Goal: Task Accomplishment & Management: Complete application form

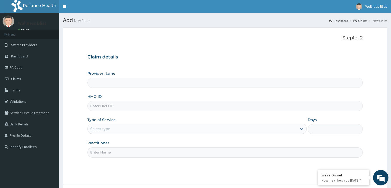
type input "WELLNESS BLISS GYM"
type input "1"
type input "PWC/10564/A"
click at [106, 153] on input "Practitioner" at bounding box center [224, 152] width 275 height 10
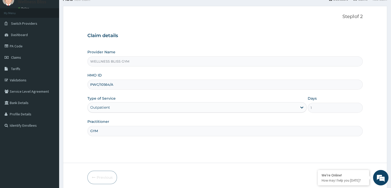
scroll to position [42, 0]
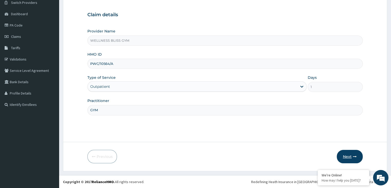
type input "GYM"
click at [353, 156] on icon "button" at bounding box center [355, 156] width 4 height 4
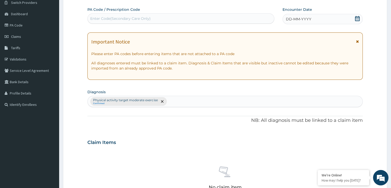
click at [132, 18] on div "Enter Code(Secondary Care Only)" at bounding box center [120, 18] width 60 height 5
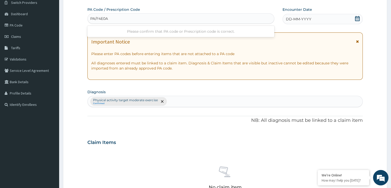
type input "PA/F4E0AD"
click at [358, 19] on icon at bounding box center [357, 18] width 5 height 5
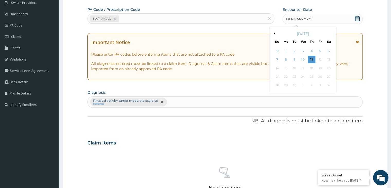
click at [272, 33] on button "Previous Month" at bounding box center [273, 33] width 3 height 3
click at [331, 77] on div "26" at bounding box center [329, 77] width 8 height 8
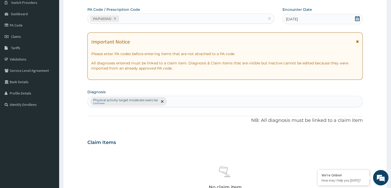
click at [357, 17] on icon at bounding box center [357, 18] width 5 height 5
click at [205, 148] on div "Claim Items No claim item" at bounding box center [224, 171] width 275 height 74
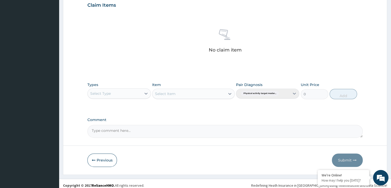
scroll to position [182, 0]
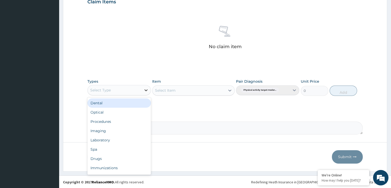
click at [145, 90] on icon at bounding box center [145, 89] width 5 height 5
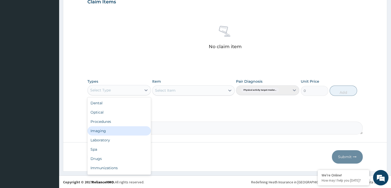
scroll to position [17, 0]
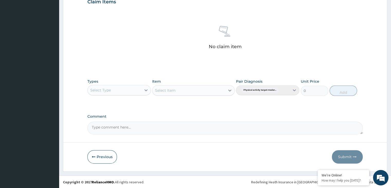
click at [123, 174] on section "Step 2 of 2 PA Code / Prescription Code PA/F4E0AD Encounter Date 26-07-2025 Imp…" at bounding box center [225, 8] width 332 height 334
click at [143, 88] on div at bounding box center [145, 89] width 9 height 9
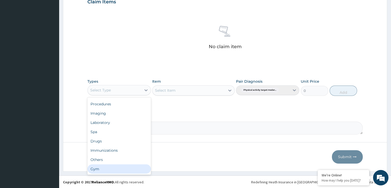
click at [124, 176] on footer "Redefining Heath Insurance in Africa using Telemedicine and Data Science! Copyr…" at bounding box center [225, 181] width 332 height 13
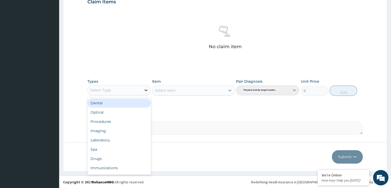
click at [145, 90] on icon at bounding box center [145, 89] width 5 height 5
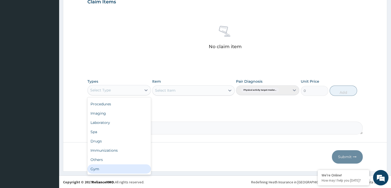
click at [118, 166] on div "Gym" at bounding box center [118, 168] width 63 height 9
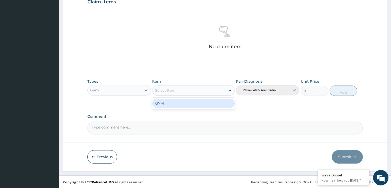
click at [229, 90] on icon at bounding box center [229, 90] width 3 height 2
click at [207, 103] on div "GYM" at bounding box center [193, 102] width 82 height 9
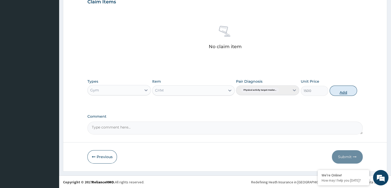
click at [345, 89] on button "Add" at bounding box center [342, 90] width 27 height 10
type input "0"
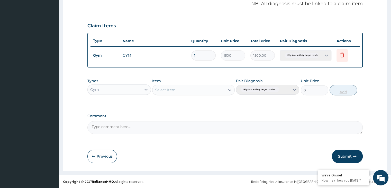
scroll to position [158, 0]
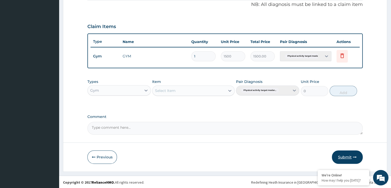
click at [349, 154] on button "Submit" at bounding box center [347, 156] width 31 height 13
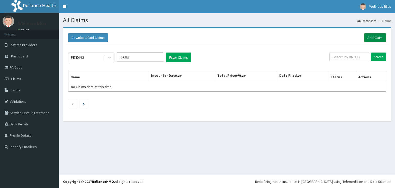
click at [377, 38] on link "Add Claim" at bounding box center [375, 37] width 22 height 9
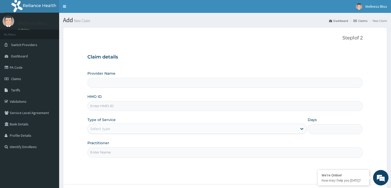
click at [124, 103] on input "HMO ID" at bounding box center [224, 106] width 275 height 10
type input "WELLNESS BLISS GYM"
type input "1"
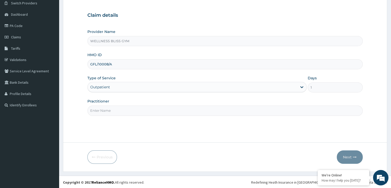
scroll to position [42, 0]
type input "GFL/10008/A"
click at [126, 108] on input "Practitioner" at bounding box center [224, 110] width 275 height 10
type input "GYM"
click at [349, 156] on button "Next" at bounding box center [350, 156] width 26 height 13
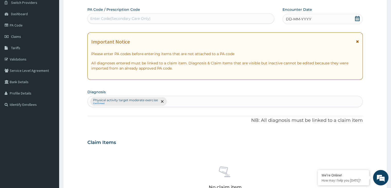
click at [154, 16] on div "Enter Code(Secondary Care Only)" at bounding box center [181, 18] width 186 height 8
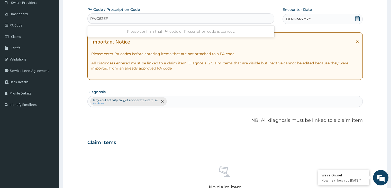
type input "PA/C62EF4"
click at [357, 18] on icon at bounding box center [357, 18] width 5 height 5
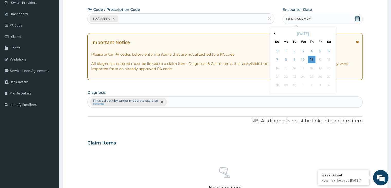
click at [274, 33] on button "Previous Month" at bounding box center [273, 33] width 3 height 3
click at [326, 75] on div "26" at bounding box center [329, 77] width 8 height 8
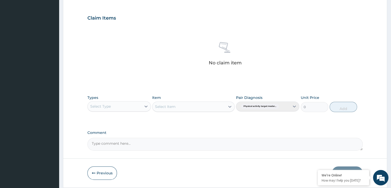
scroll to position [182, 0]
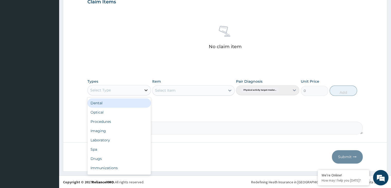
click at [147, 90] on icon at bounding box center [145, 89] width 5 height 5
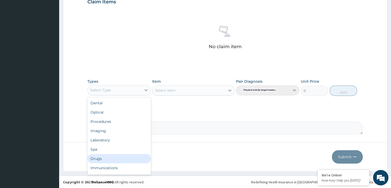
scroll to position [17, 0]
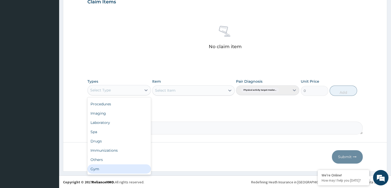
click at [132, 167] on div "Gym" at bounding box center [118, 168] width 63 height 9
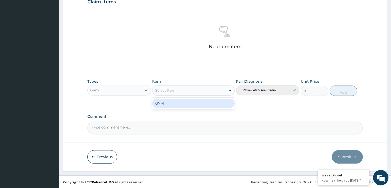
click at [230, 87] on div at bounding box center [229, 90] width 9 height 9
click at [220, 101] on div "GYM" at bounding box center [193, 102] width 82 height 9
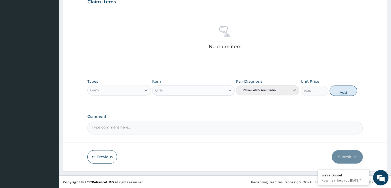
click at [344, 89] on button "Add" at bounding box center [342, 90] width 27 height 10
type input "0"
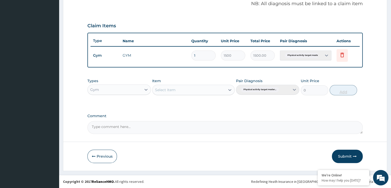
scroll to position [158, 0]
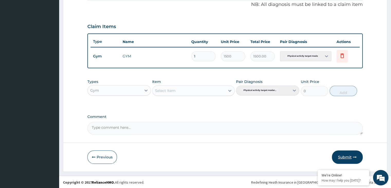
click at [350, 158] on button "Submit" at bounding box center [347, 156] width 31 height 13
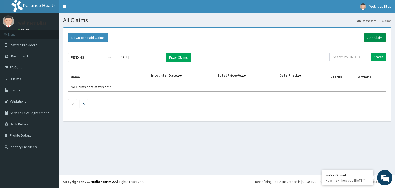
click at [372, 37] on link "Add Claim" at bounding box center [375, 37] width 22 height 9
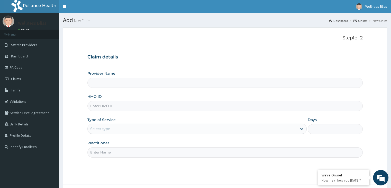
click at [98, 105] on input "HMO ID" at bounding box center [224, 106] width 275 height 10
type input "O"
type input "WELLNESS BLISS GYM"
type input "1"
type input "OAK/10017/A"
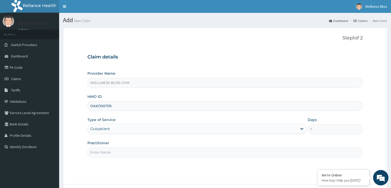
click at [104, 156] on input "Practitioner" at bounding box center [224, 152] width 275 height 10
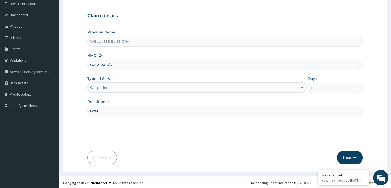
scroll to position [42, 0]
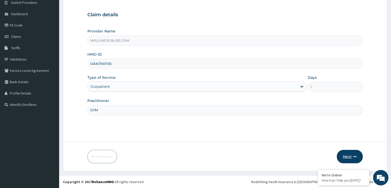
type input "GYM"
click at [352, 153] on button "Next" at bounding box center [350, 156] width 26 height 13
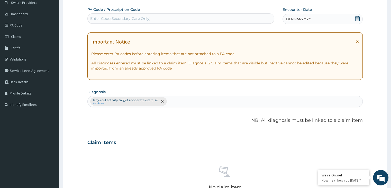
click at [98, 14] on div "Enter Code(Secondary Care Only)" at bounding box center [180, 18] width 187 height 10
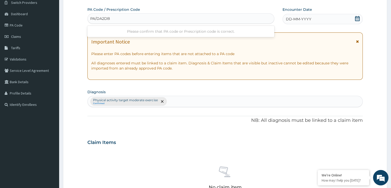
type input "PA/DA2DB2"
click at [358, 18] on icon at bounding box center [357, 18] width 5 height 5
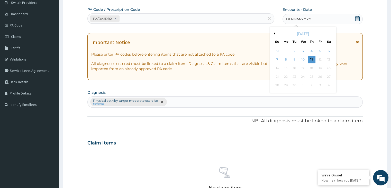
click at [274, 33] on button "Previous Month" at bounding box center [273, 33] width 3 height 3
click at [328, 78] on div "26" at bounding box center [329, 77] width 8 height 8
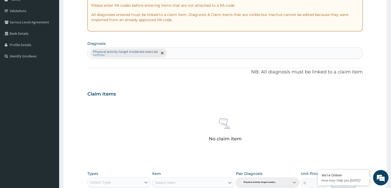
scroll to position [171, 0]
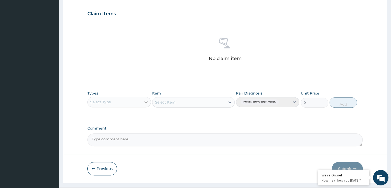
click at [148, 100] on icon at bounding box center [145, 101] width 5 height 5
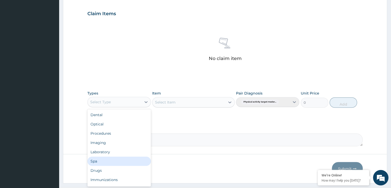
scroll to position [17, 0]
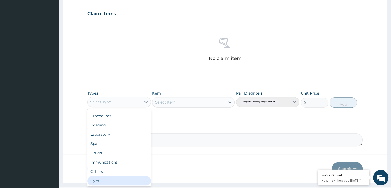
click at [117, 181] on div "Gym" at bounding box center [118, 180] width 63 height 9
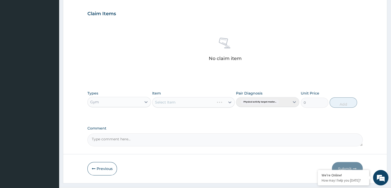
click at [230, 102] on div "Select Item" at bounding box center [193, 102] width 82 height 10
click at [229, 98] on div at bounding box center [229, 101] width 9 height 9
click at [220, 113] on div "GYM" at bounding box center [193, 114] width 82 height 9
click at [340, 101] on button "Add" at bounding box center [342, 102] width 27 height 10
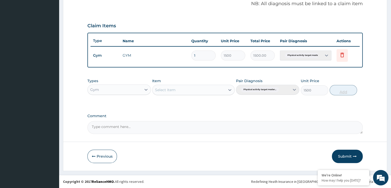
type input "0"
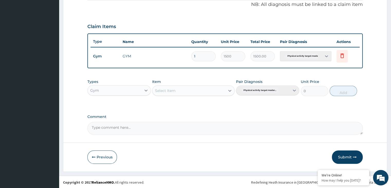
click at [342, 158] on button "Submit" at bounding box center [347, 156] width 31 height 13
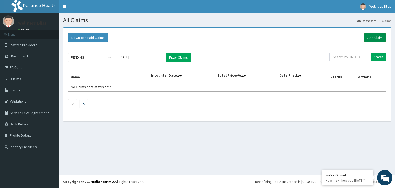
click at [374, 38] on link "Add Claim" at bounding box center [375, 37] width 22 height 9
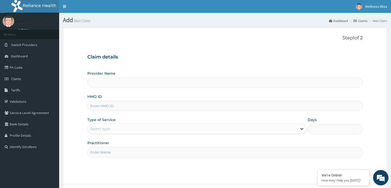
drag, startPoint x: 120, startPoint y: 105, endPoint x: 123, endPoint y: 104, distance: 3.3
click at [122, 105] on input "HMO ID" at bounding box center [224, 106] width 275 height 10
type input "WELLNESS BLISS GYM"
type input "1"
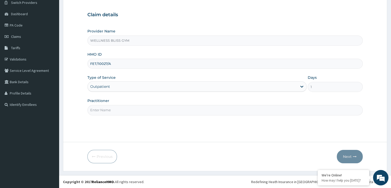
scroll to position [42, 0]
type input "FET/10027/A"
click at [111, 110] on input "Practitioner" at bounding box center [224, 110] width 275 height 10
type input "GYM"
click at [353, 157] on icon "button" at bounding box center [355, 156] width 4 height 4
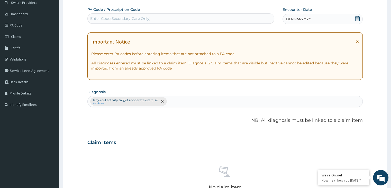
click at [119, 18] on div "Enter Code(Secondary Care Only)" at bounding box center [120, 18] width 60 height 5
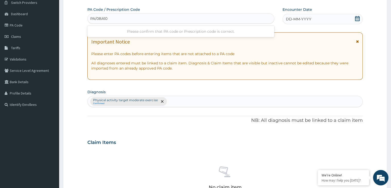
type input "PA/0BA100"
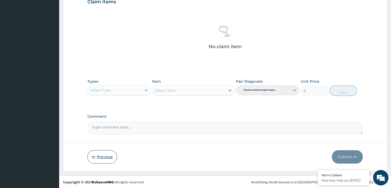
click at [94, 161] on button "Previous" at bounding box center [102, 156] width 30 height 13
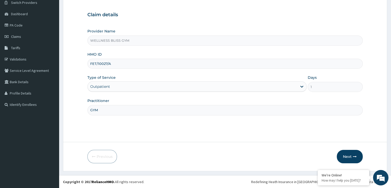
drag, startPoint x: 115, startPoint y: 62, endPoint x: 78, endPoint y: 66, distance: 37.5
click at [81, 65] on form "Step 1 of 2 Claim details Provider Name WELLNESS BLISS GYM HMO ID FET/10027/A T…" at bounding box center [225, 78] width 324 height 186
type input "PWP/10133/A"
click at [359, 158] on button "Next" at bounding box center [350, 156] width 26 height 13
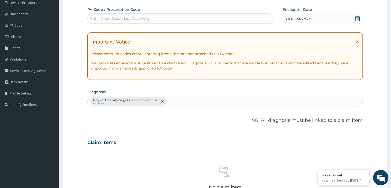
click at [135, 20] on div "Enter Code(Secondary Care Only)" at bounding box center [120, 18] width 60 height 5
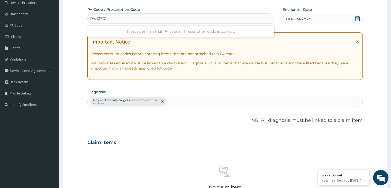
type input "PA/C17D1C"
click at [356, 19] on icon at bounding box center [357, 18] width 5 height 5
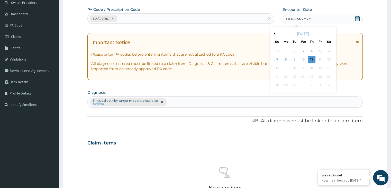
click at [275, 32] on div "[DATE]" at bounding box center [303, 33] width 62 height 5
click at [275, 33] on div "[DATE]" at bounding box center [303, 33] width 62 height 5
click at [274, 33] on button "Previous Month" at bounding box center [273, 33] width 3 height 3
click at [330, 74] on div "26" at bounding box center [329, 77] width 8 height 8
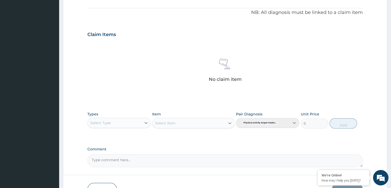
scroll to position [171, 0]
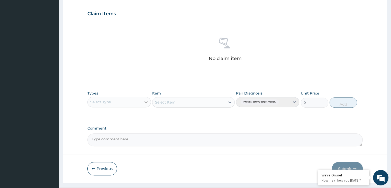
click at [144, 100] on icon at bounding box center [145, 101] width 5 height 5
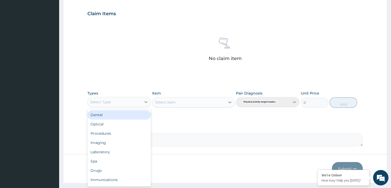
scroll to position [17, 0]
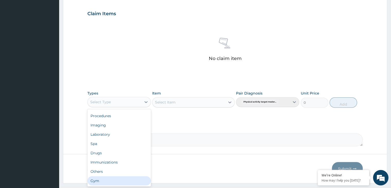
click at [129, 181] on div "Gym" at bounding box center [118, 180] width 63 height 9
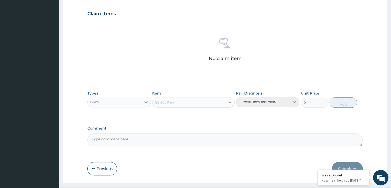
click at [229, 102] on icon at bounding box center [229, 101] width 5 height 5
click at [217, 116] on div "GYM" at bounding box center [193, 114] width 82 height 9
click at [344, 100] on button "Add" at bounding box center [342, 102] width 27 height 10
type input "0"
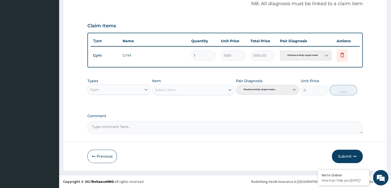
scroll to position [158, 0]
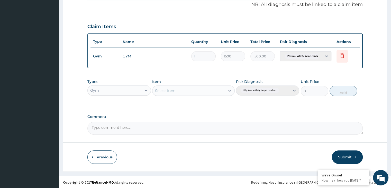
click at [354, 158] on icon "button" at bounding box center [355, 157] width 4 height 4
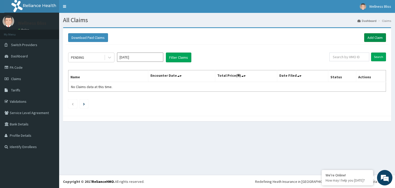
click at [370, 39] on link "Add Claim" at bounding box center [375, 37] width 22 height 9
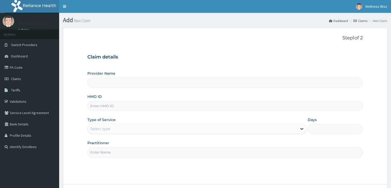
click at [113, 107] on input "HMO ID" at bounding box center [224, 106] width 275 height 10
type input "WELLNESS BLISS GYM"
type input "1"
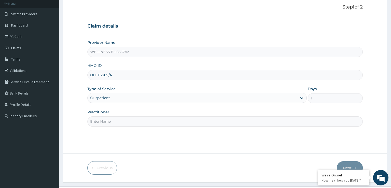
scroll to position [42, 0]
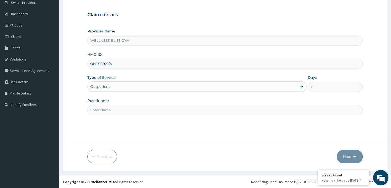
type input "OHT/12209/A"
click at [111, 110] on input "Practitioner" at bounding box center [224, 110] width 275 height 10
type input "GYM"
click at [347, 155] on button "Next" at bounding box center [350, 156] width 26 height 13
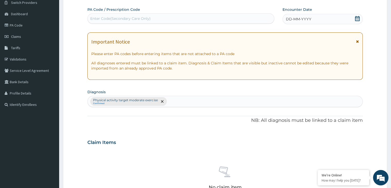
click at [137, 17] on div "Enter Code(Secondary Care Only)" at bounding box center [120, 18] width 60 height 5
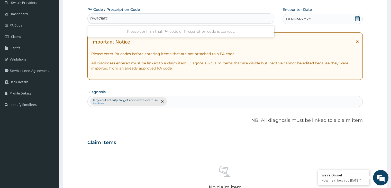
type input "PA/978674"
click at [356, 18] on icon at bounding box center [357, 18] width 5 height 5
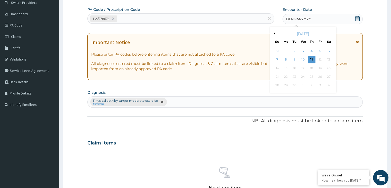
click at [274, 33] on button "Previous Month" at bounding box center [273, 33] width 3 height 3
click at [276, 87] on div "27" at bounding box center [277, 85] width 8 height 8
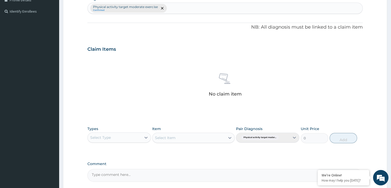
scroll to position [182, 0]
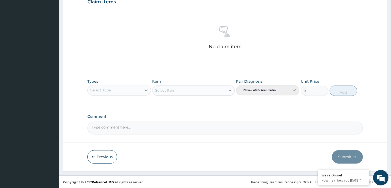
click at [146, 89] on icon at bounding box center [145, 89] width 5 height 5
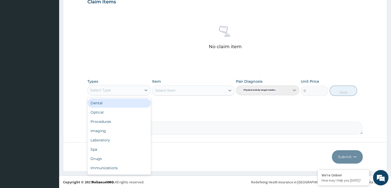
scroll to position [17, 0]
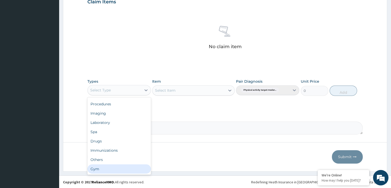
click at [127, 166] on div "Gym" at bounding box center [118, 168] width 63 height 9
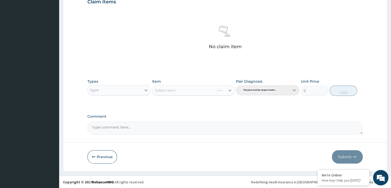
click at [232, 89] on div "Select Item" at bounding box center [193, 90] width 82 height 10
click at [231, 88] on icon at bounding box center [229, 90] width 5 height 5
click at [222, 101] on div "GYM" at bounding box center [193, 102] width 82 height 9
click at [343, 90] on button "Add" at bounding box center [342, 90] width 27 height 10
type input "0"
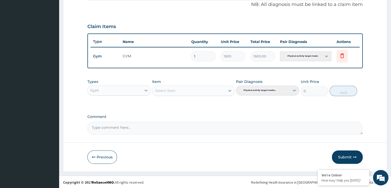
click at [345, 158] on button "Submit" at bounding box center [347, 156] width 31 height 13
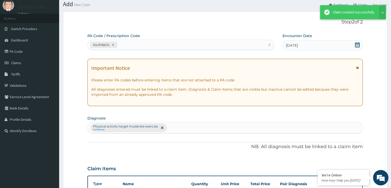
scroll to position [158, 0]
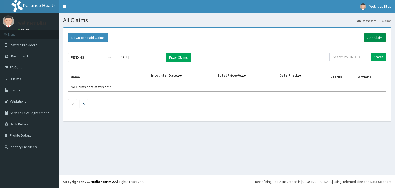
click at [374, 38] on link "Add Claim" at bounding box center [375, 37] width 22 height 9
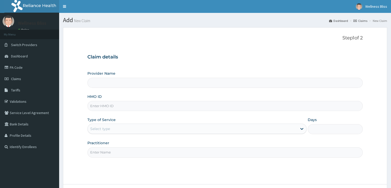
click at [114, 106] on input "HMO ID" at bounding box center [224, 106] width 275 height 10
type input "WELLNESS BLISS GYM"
type input "1"
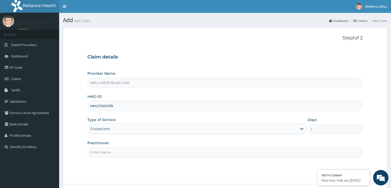
type input "MHG/10047/A"
click at [122, 152] on input "Practitioner" at bounding box center [224, 152] width 275 height 10
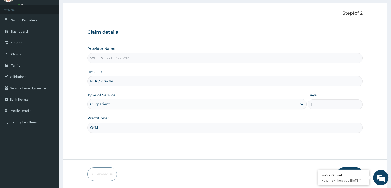
scroll to position [42, 0]
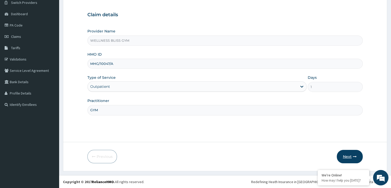
type input "GYM"
click at [354, 159] on button "Next" at bounding box center [350, 156] width 26 height 13
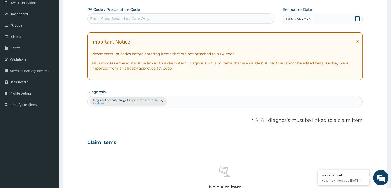
click at [129, 20] on div "Enter Code(Secondary Care Only)" at bounding box center [120, 18] width 60 height 5
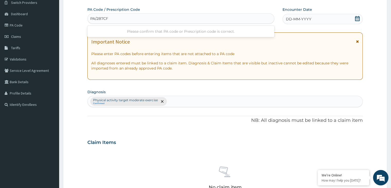
type input "PA/2B7CFB"
click at [359, 19] on icon at bounding box center [357, 18] width 5 height 5
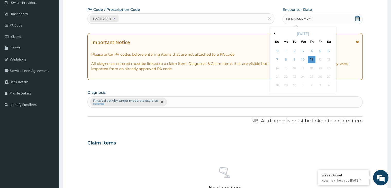
click at [274, 32] on button "Previous Month" at bounding box center [273, 33] width 3 height 3
click at [276, 86] on div "27" at bounding box center [277, 85] width 8 height 8
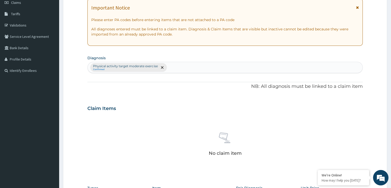
scroll to position [182, 0]
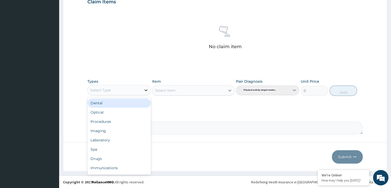
click at [149, 89] on div at bounding box center [145, 89] width 9 height 9
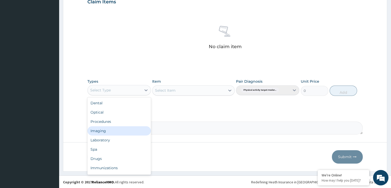
scroll to position [17, 0]
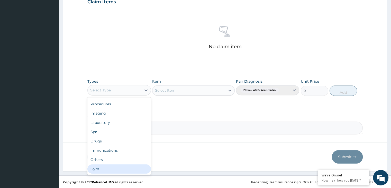
click at [105, 169] on div "Gym" at bounding box center [118, 168] width 63 height 9
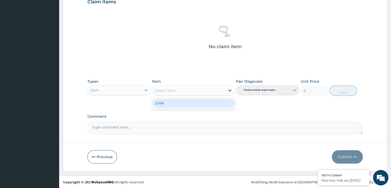
click at [229, 89] on icon at bounding box center [229, 90] width 5 height 5
click at [217, 105] on div "GYM" at bounding box center [193, 102] width 82 height 9
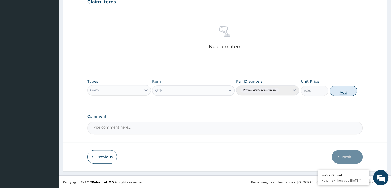
click at [344, 91] on button "Add" at bounding box center [342, 90] width 27 height 10
type input "0"
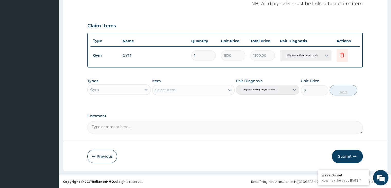
scroll to position [158, 0]
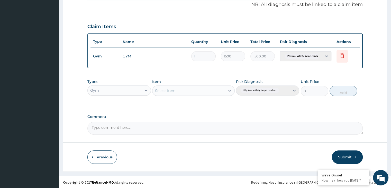
click at [344, 158] on button "Submit" at bounding box center [347, 156] width 31 height 13
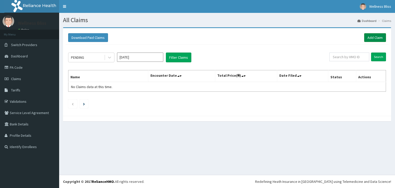
click at [370, 36] on link "Add Claim" at bounding box center [375, 37] width 22 height 9
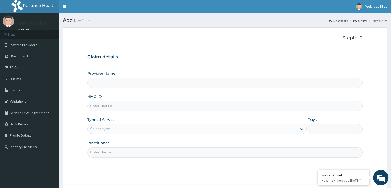
click at [111, 103] on input "HMO ID" at bounding box center [224, 106] width 275 height 10
type input "WELLNESS BLISS GYM"
type input "1"
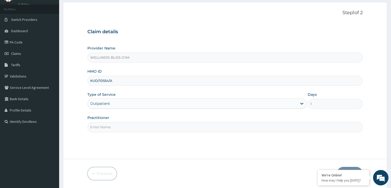
scroll to position [42, 0]
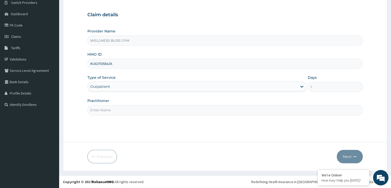
type input "KUD/10554/A"
click at [106, 109] on input "Practitioner" at bounding box center [224, 110] width 275 height 10
type input "GYM"
click at [351, 154] on button "Next" at bounding box center [350, 156] width 26 height 13
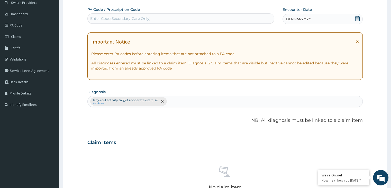
click at [107, 20] on div "Enter Code(Secondary Care Only)" at bounding box center [120, 18] width 60 height 5
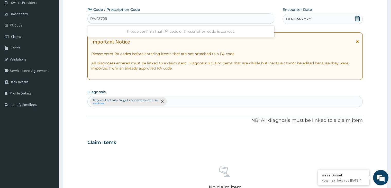
type input "PA/43709C"
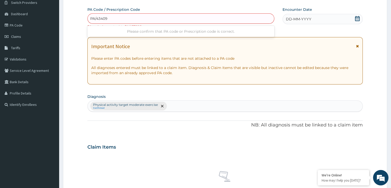
type input "PA/43409C"
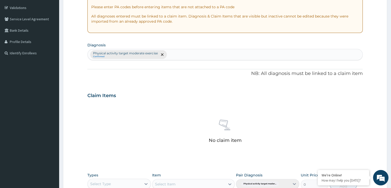
scroll to position [171, 0]
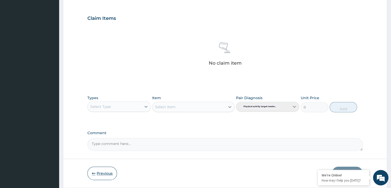
type input "PA/43"
click at [105, 172] on button "Previous" at bounding box center [102, 172] width 30 height 13
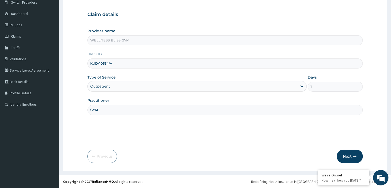
scroll to position [42, 0]
drag, startPoint x: 114, startPoint y: 61, endPoint x: 84, endPoint y: 62, distance: 29.8
click at [84, 62] on form "Step 1 of 2 Claim details Provider Name WELLNESS BLISS GYM HMO ID KUD/10554/A T…" at bounding box center [225, 78] width 324 height 186
type input "GTB/10252/A"
click at [342, 156] on button "Next" at bounding box center [350, 156] width 26 height 13
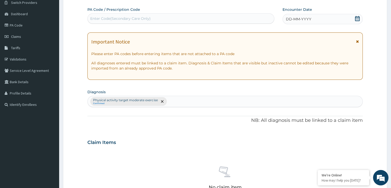
click at [117, 19] on div "Enter Code(Secondary Care Only)" at bounding box center [120, 18] width 60 height 5
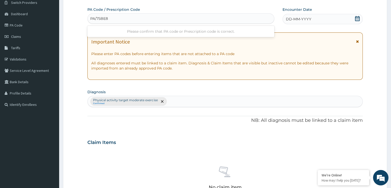
type input "PA/75BE8C"
click at [357, 21] on icon at bounding box center [357, 18] width 5 height 5
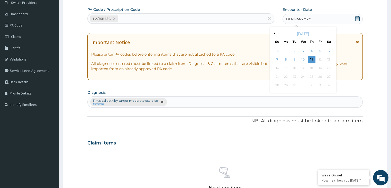
click at [274, 34] on button "Previous Month" at bounding box center [273, 33] width 3 height 3
click at [285, 86] on div "28" at bounding box center [286, 85] width 8 height 8
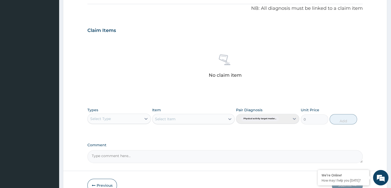
scroll to position [182, 0]
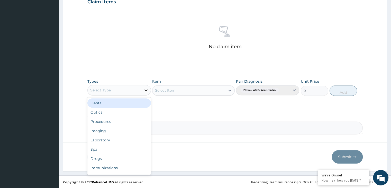
click at [146, 89] on icon at bounding box center [145, 89] width 5 height 5
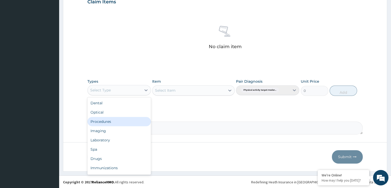
scroll to position [17, 0]
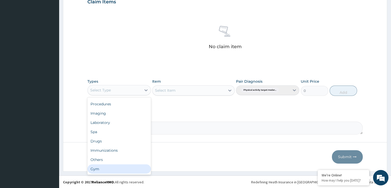
drag, startPoint x: 127, startPoint y: 170, endPoint x: 126, endPoint y: 166, distance: 3.9
click div "Gym"
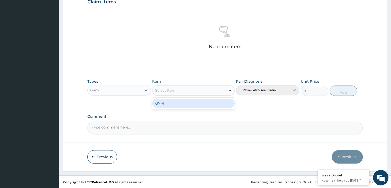
click icon
click div "GYM"
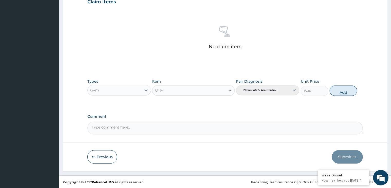
click button "Add"
type input "0"
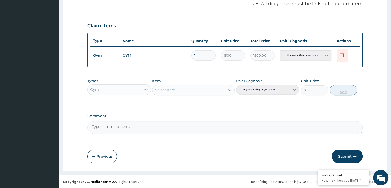
scroll to position [158, 0]
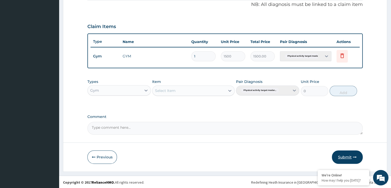
click button "Submit"
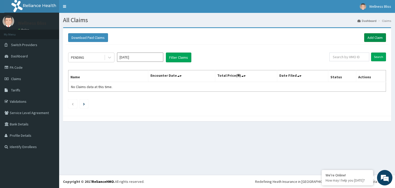
click at [373, 36] on link "Add Claim" at bounding box center [375, 37] width 22 height 9
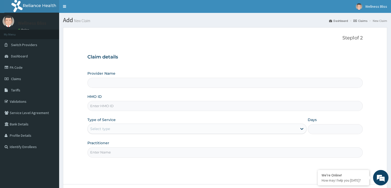
click at [150, 104] on input "HMO ID" at bounding box center [224, 106] width 275 height 10
type input "P"
type input "WELLNESS BLISS GYM"
type input "1"
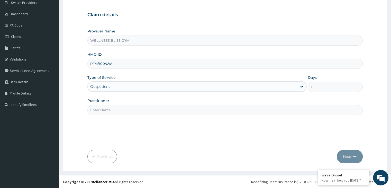
type input "PFM/10042/A"
click at [101, 114] on input "Practitioner" at bounding box center [224, 110] width 275 height 10
type input "GYM"
click at [345, 156] on button "Next" at bounding box center [350, 156] width 26 height 13
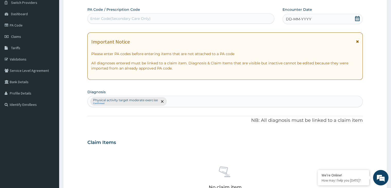
click at [142, 21] on div "Enter Code(Secondary Care Only)" at bounding box center [181, 18] width 186 height 8
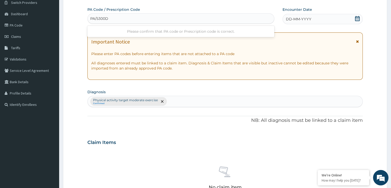
type input "PA/5300D2"
click at [359, 21] on icon at bounding box center [357, 18] width 5 height 5
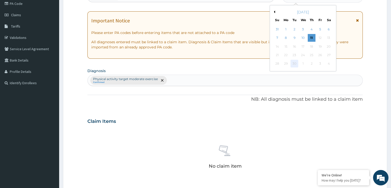
scroll to position [68, 0]
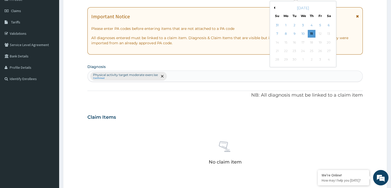
click at [275, 5] on div "[DATE]" at bounding box center [303, 7] width 62 height 5
click at [271, 12] on div "Previous Month September 2025 Su Mo Tu We Th Fr Sa 31 1 2 3 4 5 6 7 8 9 10 11 1…" at bounding box center [303, 34] width 67 height 66
click at [274, 7] on button "Previous Month" at bounding box center [273, 7] width 3 height 3
click at [288, 59] on div "28" at bounding box center [286, 60] width 8 height 8
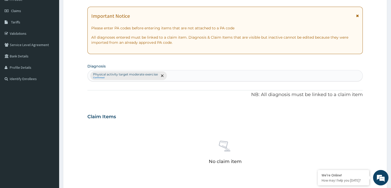
scroll to position [182, 0]
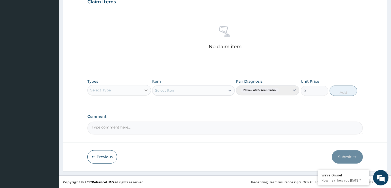
click at [142, 92] on div at bounding box center [145, 89] width 9 height 9
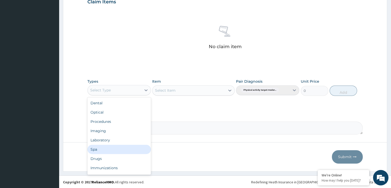
scroll to position [17, 0]
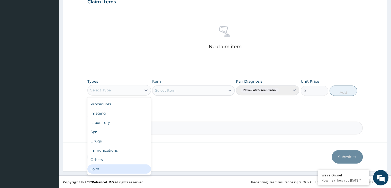
click at [114, 168] on div "Gym" at bounding box center [118, 168] width 63 height 9
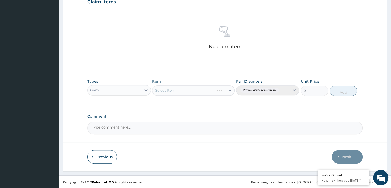
click at [227, 91] on div "Select Item" at bounding box center [193, 90] width 82 height 10
click at [231, 89] on icon at bounding box center [229, 90] width 5 height 5
click at [220, 106] on div "GYM" at bounding box center [193, 102] width 82 height 9
click at [338, 90] on button "Add" at bounding box center [342, 90] width 27 height 10
type input "0"
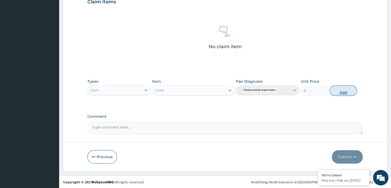
scroll to position [158, 0]
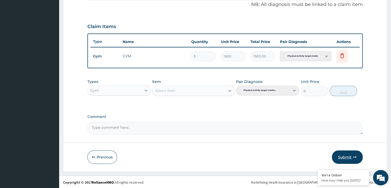
click at [344, 156] on button "Submit" at bounding box center [347, 156] width 31 height 13
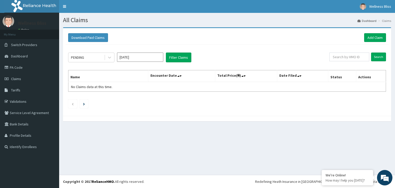
click at [226, 34] on div "Download Paid Claims Add Claim" at bounding box center [227, 37] width 318 height 9
click at [369, 36] on link "Add Claim" at bounding box center [375, 37] width 22 height 9
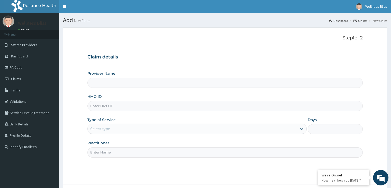
type input "WELLNESS BLISS GYM"
type input "1"
click at [121, 103] on input "HMO ID" at bounding box center [224, 106] width 275 height 10
type input "SLB/10609/A"
click at [126, 152] on input "Practitioner" at bounding box center [224, 152] width 275 height 10
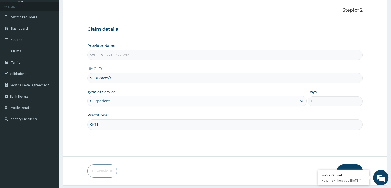
scroll to position [42, 0]
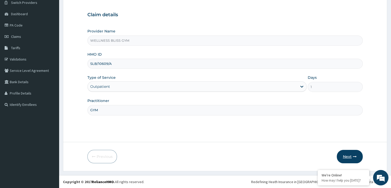
type input "GYM"
click at [350, 159] on button "Next" at bounding box center [350, 156] width 26 height 13
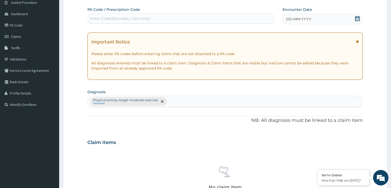
click at [133, 16] on div "Enter Code(Secondary Care Only)" at bounding box center [120, 18] width 60 height 5
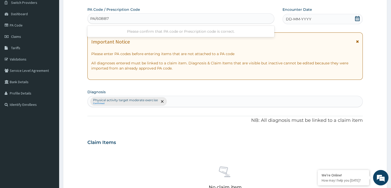
type input "PA/60BB71"
click at [354, 18] on div "DD-MM-YYYY" at bounding box center [322, 19] width 80 height 10
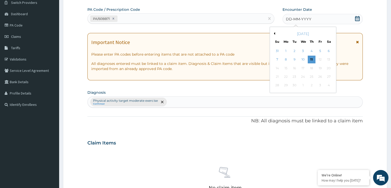
click at [275, 34] on div "[DATE]" at bounding box center [303, 33] width 62 height 5
click at [274, 33] on button "Previous Month" at bounding box center [273, 33] width 3 height 3
click at [285, 84] on div "28" at bounding box center [286, 85] width 8 height 8
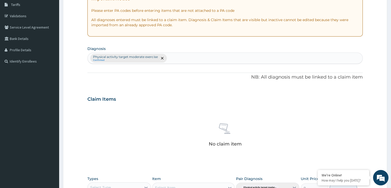
scroll to position [171, 0]
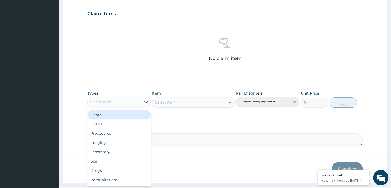
click at [147, 100] on icon at bounding box center [145, 101] width 5 height 5
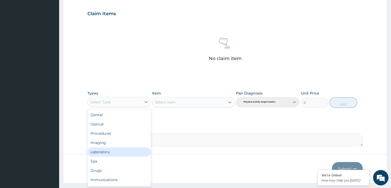
scroll to position [17, 0]
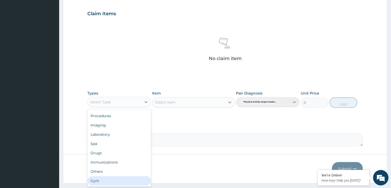
click at [122, 181] on div "Gym" at bounding box center [118, 180] width 63 height 9
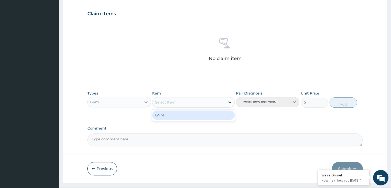
click at [230, 102] on icon at bounding box center [229, 102] width 3 height 2
click at [221, 112] on div "GYM" at bounding box center [193, 114] width 82 height 9
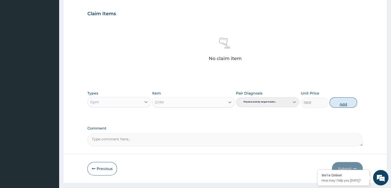
scroll to position [182, 0]
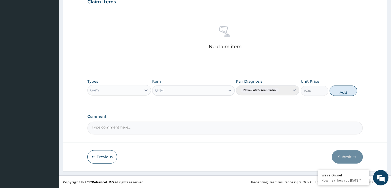
click at [340, 89] on button "Add" at bounding box center [342, 90] width 27 height 10
type input "0"
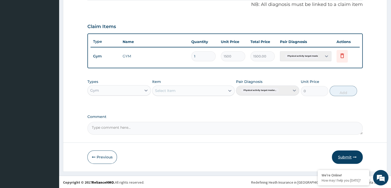
click at [353, 157] on icon "button" at bounding box center [355, 157] width 4 height 4
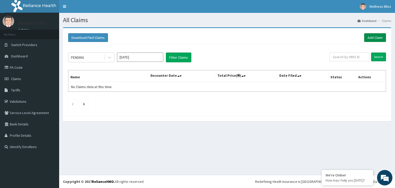
click at [375, 40] on link "Add Claim" at bounding box center [375, 37] width 22 height 9
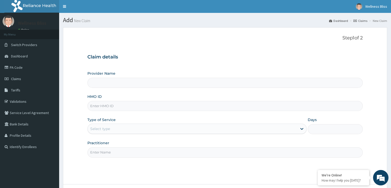
type input "WELLNESS BLISS GYM"
type input "1"
click at [157, 104] on input "HMO ID" at bounding box center [224, 106] width 275 height 10
click at [130, 106] on input "HMO ID" at bounding box center [224, 106] width 275 height 10
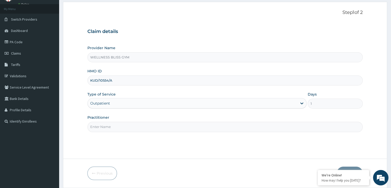
scroll to position [42, 0]
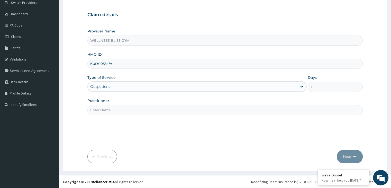
type input "KUD/10554/A"
click at [139, 108] on input "Practitioner" at bounding box center [224, 110] width 275 height 10
type input "GYM"
click at [357, 154] on button "Next" at bounding box center [350, 156] width 26 height 13
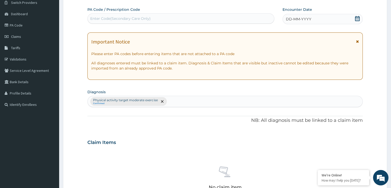
click at [151, 20] on div "Enter Code(Secondary Care Only)" at bounding box center [181, 18] width 186 height 8
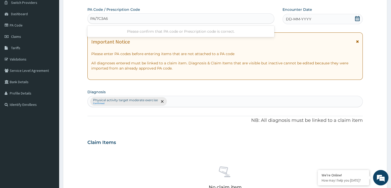
type input "PA/7C3A60"
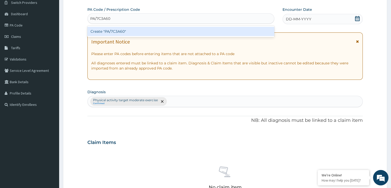
click at [164, 33] on div "Create "PA/7C3A60"" at bounding box center [180, 31] width 187 height 9
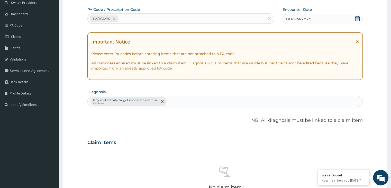
click at [355, 18] on icon at bounding box center [357, 18] width 5 height 5
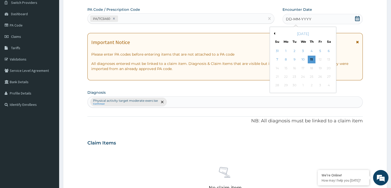
click at [275, 33] on div "Previous Month [DATE] Su Mo Tu We Th Fr Sa 31 1 2 3 4 5 6 7 8 9 10 11 12 13 14 …" at bounding box center [303, 60] width 67 height 66
click at [275, 34] on div "[DATE]" at bounding box center [303, 33] width 62 height 5
click at [274, 35] on div "[DATE]" at bounding box center [303, 33] width 62 height 5
click at [274, 33] on button "Previous Month" at bounding box center [273, 33] width 3 height 3
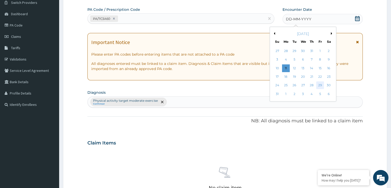
click at [320, 85] on div "29" at bounding box center [320, 85] width 8 height 8
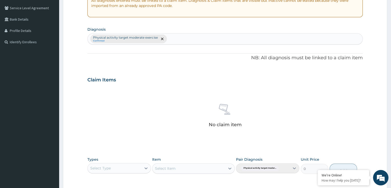
scroll to position [171, 0]
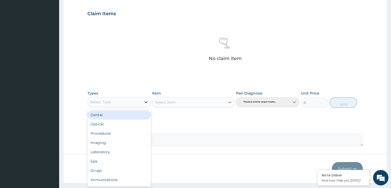
click at [145, 100] on icon at bounding box center [145, 101] width 5 height 5
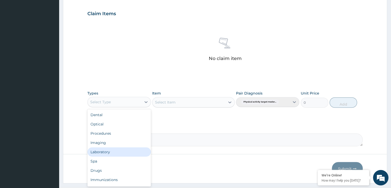
scroll to position [17, 0]
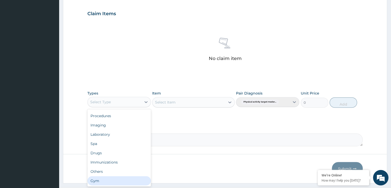
click at [118, 179] on div "Gym" at bounding box center [118, 180] width 63 height 9
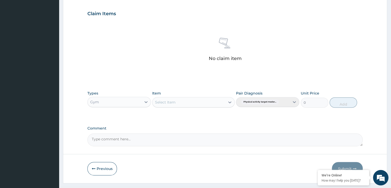
click at [230, 102] on icon at bounding box center [229, 102] width 3 height 2
click at [218, 116] on div "GYM" at bounding box center [193, 114] width 82 height 9
click at [347, 104] on button "Add" at bounding box center [342, 102] width 27 height 10
type input "0"
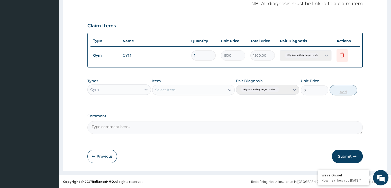
scroll to position [158, 0]
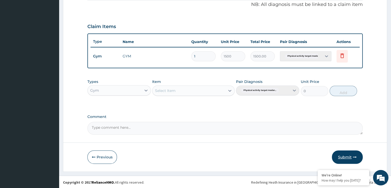
click at [349, 153] on button "Submit" at bounding box center [347, 156] width 31 height 13
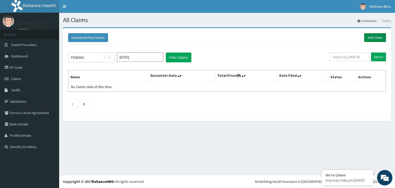
click at [371, 38] on link "Add Claim" at bounding box center [375, 37] width 22 height 9
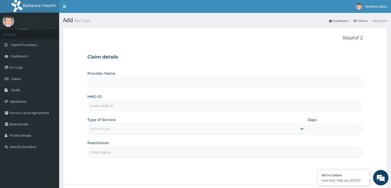
type input "WELLNESS BLISS GYM"
type input "1"
click at [149, 103] on input "HMO ID" at bounding box center [224, 106] width 275 height 10
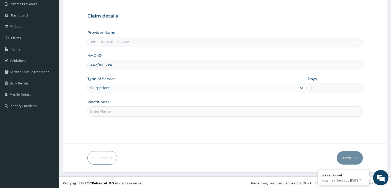
scroll to position [42, 0]
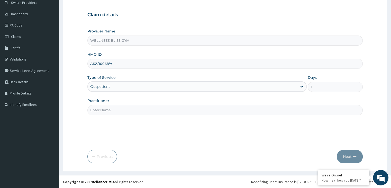
type input "ARZ/10068/A"
click at [140, 110] on input "Practitioner" at bounding box center [224, 110] width 275 height 10
type input "GYM"
click at [356, 154] on icon "button" at bounding box center [355, 156] width 4 height 4
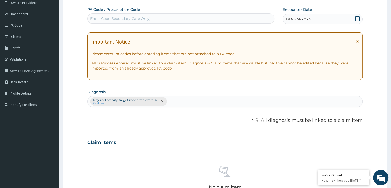
click at [135, 19] on div "Enter Code(Secondary Care Only)" at bounding box center [120, 18] width 60 height 5
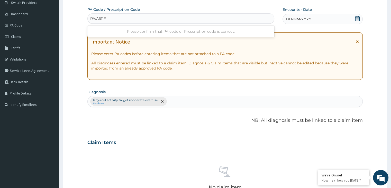
type input "PA/A611F1"
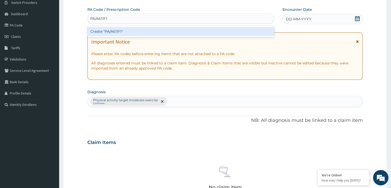
click at [155, 31] on div "Create "PA/A611F1"" at bounding box center [180, 31] width 187 height 9
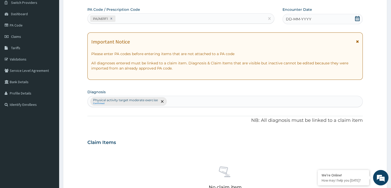
click at [355, 17] on icon at bounding box center [357, 18] width 5 height 5
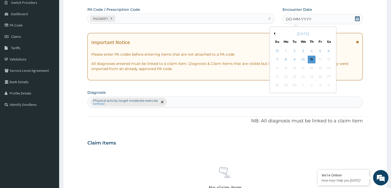
click at [272, 34] on button "Previous Month" at bounding box center [273, 33] width 3 height 3
click at [273, 34] on button "Previous Month" at bounding box center [273, 33] width 3 height 3
click at [294, 85] on div "29" at bounding box center [294, 85] width 8 height 8
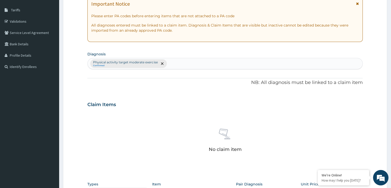
scroll to position [182, 0]
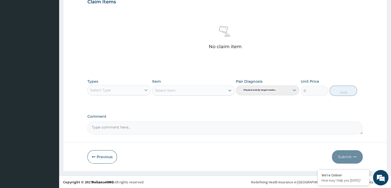
click at [146, 88] on icon at bounding box center [145, 89] width 5 height 5
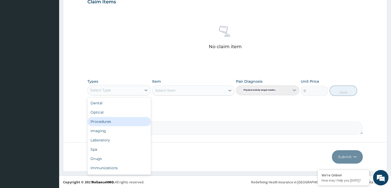
scroll to position [17, 0]
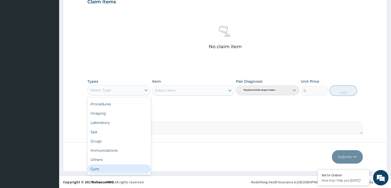
click at [105, 166] on div "Gym" at bounding box center [118, 168] width 63 height 9
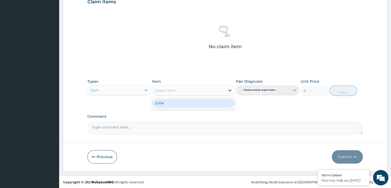
click at [229, 91] on icon at bounding box center [229, 90] width 5 height 5
click at [204, 103] on div "GYM" at bounding box center [193, 102] width 82 height 9
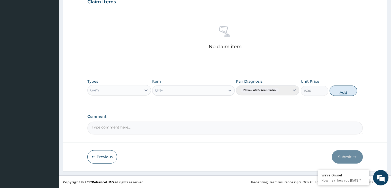
click at [344, 89] on button "Add" at bounding box center [342, 90] width 27 height 10
type input "0"
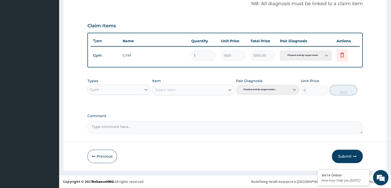
scroll to position [158, 0]
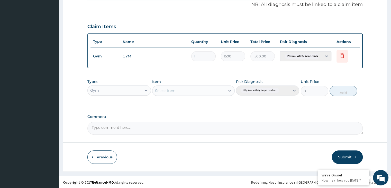
click at [353, 155] on icon "button" at bounding box center [355, 157] width 4 height 4
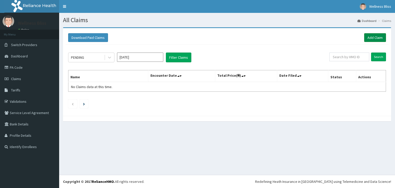
click at [376, 34] on link "Add Claim" at bounding box center [375, 37] width 22 height 9
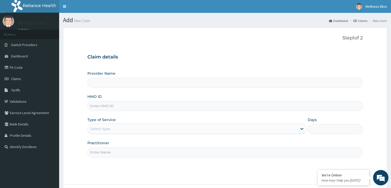
drag, startPoint x: 233, startPoint y: 108, endPoint x: 238, endPoint y: 108, distance: 4.4
click at [234, 108] on input "HMO ID" at bounding box center [224, 106] width 275 height 10
type input "C"
type input "WELLNESS BLISS GYM"
type input "1"
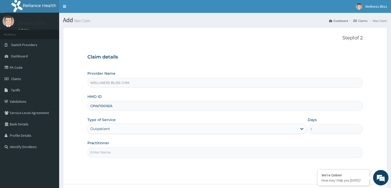
type input "CPW/10016/A"
click at [172, 149] on input "Practitioner" at bounding box center [224, 152] width 275 height 10
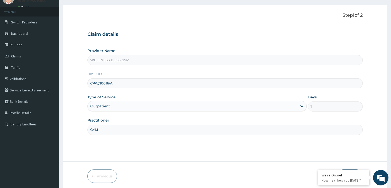
scroll to position [42, 0]
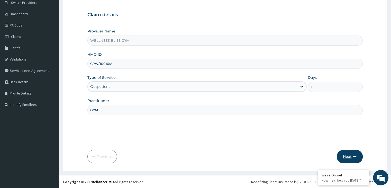
type input "GYM"
click at [352, 155] on button "Next" at bounding box center [350, 156] width 26 height 13
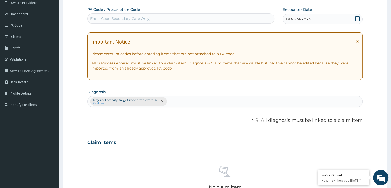
click at [122, 19] on div "Enter Code(Secondary Care Only)" at bounding box center [120, 18] width 60 height 5
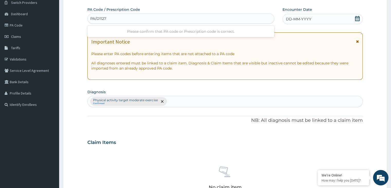
type input "PA/D11271"
click at [359, 20] on icon at bounding box center [357, 18] width 5 height 5
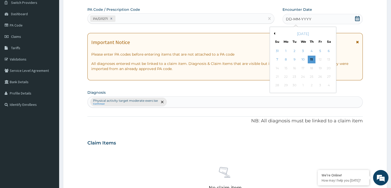
click at [273, 34] on div "[DATE]" at bounding box center [303, 33] width 62 height 5
click at [273, 34] on button "Previous Month" at bounding box center [273, 33] width 3 height 3
click at [296, 85] on div "29" at bounding box center [294, 85] width 8 height 8
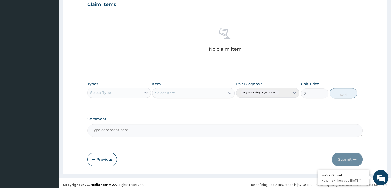
scroll to position [182, 0]
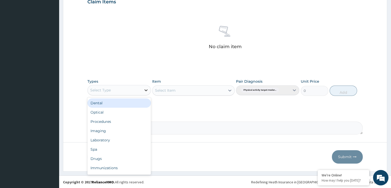
click at [143, 88] on icon at bounding box center [145, 89] width 5 height 5
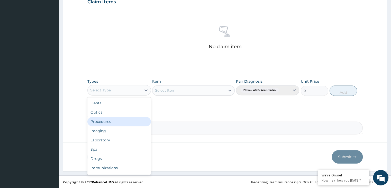
scroll to position [17, 0]
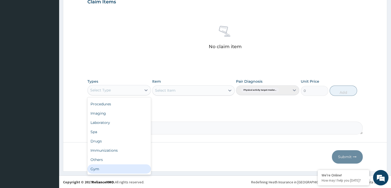
click at [104, 166] on div "Gym" at bounding box center [118, 168] width 63 height 9
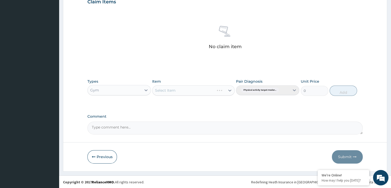
click at [227, 91] on div "Select Item" at bounding box center [193, 90] width 82 height 10
click at [231, 89] on icon at bounding box center [229, 90] width 5 height 5
click at [204, 102] on div "GYM" at bounding box center [193, 102] width 82 height 9
click at [345, 89] on button "Add" at bounding box center [342, 90] width 27 height 10
type input "0"
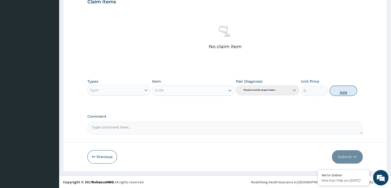
scroll to position [158, 0]
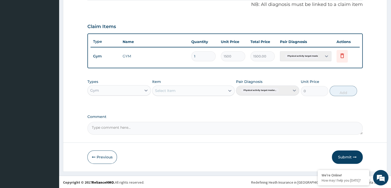
click at [346, 155] on button "Submit" at bounding box center [347, 156] width 31 height 13
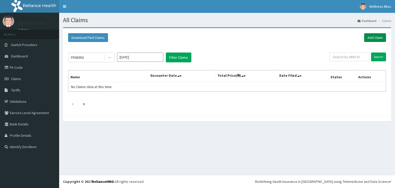
click at [376, 38] on link "Add Claim" at bounding box center [375, 37] width 22 height 9
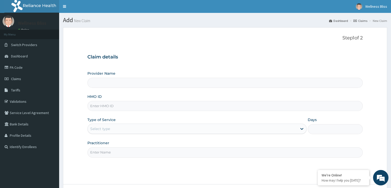
click at [158, 105] on input "HMO ID" at bounding box center [224, 106] width 275 height 10
type input "WELLNESS BLISS GYM"
type input "1"
type input "LPD/10084/A"
click at [103, 151] on input "Practitioner" at bounding box center [224, 152] width 275 height 10
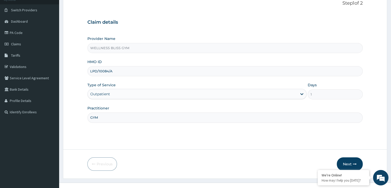
scroll to position [42, 0]
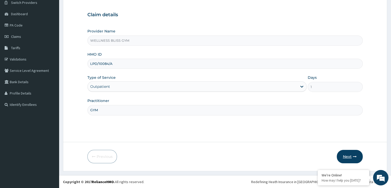
type input "GYM"
click at [350, 158] on button "Next" at bounding box center [350, 156] width 26 height 13
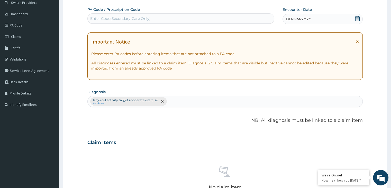
click at [161, 17] on div "Enter Code(Secondary Care Only)" at bounding box center [181, 18] width 186 height 8
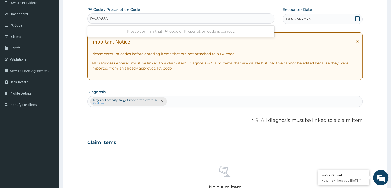
type input "PA/5A85A1"
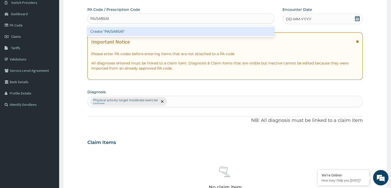
click at [120, 30] on div "Create "PA/5A85A1"" at bounding box center [180, 31] width 187 height 9
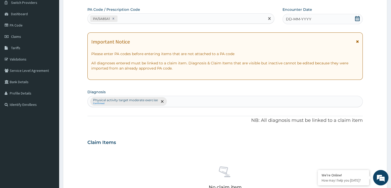
click at [360, 22] on div "DD-MM-YYYY" at bounding box center [322, 19] width 80 height 10
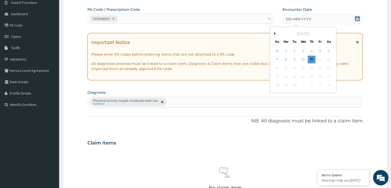
click at [274, 34] on div "[DATE]" at bounding box center [303, 33] width 62 height 5
click at [274, 34] on button "Previous Month" at bounding box center [273, 33] width 3 height 3
click at [272, 33] on div "[DATE]" at bounding box center [303, 33] width 62 height 5
click at [274, 34] on button "Previous Month" at bounding box center [273, 33] width 3 height 3
click at [295, 85] on div "29" at bounding box center [294, 85] width 8 height 8
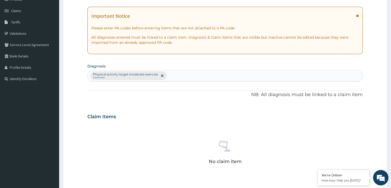
scroll to position [182, 0]
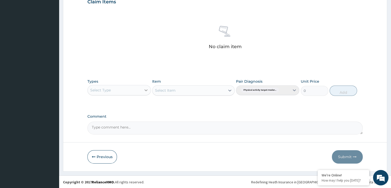
click at [146, 88] on icon at bounding box center [145, 89] width 5 height 5
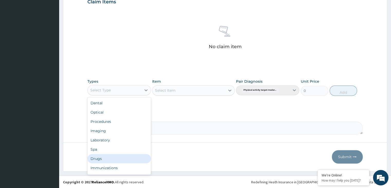
scroll to position [17, 0]
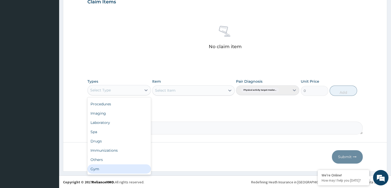
click at [121, 171] on div "Gym" at bounding box center [118, 168] width 63 height 9
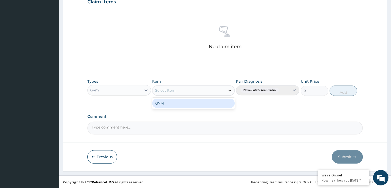
click at [230, 90] on icon at bounding box center [229, 90] width 5 height 5
click at [213, 105] on div "GYM" at bounding box center [193, 102] width 82 height 9
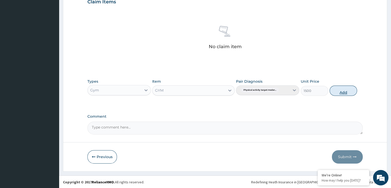
click at [342, 91] on button "Add" at bounding box center [342, 90] width 27 height 10
type input "0"
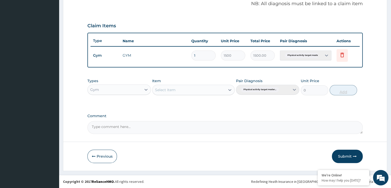
scroll to position [158, 0]
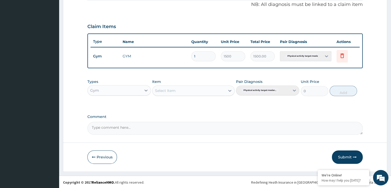
click at [348, 158] on button "Submit" at bounding box center [347, 156] width 31 height 13
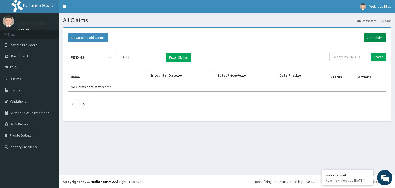
click at [370, 37] on link "Add Claim" at bounding box center [375, 37] width 22 height 9
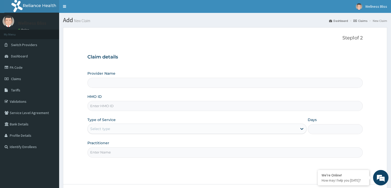
type input "WELLNESS BLISS GYM"
type input "1"
click at [112, 153] on input "Practitioner" at bounding box center [224, 152] width 275 height 10
click at [125, 106] on input "HMO ID" at bounding box center [224, 106] width 275 height 10
type input "WPL/10064/A"
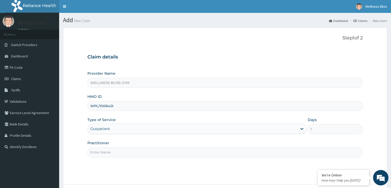
click at [124, 152] on input "Practitioner" at bounding box center [224, 152] width 275 height 10
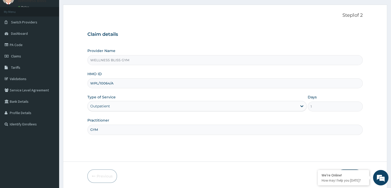
scroll to position [42, 0]
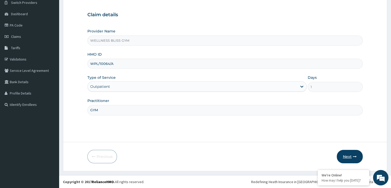
type input "GYM"
click at [347, 154] on button "Next" at bounding box center [350, 156] width 26 height 13
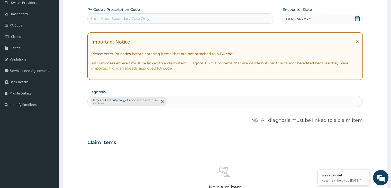
click at [114, 18] on div "Enter Code(Secondary Care Only)" at bounding box center [120, 18] width 60 height 5
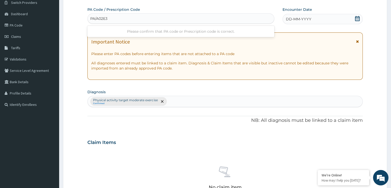
type input "PA/A02E39"
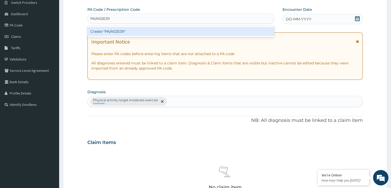
click at [112, 30] on div "Create "PA/A02E39"" at bounding box center [180, 31] width 187 height 9
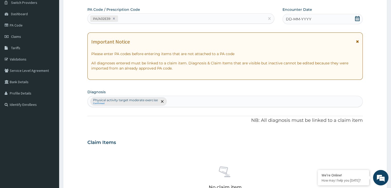
click at [356, 19] on icon at bounding box center [357, 18] width 5 height 5
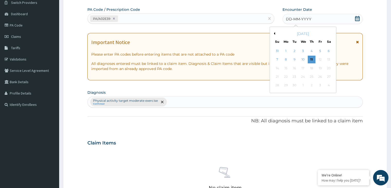
click at [273, 34] on button "Previous Month" at bounding box center [273, 33] width 3 height 3
click at [301, 84] on div "30" at bounding box center [303, 85] width 8 height 8
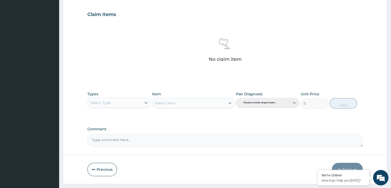
scroll to position [182, 0]
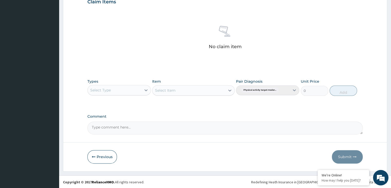
click at [141, 87] on div "Select Type" at bounding box center [114, 90] width 53 height 8
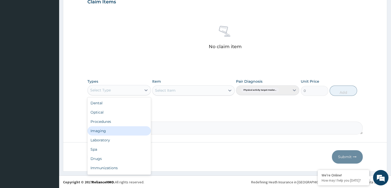
scroll to position [17, 0]
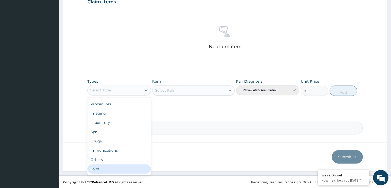
drag, startPoint x: 128, startPoint y: 169, endPoint x: 125, endPoint y: 168, distance: 2.6
click at [127, 169] on div "Gym" at bounding box center [118, 168] width 63 height 9
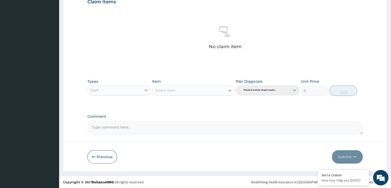
click at [231, 91] on div "Select Item" at bounding box center [193, 90] width 82 height 10
click at [228, 89] on icon at bounding box center [229, 90] width 5 height 5
click at [218, 102] on div "GYM" at bounding box center [193, 102] width 82 height 9
click at [346, 91] on button "Add" at bounding box center [342, 90] width 27 height 10
type input "0"
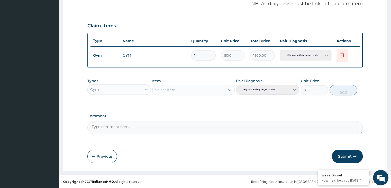
scroll to position [158, 0]
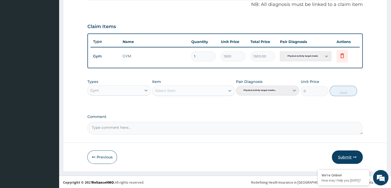
click at [345, 156] on button "Submit" at bounding box center [347, 156] width 31 height 13
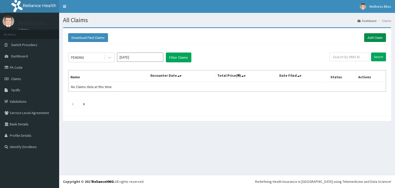
click at [367, 36] on link "Add Claim" at bounding box center [375, 37] width 22 height 9
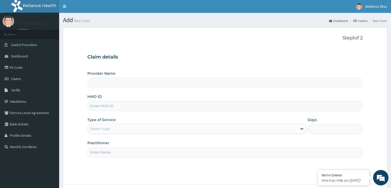
type input "WELLNESS BLISS GYM"
type input "1"
click at [180, 102] on input "HMO ID" at bounding box center [224, 106] width 275 height 10
click at [116, 104] on input "HMO ID" at bounding box center [224, 106] width 275 height 10
type input "FID/10010/A"
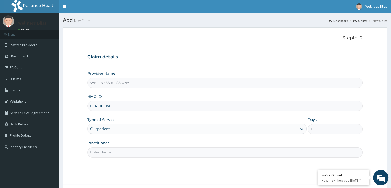
click at [118, 151] on input "Practitioner" at bounding box center [224, 152] width 275 height 10
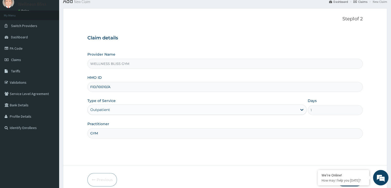
scroll to position [42, 0]
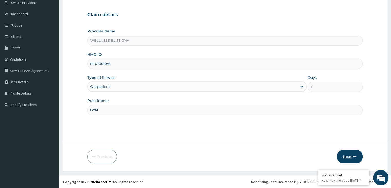
type input "GYM"
click at [347, 154] on button "Next" at bounding box center [350, 156] width 26 height 13
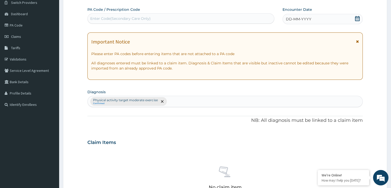
click at [150, 19] on div "Enter Code(Secondary Care Only)" at bounding box center [181, 18] width 186 height 8
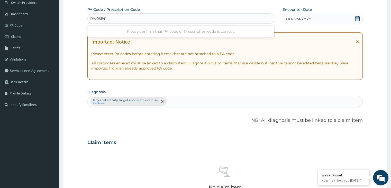
type input "PA/05E415"
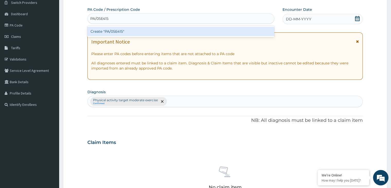
click at [235, 31] on div "Create "PA/05E415"" at bounding box center [180, 31] width 187 height 9
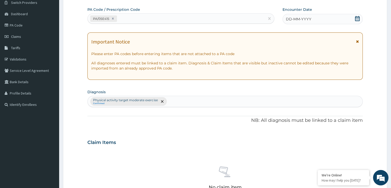
click at [355, 19] on icon at bounding box center [357, 18] width 5 height 5
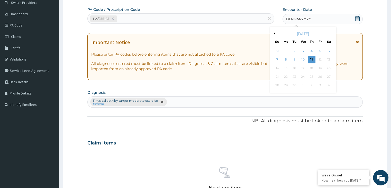
click at [274, 33] on button "Previous Month" at bounding box center [273, 33] width 3 height 3
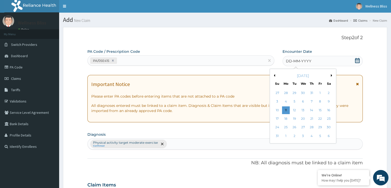
scroll to position [0, 0]
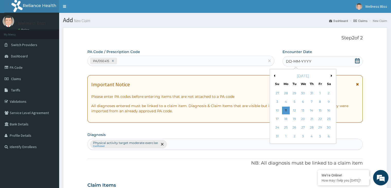
click at [273, 75] on button "Previous Month" at bounding box center [273, 75] width 3 height 3
click at [274, 76] on button "Previous Month" at bounding box center [273, 75] width 3 height 3
click at [330, 75] on div "May 2025" at bounding box center [303, 75] width 62 height 5
click at [331, 76] on button "Next Month" at bounding box center [332, 75] width 3 height 3
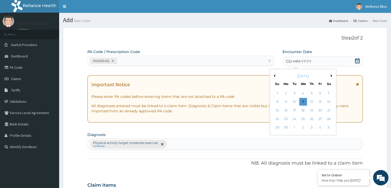
click at [331, 76] on button "Next Month" at bounding box center [332, 75] width 3 height 3
click at [301, 126] on div "30" at bounding box center [303, 128] width 8 height 8
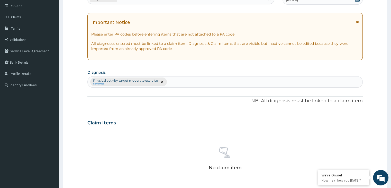
scroll to position [182, 0]
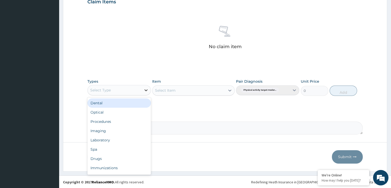
click at [146, 89] on icon at bounding box center [145, 89] width 5 height 5
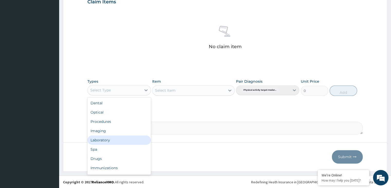
scroll to position [17, 0]
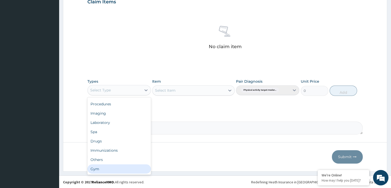
drag, startPoint x: 117, startPoint y: 172, endPoint x: 119, endPoint y: 175, distance: 3.3
click at [117, 172] on div "Gym" at bounding box center [118, 168] width 63 height 9
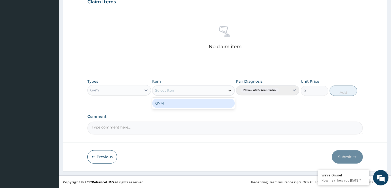
click at [227, 90] on icon at bounding box center [229, 90] width 5 height 5
click at [198, 102] on div "GYM" at bounding box center [193, 102] width 82 height 9
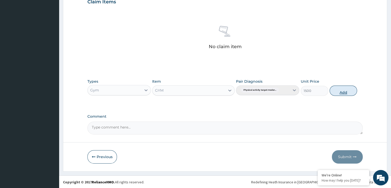
click at [349, 91] on button "Add" at bounding box center [342, 90] width 27 height 10
type input "0"
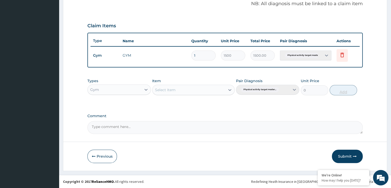
scroll to position [158, 0]
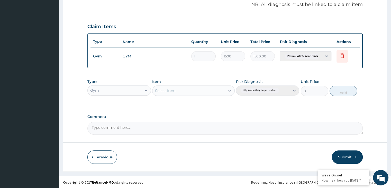
click at [349, 154] on button "Submit" at bounding box center [347, 156] width 31 height 13
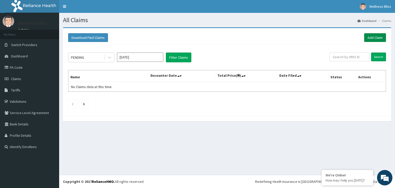
click at [373, 36] on link "Add Claim" at bounding box center [375, 37] width 22 height 9
click at [377, 37] on link "Add Claim" at bounding box center [375, 37] width 22 height 9
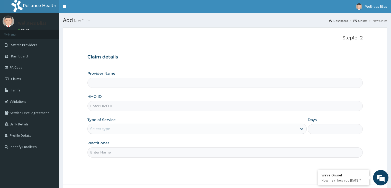
type input "WELLNESS BLISS GYM"
type input "1"
click at [95, 106] on input "HMO ID" at bounding box center [224, 106] width 275 height 10
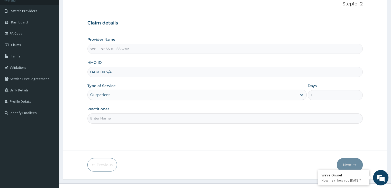
scroll to position [42, 0]
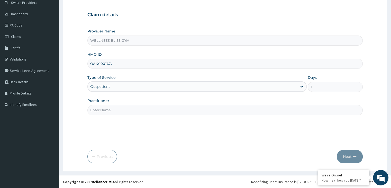
type input "OAK/10017/A"
click at [112, 109] on input "Practitioner" at bounding box center [224, 110] width 275 height 10
type input "GYM"
click at [355, 155] on icon "button" at bounding box center [355, 156] width 4 height 4
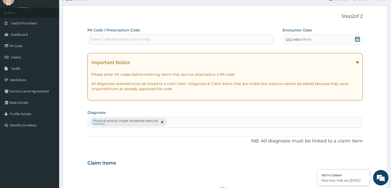
scroll to position [0, 0]
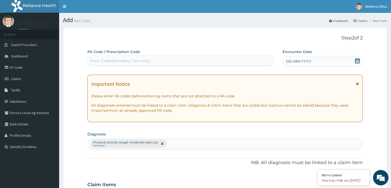
drag, startPoint x: 186, startPoint y: 60, endPoint x: 185, endPoint y: 63, distance: 3.2
click at [186, 60] on div "Enter Code(Secondary Care Only)" at bounding box center [181, 61] width 186 height 8
type input "PA/A820AE"
click at [357, 60] on icon at bounding box center [357, 60] width 5 height 5
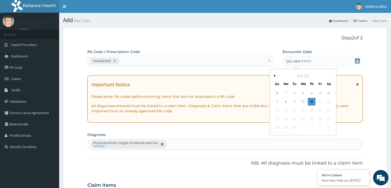
click at [274, 76] on button "Previous Month" at bounding box center [273, 75] width 3 height 3
click at [301, 127] on div "30" at bounding box center [303, 128] width 8 height 8
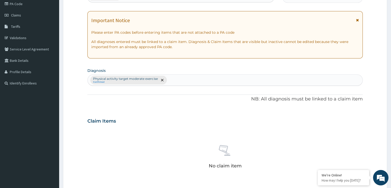
scroll to position [182, 0]
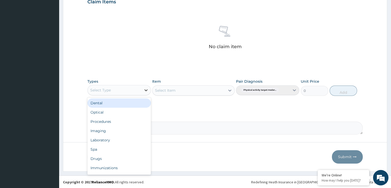
click at [147, 89] on icon at bounding box center [145, 89] width 5 height 5
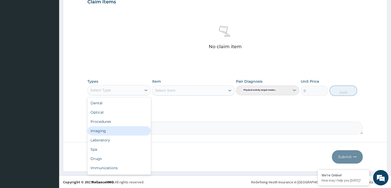
scroll to position [17, 0]
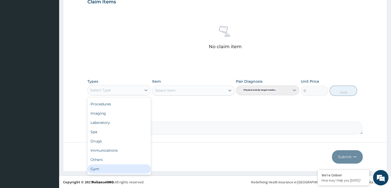
click at [108, 169] on div "Gym" at bounding box center [118, 168] width 63 height 9
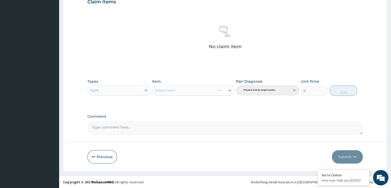
click at [230, 88] on div "Select Item" at bounding box center [193, 90] width 82 height 10
click at [230, 91] on icon at bounding box center [229, 90] width 5 height 5
click at [213, 102] on div "GYM" at bounding box center [193, 102] width 82 height 9
click at [344, 89] on button "Add" at bounding box center [342, 90] width 27 height 10
type input "0"
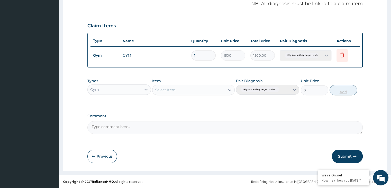
scroll to position [158, 0]
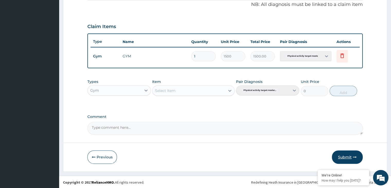
click at [347, 153] on button "Submit" at bounding box center [347, 156] width 31 height 13
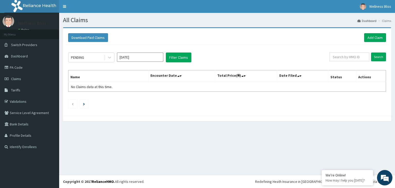
click at [371, 33] on div "Download Paid Claims Add Claim" at bounding box center [227, 38] width 323 height 14
click at [371, 38] on link "Add Claim" at bounding box center [375, 37] width 22 height 9
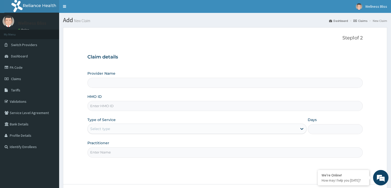
click at [116, 105] on input "HMO ID" at bounding box center [224, 106] width 275 height 10
type input "WELLNESS BLISS GYM"
type input "1"
type input "MOP/10191/A"
click at [115, 154] on input "Practitioner" at bounding box center [224, 152] width 275 height 10
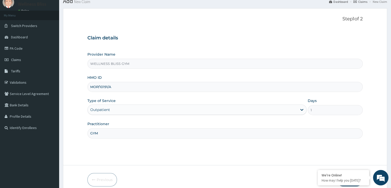
scroll to position [42, 0]
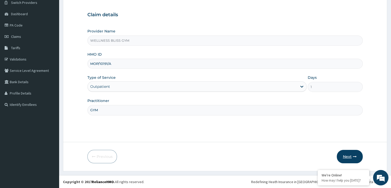
type input "GYM"
click at [353, 159] on button "Next" at bounding box center [350, 156] width 26 height 13
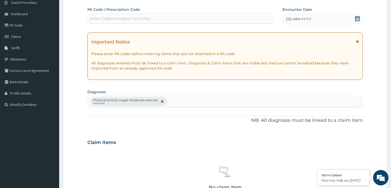
click at [135, 15] on div "Enter Code(Secondary Care Only)" at bounding box center [181, 18] width 186 height 8
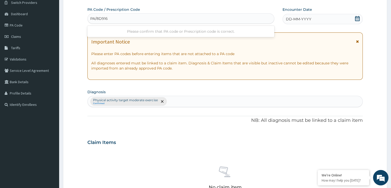
type input "PA/8D9167"
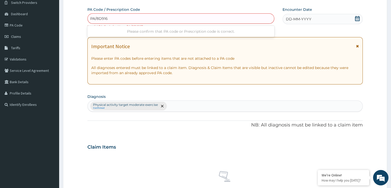
type input "PA/8D9167"
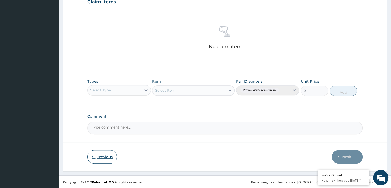
click at [97, 154] on button "Previous" at bounding box center [102, 156] width 30 height 13
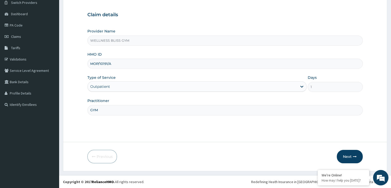
drag, startPoint x: 113, startPoint y: 63, endPoint x: 84, endPoint y: 68, distance: 28.6
click at [84, 68] on form "Step 1 of 2 Claim details Provider Name WELLNESS BLISS GYM HMO ID MOP/10191/A T…" at bounding box center [225, 78] width 324 height 186
type input "BHT/10064/A"
click at [348, 154] on button "Next" at bounding box center [350, 156] width 26 height 13
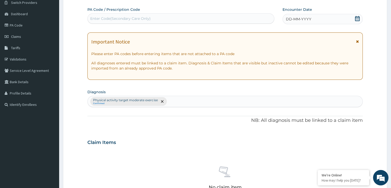
click at [145, 15] on div "Enter Code(Secondary Care Only)" at bounding box center [181, 18] width 186 height 8
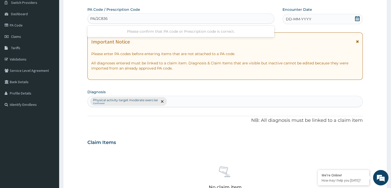
type input "PA/2C836D"
click at [359, 17] on icon at bounding box center [357, 18] width 5 height 5
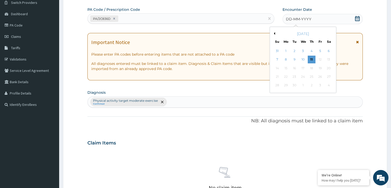
click at [274, 35] on div "[DATE]" at bounding box center [303, 33] width 62 height 5
click at [274, 31] on div "[DATE]" at bounding box center [303, 33] width 62 height 5
click at [274, 32] on button "Previous Month" at bounding box center [273, 33] width 3 height 3
click at [302, 85] on div "30" at bounding box center [303, 85] width 8 height 8
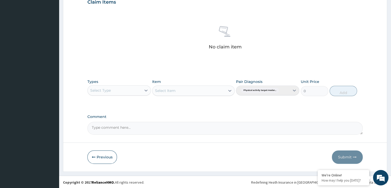
scroll to position [182, 0]
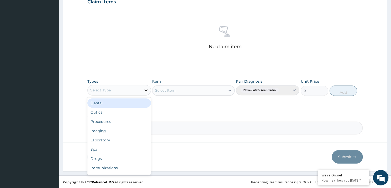
click at [146, 90] on icon at bounding box center [145, 90] width 3 height 2
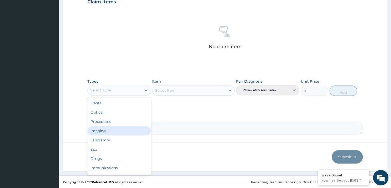
scroll to position [17, 0]
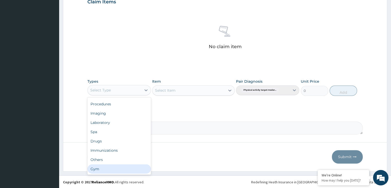
click at [108, 170] on div "Gym" at bounding box center [118, 168] width 63 height 9
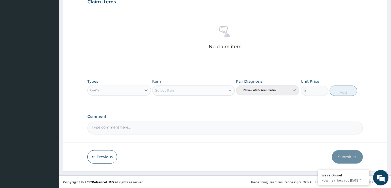
click at [229, 89] on icon at bounding box center [229, 90] width 5 height 5
click at [225, 102] on div "GYM" at bounding box center [193, 102] width 82 height 9
click at [346, 89] on button "Add" at bounding box center [342, 90] width 27 height 10
type input "0"
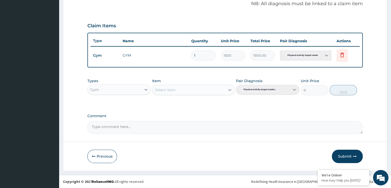
scroll to position [158, 0]
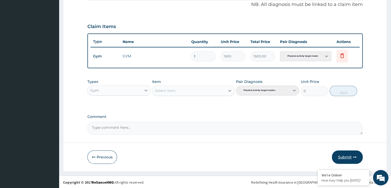
click at [342, 158] on button "Submit" at bounding box center [347, 156] width 31 height 13
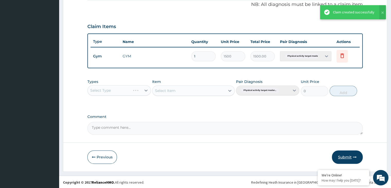
click at [344, 158] on button "Submit" at bounding box center [347, 156] width 31 height 13
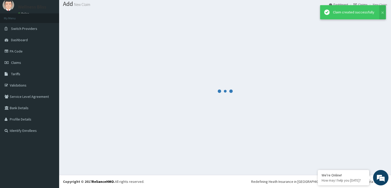
scroll to position [16, 0]
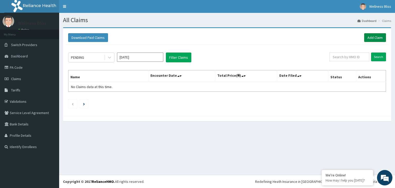
click at [372, 37] on link "Add Claim" at bounding box center [375, 37] width 22 height 9
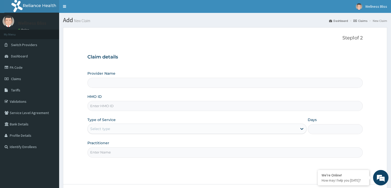
click at [264, 105] on input "HMO ID" at bounding box center [224, 106] width 275 height 10
type input "WELLNESS BLISS GYM"
type input "1"
click at [100, 108] on input "HMO ID" at bounding box center [224, 106] width 275 height 10
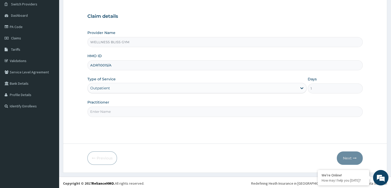
scroll to position [42, 0]
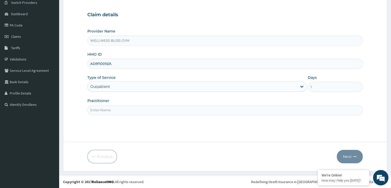
type input "ADP/10015/A"
click at [121, 112] on input "Practitioner" at bounding box center [224, 110] width 275 height 10
type input "GYM"
click at [346, 155] on button "Next" at bounding box center [350, 156] width 26 height 13
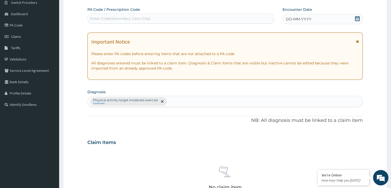
click at [148, 18] on div "Enter Code(Secondary Care Only)" at bounding box center [120, 18] width 60 height 5
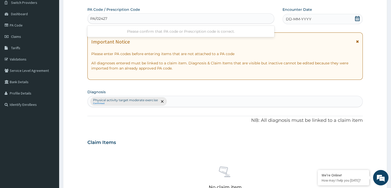
type input "PA/024276"
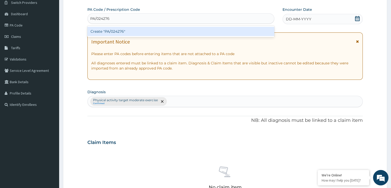
click at [148, 30] on div "Create "PA/024276"" at bounding box center [180, 31] width 187 height 9
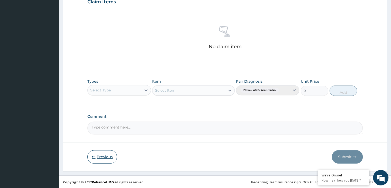
click at [107, 156] on button "Previous" at bounding box center [102, 156] width 30 height 13
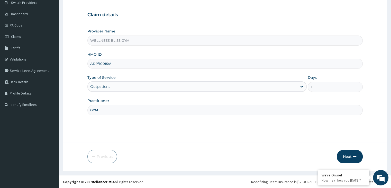
click at [97, 62] on input "ADP/10015/A" at bounding box center [224, 64] width 275 height 10
type input "ADZ/10015/A"
click at [359, 155] on button "Next" at bounding box center [350, 156] width 26 height 13
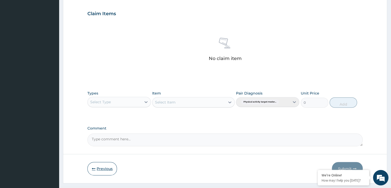
click at [98, 163] on button "Previous" at bounding box center [102, 168] width 30 height 13
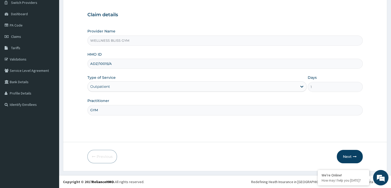
click at [95, 64] on input "ADZ/10015/A" at bounding box center [224, 64] width 275 height 10
type input "APZ/10015/A"
click at [346, 153] on button "Next" at bounding box center [350, 156] width 26 height 13
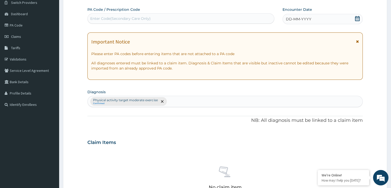
click at [125, 18] on div "Enter Code(Secondary Care Only)" at bounding box center [120, 18] width 60 height 5
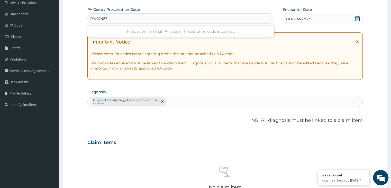
type input "PA/024276"
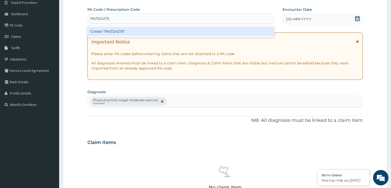
click at [114, 31] on div "Create "PA/024276"" at bounding box center [180, 31] width 187 height 9
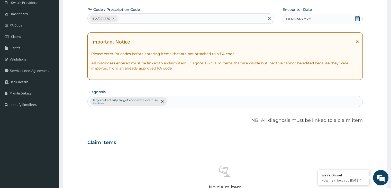
click at [357, 18] on icon at bounding box center [357, 18] width 5 height 5
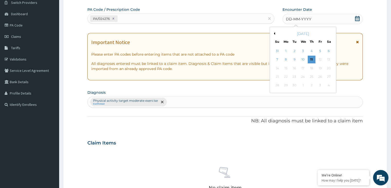
click at [273, 33] on button "Previous Month" at bounding box center [273, 33] width 3 height 3
click at [304, 86] on div "30" at bounding box center [303, 85] width 8 height 8
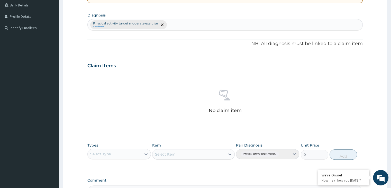
scroll to position [182, 0]
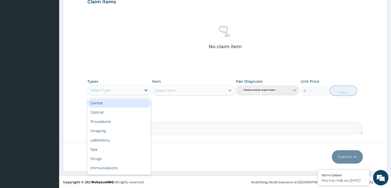
click at [147, 91] on icon at bounding box center [145, 89] width 5 height 5
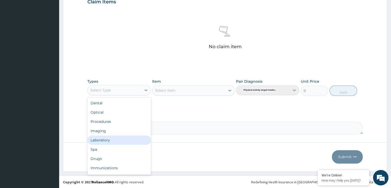
scroll to position [17, 0]
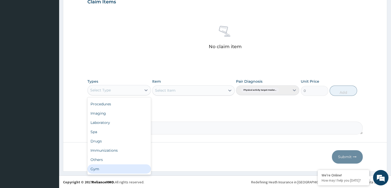
click at [111, 168] on div "Gym" at bounding box center [118, 168] width 63 height 9
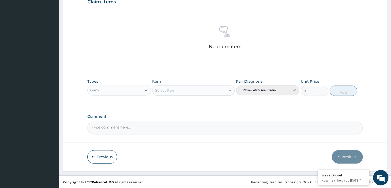
click at [229, 89] on icon at bounding box center [229, 90] width 5 height 5
click at [216, 105] on div "GYM" at bounding box center [193, 102] width 82 height 9
click at [344, 91] on button "Add" at bounding box center [342, 90] width 27 height 10
type input "0"
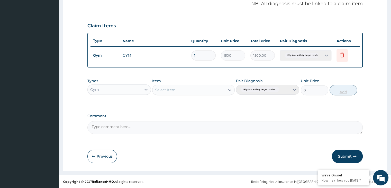
scroll to position [158, 0]
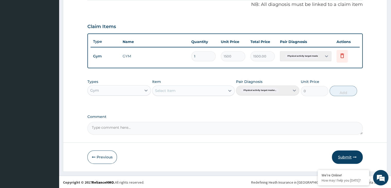
click at [340, 156] on button "Submit" at bounding box center [347, 156] width 31 height 13
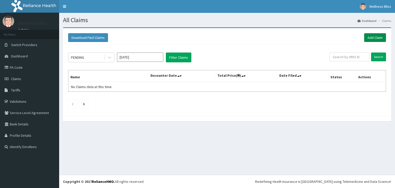
click at [376, 36] on link "Add Claim" at bounding box center [375, 37] width 22 height 9
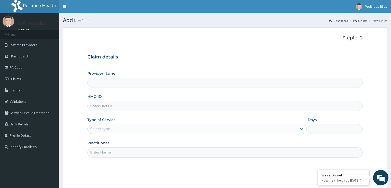
click at [110, 107] on input "HMO ID" at bounding box center [224, 106] width 275 height 10
type input "WELLNESS BLISS GYM"
type input "1"
type input "P"
click at [102, 105] on input "LPD/1081/A" at bounding box center [224, 106] width 275 height 10
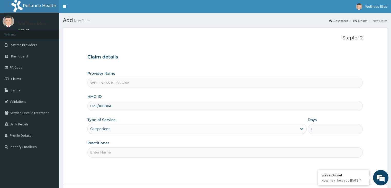
type input "LPD/10081/A"
click at [107, 152] on input "Practitioner" at bounding box center [224, 152] width 275 height 10
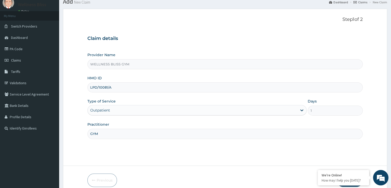
scroll to position [42, 0]
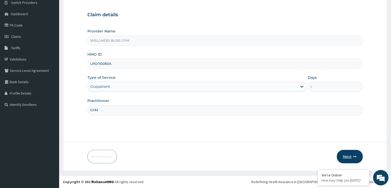
type input "GYM"
click at [351, 157] on button "Next" at bounding box center [350, 156] width 26 height 13
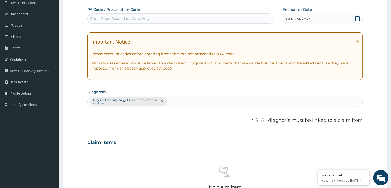
click at [142, 17] on div "Enter Code(Secondary Care Only)" at bounding box center [120, 18] width 60 height 5
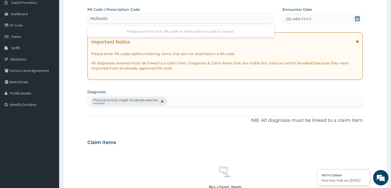
type input "PA/E4A551"
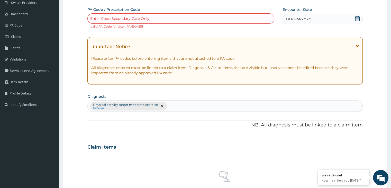
click at [116, 17] on div "Enter Code(Secondary Care Only)" at bounding box center [120, 18] width 60 height 5
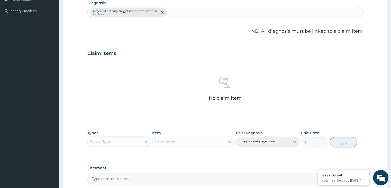
scroll to position [187, 0]
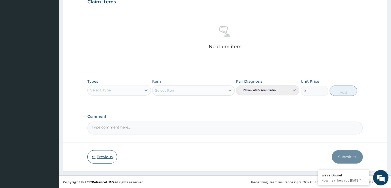
click at [105, 158] on button "Previous" at bounding box center [102, 156] width 30 height 13
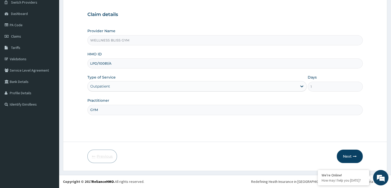
scroll to position [42, 0]
click at [108, 63] on input "LPD/10081/A" at bounding box center [224, 64] width 275 height 10
type input "LPD/10084/A"
click at [346, 156] on button "Next" at bounding box center [350, 156] width 26 height 13
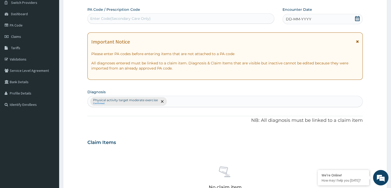
click at [134, 19] on div "Enter Code(Secondary Care Only)" at bounding box center [120, 18] width 60 height 5
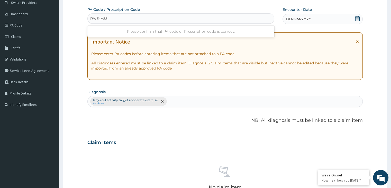
type input "PA/E4A551"
click at [353, 18] on div "DD-MM-YYYY" at bounding box center [322, 19] width 80 height 10
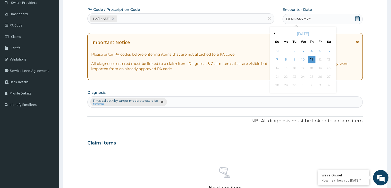
click at [275, 34] on div "[DATE]" at bounding box center [303, 33] width 62 height 5
click at [273, 33] on button "Previous Month" at bounding box center [273, 33] width 3 height 3
click at [274, 33] on button "Previous Month" at bounding box center [273, 33] width 3 height 3
click at [304, 85] on div "30" at bounding box center [303, 85] width 8 height 8
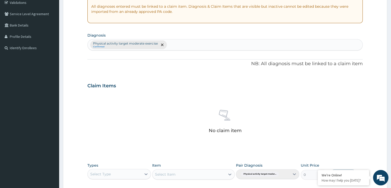
scroll to position [182, 0]
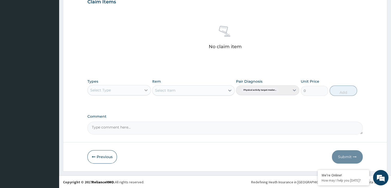
click at [147, 90] on icon at bounding box center [145, 89] width 5 height 5
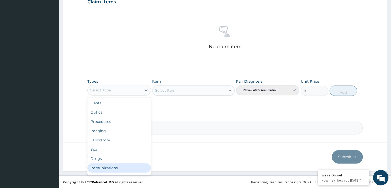
scroll to position [17, 0]
click at [122, 166] on div "Gym" at bounding box center [118, 168] width 63 height 9
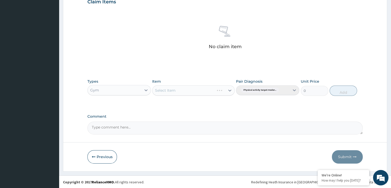
click at [228, 91] on div "Select Item" at bounding box center [193, 90] width 82 height 10
click at [230, 90] on icon at bounding box center [229, 90] width 3 height 2
click at [224, 104] on div "GYM" at bounding box center [193, 102] width 82 height 9
click at [340, 90] on button "Add" at bounding box center [342, 90] width 27 height 10
type input "0"
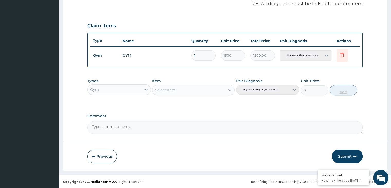
scroll to position [158, 0]
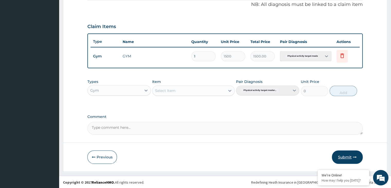
click at [341, 155] on button "Submit" at bounding box center [347, 156] width 31 height 13
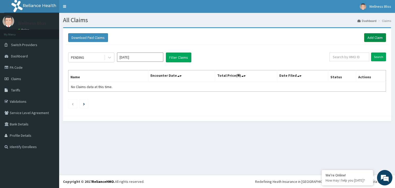
click at [375, 36] on link "Add Claim" at bounding box center [375, 37] width 22 height 9
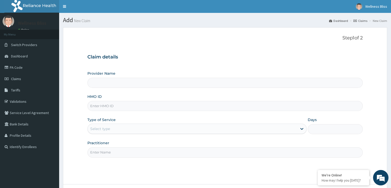
click at [160, 108] on input "HMO ID" at bounding box center [224, 106] width 275 height 10
type input "WELLNESS BLISS GYM"
type input "1"
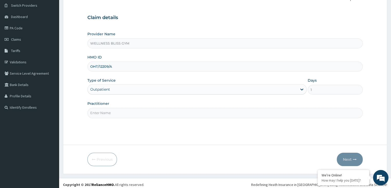
scroll to position [42, 0]
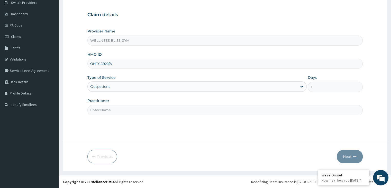
type input "OHT/12209/A"
click at [151, 106] on input "Practitioner" at bounding box center [224, 110] width 275 height 10
type input "GYM"
click at [344, 158] on button "Next" at bounding box center [350, 156] width 26 height 13
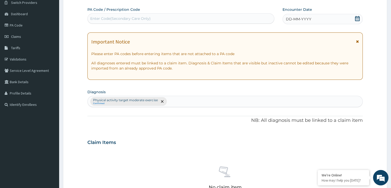
click at [116, 15] on div "Enter Code(Secondary Care Only)" at bounding box center [181, 18] width 186 height 8
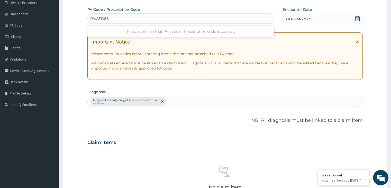
type input "PA/AFD862"
click at [355, 20] on icon at bounding box center [357, 18] width 5 height 5
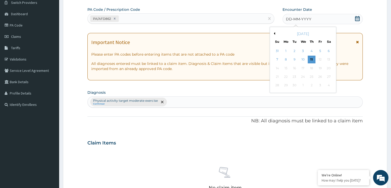
click at [275, 32] on div "[DATE]" at bounding box center [303, 33] width 62 height 5
click at [273, 34] on button "Previous Month" at bounding box center [273, 33] width 3 height 3
click at [273, 33] on button "Previous Month" at bounding box center [273, 33] width 3 height 3
click at [313, 84] on div "31" at bounding box center [312, 85] width 8 height 8
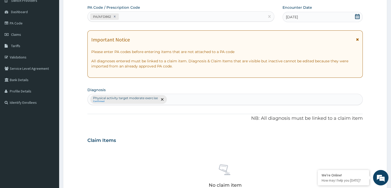
scroll to position [182, 0]
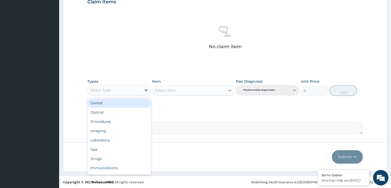
click at [145, 91] on icon at bounding box center [145, 89] width 5 height 5
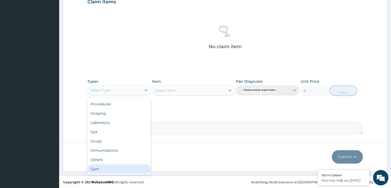
click at [102, 171] on div "Gym" at bounding box center [118, 168] width 63 height 9
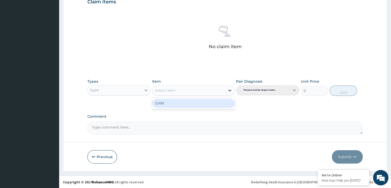
click at [227, 88] on icon at bounding box center [229, 90] width 5 height 5
click at [203, 105] on div "GYM" at bounding box center [193, 102] width 82 height 9
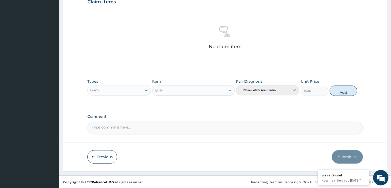
click at [348, 90] on button "Add" at bounding box center [342, 90] width 27 height 10
type input "0"
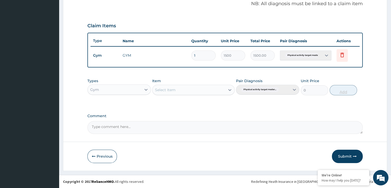
scroll to position [158, 0]
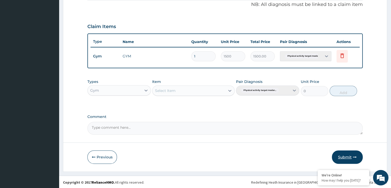
click at [347, 155] on button "Submit" at bounding box center [347, 156] width 31 height 13
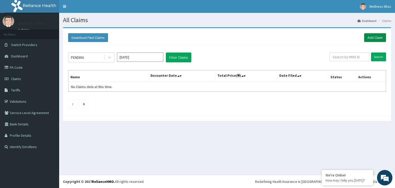
click at [373, 38] on link "Add Claim" at bounding box center [375, 37] width 22 height 9
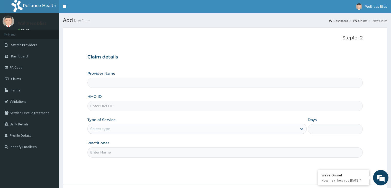
click at [106, 105] on input "HMO ID" at bounding box center [224, 106] width 275 height 10
type input "WELLNESS BLISS GYM"
type input "1"
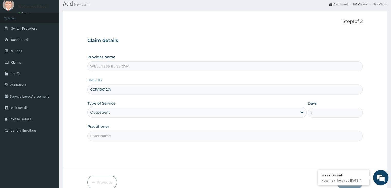
scroll to position [42, 0]
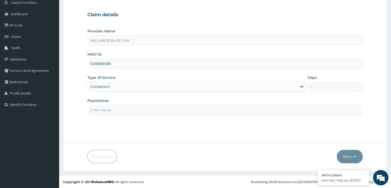
type input "CCR/10012/A"
click at [105, 108] on input "Practitioner" at bounding box center [224, 110] width 275 height 10
type input "GYM"
click at [351, 158] on button "Next" at bounding box center [350, 156] width 26 height 13
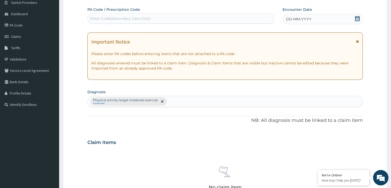
click at [199, 16] on div "Enter Code(Secondary Care Only)" at bounding box center [181, 18] width 186 height 8
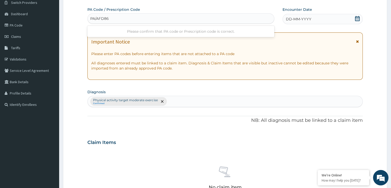
type input "PA/AFD862"
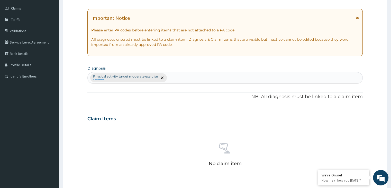
scroll to position [187, 0]
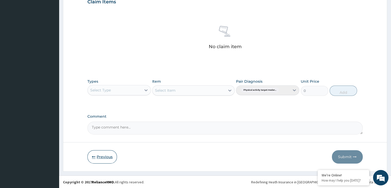
click at [99, 158] on button "Previous" at bounding box center [102, 156] width 30 height 13
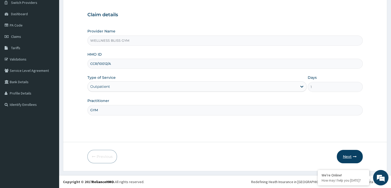
click at [344, 156] on button "Next" at bounding box center [350, 156] width 26 height 13
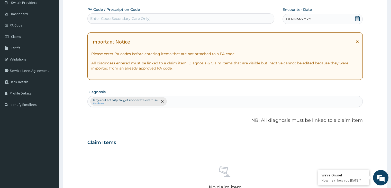
click at [135, 21] on div "Enter Code(Secondary Care Only)" at bounding box center [120, 18] width 60 height 5
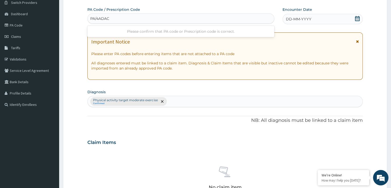
type input "PA/4ADACA"
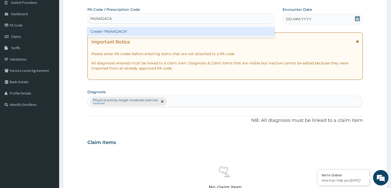
click at [117, 32] on div "Create "PA/4ADACA"" at bounding box center [180, 31] width 187 height 9
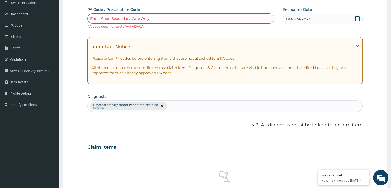
click at [131, 17] on div "Enter Code(Secondary Care Only)" at bounding box center [120, 18] width 60 height 5
type input "PA/4ADALA"
type input "PA/3C2ACA"
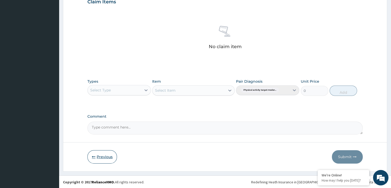
click at [99, 154] on button "Previous" at bounding box center [102, 156] width 30 height 13
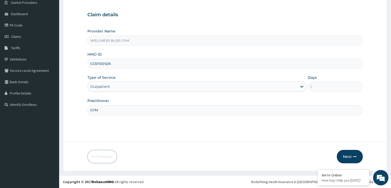
drag, startPoint x: 111, startPoint y: 64, endPoint x: 88, endPoint y: 62, distance: 22.7
click at [88, 62] on input "CCR/10012/A" at bounding box center [224, 64] width 275 height 10
type input "ARZ/10067/A"
click at [357, 154] on button "Next" at bounding box center [350, 156] width 26 height 13
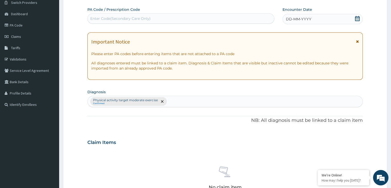
click at [153, 19] on div "Enter Code(Secondary Care Only)" at bounding box center [181, 18] width 186 height 8
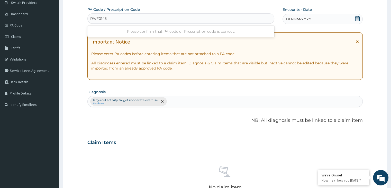
type input "PA/F01459"
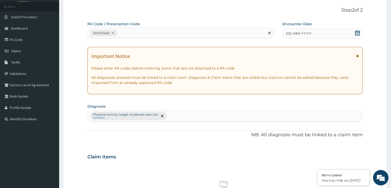
scroll to position [16, 0]
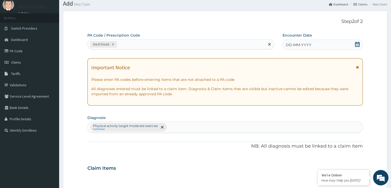
click at [356, 42] on icon at bounding box center [357, 44] width 5 height 5
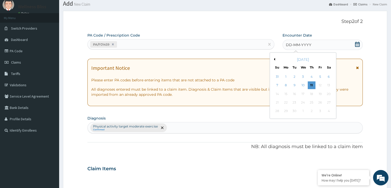
click at [275, 58] on div "[DATE]" at bounding box center [303, 59] width 62 height 5
click at [275, 59] on div "[DATE]" at bounding box center [303, 59] width 62 height 5
click at [275, 59] on div "Previous Month September 2025 Su Mo Tu We Th Fr Sa 31 1 2 3 4 5 6 7 8 9 10 11 1…" at bounding box center [303, 85] width 67 height 66
click at [275, 58] on div "[DATE]" at bounding box center [303, 59] width 62 height 5
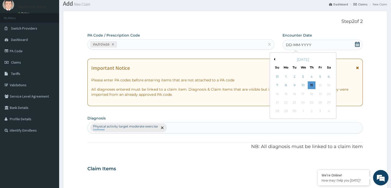
click at [274, 60] on button "Previous Month" at bounding box center [273, 59] width 3 height 3
click at [274, 59] on button "Previous Month" at bounding box center [273, 59] width 3 height 3
click at [310, 110] on div "31" at bounding box center [312, 111] width 8 height 8
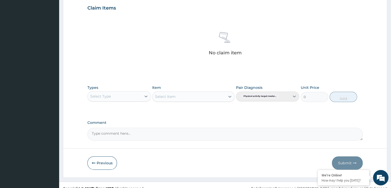
scroll to position [182, 0]
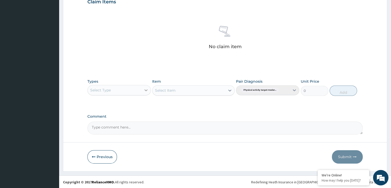
click at [144, 89] on div at bounding box center [145, 89] width 9 height 9
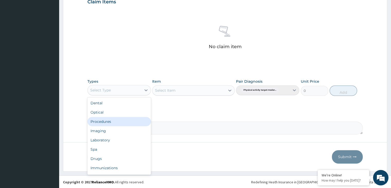
scroll to position [17, 0]
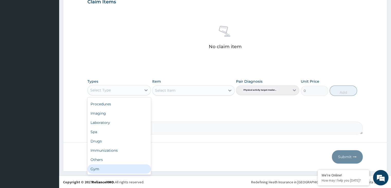
click at [113, 169] on div "Gym" at bounding box center [118, 168] width 63 height 9
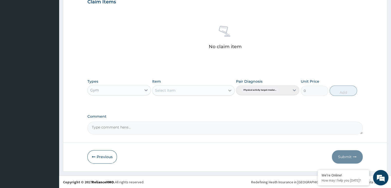
click at [229, 88] on icon at bounding box center [229, 90] width 5 height 5
click at [217, 103] on div "GYM" at bounding box center [193, 102] width 82 height 9
click at [347, 93] on button "Add" at bounding box center [342, 90] width 27 height 10
type input "0"
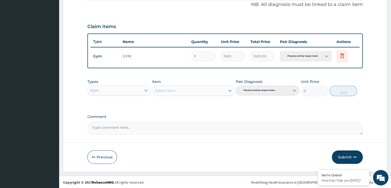
drag, startPoint x: 347, startPoint y: 157, endPoint x: 346, endPoint y: 154, distance: 2.9
click at [347, 157] on button "Submit" at bounding box center [347, 156] width 31 height 13
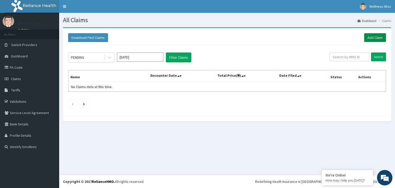
click at [373, 34] on link "Add Claim" at bounding box center [375, 37] width 22 height 9
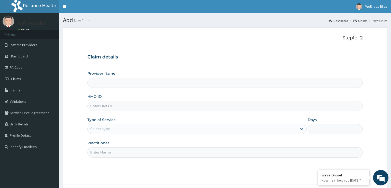
type input "WELLNESS BLISS GYM"
type input "1"
click at [97, 107] on input "HMO ID" at bounding box center [224, 106] width 275 height 10
click at [98, 107] on input "HMO ID" at bounding box center [224, 106] width 275 height 10
type input "BHT/10067/A"
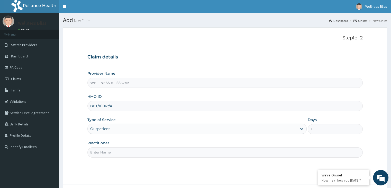
click at [110, 153] on input "Practitioner" at bounding box center [224, 152] width 275 height 10
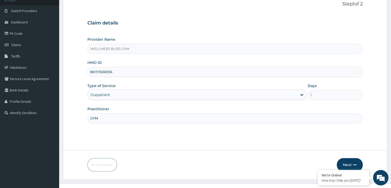
scroll to position [42, 0]
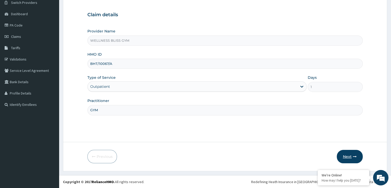
type input "GYM"
click at [347, 154] on button "Next" at bounding box center [350, 156] width 26 height 13
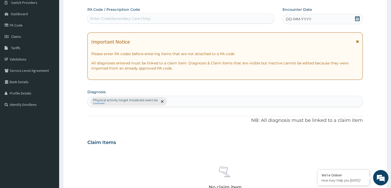
click at [112, 15] on div "Enter Code(Secondary Care Only)" at bounding box center [181, 18] width 186 height 8
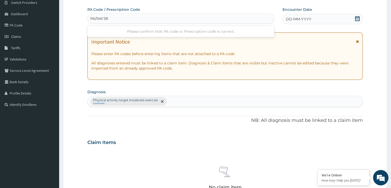
type input "PA/9AF386"
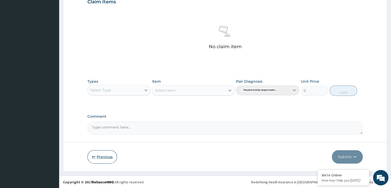
click at [100, 157] on button "Previous" at bounding box center [102, 156] width 30 height 13
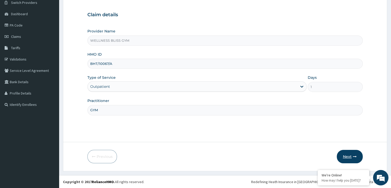
click at [352, 155] on button "Next" at bounding box center [350, 156] width 26 height 13
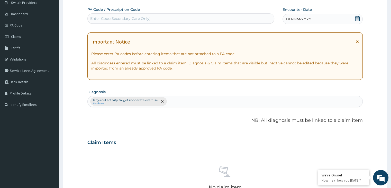
click at [120, 17] on div "Enter Code(Secondary Care Only)" at bounding box center [120, 18] width 60 height 5
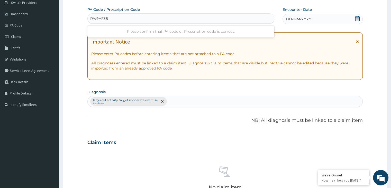
type input "PA/9AF386"
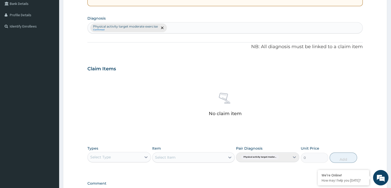
scroll to position [187, 0]
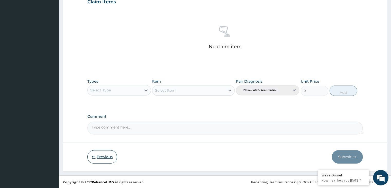
click at [102, 153] on button "Previous" at bounding box center [102, 156] width 30 height 13
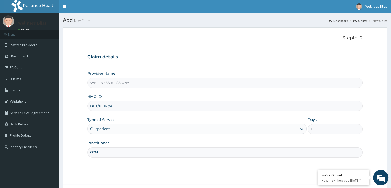
scroll to position [26, 0]
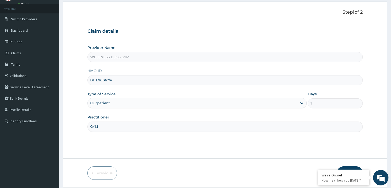
click at [122, 79] on input "BHT/10067/A" at bounding box center [224, 80] width 275 height 10
type input "B"
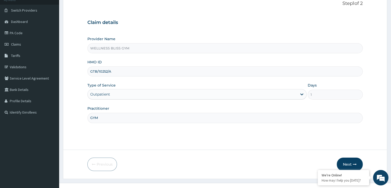
scroll to position [42, 0]
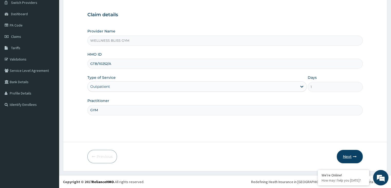
type input "GTB/10252/A"
click at [355, 155] on icon "button" at bounding box center [355, 156] width 4 height 4
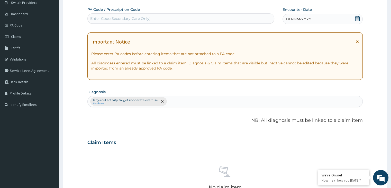
click at [135, 17] on div "Enter Code(Secondary Care Only)" at bounding box center [120, 18] width 60 height 5
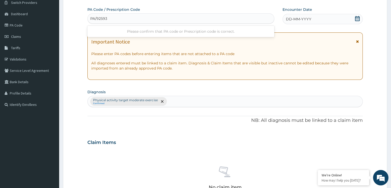
type input "PA/925937"
click at [355, 15] on div "DD-MM-YYYY" at bounding box center [322, 19] width 80 height 10
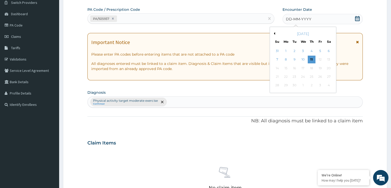
click at [275, 33] on div "[DATE]" at bounding box center [303, 33] width 62 height 5
click at [274, 33] on button "Previous Month" at bounding box center [273, 33] width 3 height 3
click at [273, 33] on button "Previous Month" at bounding box center [273, 33] width 3 height 3
click at [309, 85] on div "31" at bounding box center [312, 85] width 8 height 8
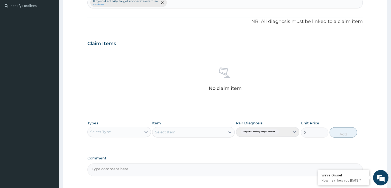
scroll to position [182, 0]
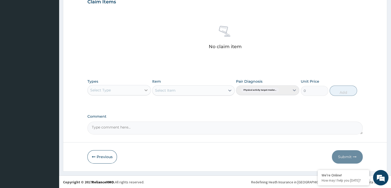
click at [147, 89] on icon at bounding box center [145, 90] width 3 height 2
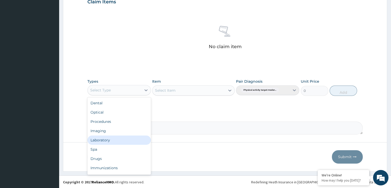
scroll to position [17, 0]
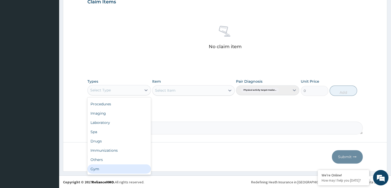
drag, startPoint x: 120, startPoint y: 169, endPoint x: 122, endPoint y: 169, distance: 2.6
click at [120, 169] on div "Gym" at bounding box center [118, 168] width 63 height 9
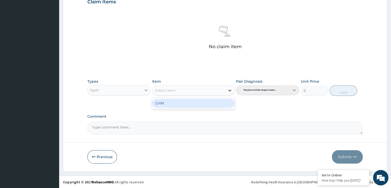
click at [230, 89] on icon at bounding box center [229, 90] width 5 height 5
click at [221, 102] on div "GYM" at bounding box center [193, 102] width 82 height 9
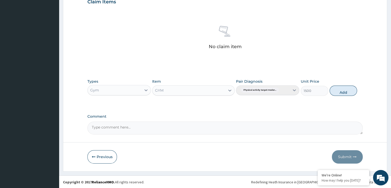
click at [344, 91] on div "Types Gym Item option GYM, selected. Select is focused ,type to refine list, pr…" at bounding box center [224, 87] width 275 height 22
click at [343, 116] on label "Comment" at bounding box center [224, 116] width 275 height 4
click at [343, 121] on textarea "Comment" at bounding box center [224, 127] width 275 height 13
click at [340, 90] on button "Add" at bounding box center [342, 90] width 27 height 10
type input "0"
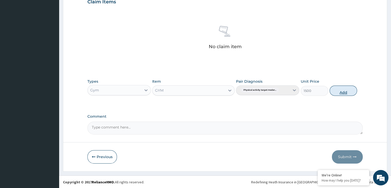
scroll to position [158, 0]
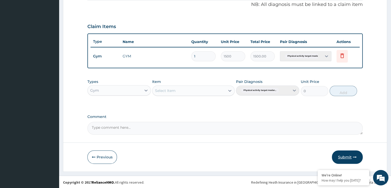
click at [351, 152] on button "Submit" at bounding box center [347, 156] width 31 height 13
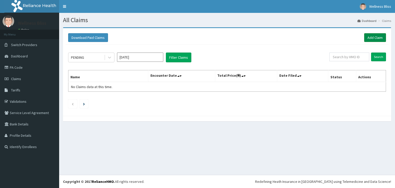
click at [377, 36] on link "Add Claim" at bounding box center [375, 37] width 22 height 9
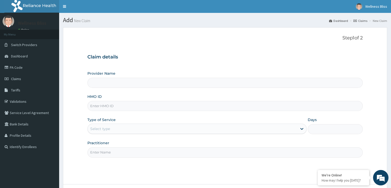
click at [104, 107] on input "HMO ID" at bounding box center [224, 106] width 275 height 10
type input "O"
type input "WELLNESS BLISS GYM"
type input "1"
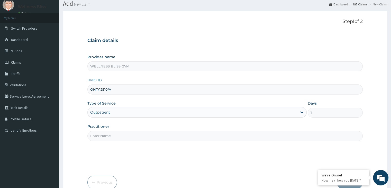
scroll to position [26, 0]
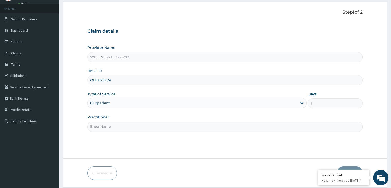
type input "OHT/12510/A"
click at [110, 125] on input "Practitioner" at bounding box center [224, 126] width 275 height 10
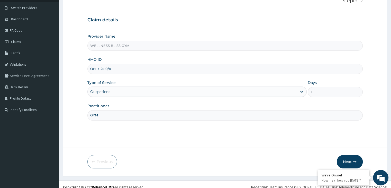
scroll to position [42, 0]
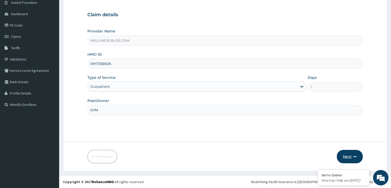
type input "GYM"
click at [348, 156] on button "Next" at bounding box center [350, 156] width 26 height 13
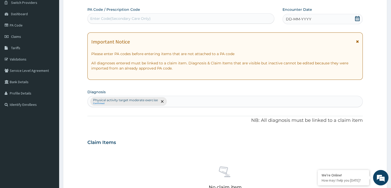
click at [114, 19] on div "Enter Code(Secondary Care Only)" at bounding box center [120, 18] width 60 height 5
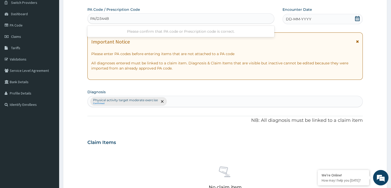
type input "PA/D344BC"
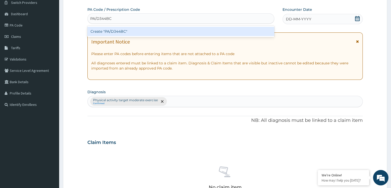
click at [117, 32] on div "Create "PA/D344BC"" at bounding box center [180, 31] width 187 height 9
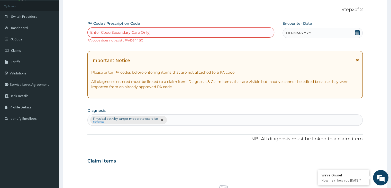
scroll to position [16, 0]
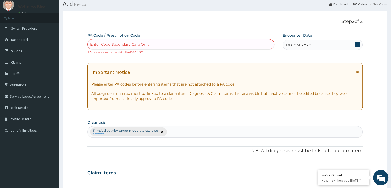
click at [126, 43] on div "Enter Code(Secondary Care Only)" at bounding box center [120, 44] width 60 height 5
type input "PA/D344BE"
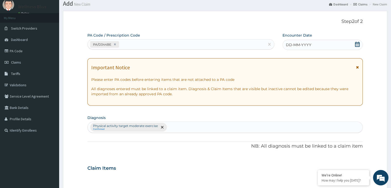
click at [355, 43] on icon at bounding box center [357, 44] width 5 height 5
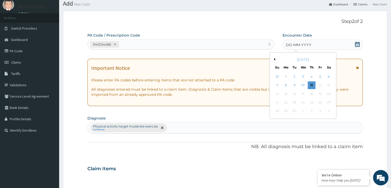
click at [274, 59] on button "Previous Month" at bounding box center [273, 59] width 3 height 3
click at [331, 58] on button "Next Month" at bounding box center [332, 59] width 3 height 3
click at [310, 112] on div "31" at bounding box center [312, 111] width 8 height 8
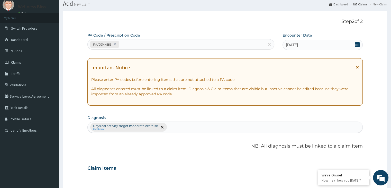
click at [310, 112] on div "PA Code / Prescription Code PA/D344BE Encounter Date [DATE] Important Notice Pl…" at bounding box center [224, 167] width 275 height 268
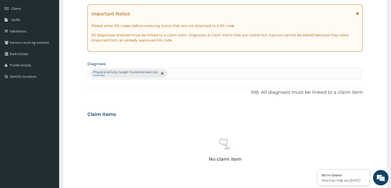
scroll to position [182, 0]
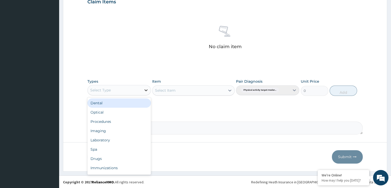
click at [147, 91] on icon at bounding box center [145, 89] width 5 height 5
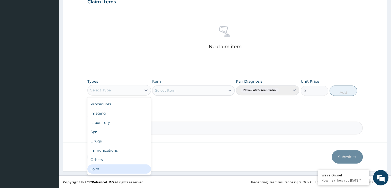
click at [117, 169] on div "Gym" at bounding box center [118, 168] width 63 height 9
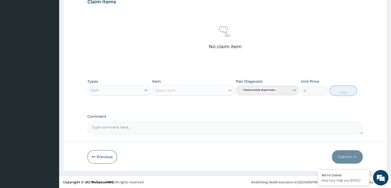
click at [230, 91] on icon at bounding box center [229, 90] width 5 height 5
click at [209, 105] on div "GYM" at bounding box center [193, 102] width 82 height 9
click at [345, 91] on button "Add" at bounding box center [342, 90] width 27 height 10
type input "0"
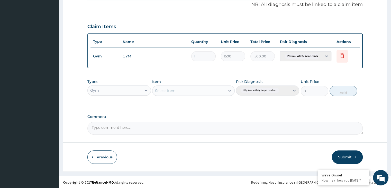
click at [344, 153] on button "Submit" at bounding box center [347, 156] width 31 height 13
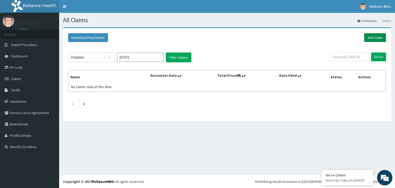
click at [377, 39] on link "Add Claim" at bounding box center [375, 37] width 22 height 9
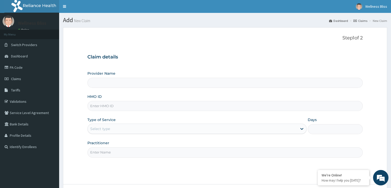
type input "WELLNESS BLISS GYM"
type input "1"
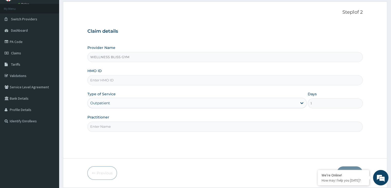
click at [116, 80] on input "HMO ID" at bounding box center [224, 80] width 275 height 10
type input "MOP/10191/A"
click at [98, 126] on input "Practitioner" at bounding box center [224, 126] width 275 height 10
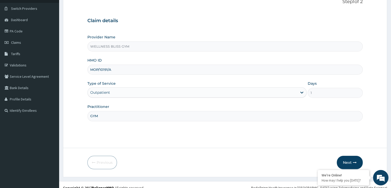
scroll to position [42, 0]
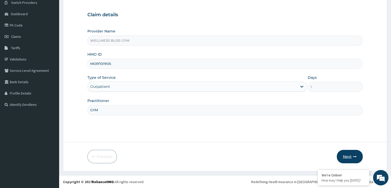
type input "GYM"
click at [357, 154] on button "Next" at bounding box center [350, 156] width 26 height 13
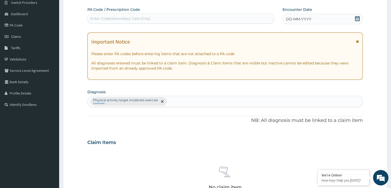
click at [107, 20] on div "Enter Code(Secondary Care Only)" at bounding box center [120, 18] width 60 height 5
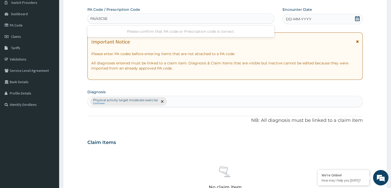
type input "PA/43C5ED"
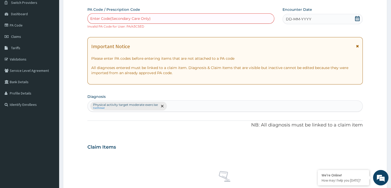
click at [115, 18] on div "Enter Code(Secondary Care Only)" at bounding box center [120, 18] width 60 height 5
type input "PA/43C5ED"
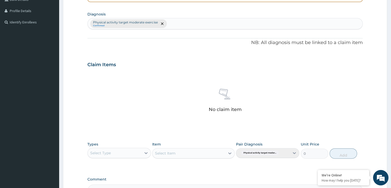
scroll to position [187, 0]
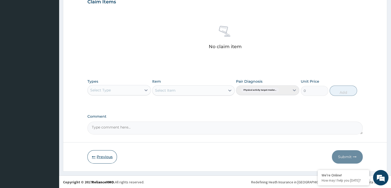
click at [100, 153] on button "Previous" at bounding box center [102, 156] width 30 height 13
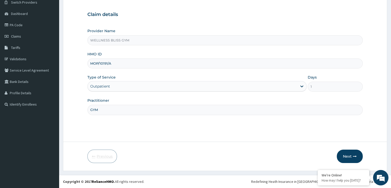
scroll to position [42, 0]
drag, startPoint x: 115, startPoint y: 65, endPoint x: 90, endPoint y: 65, distance: 24.9
click at [90, 65] on input "MOP/10191/A" at bounding box center [224, 64] width 275 height 10
type input "GTB/10252/A"
click at [346, 155] on button "Next" at bounding box center [350, 156] width 26 height 13
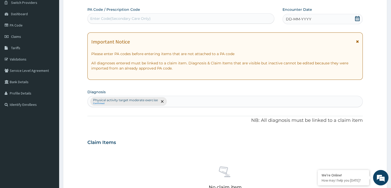
click at [198, 14] on div "Enter Code(Secondary Care Only)" at bounding box center [181, 18] width 186 height 8
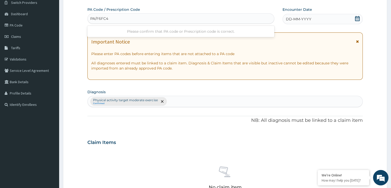
type input "PA/F6FC43"
click at [355, 19] on icon at bounding box center [357, 18] width 5 height 5
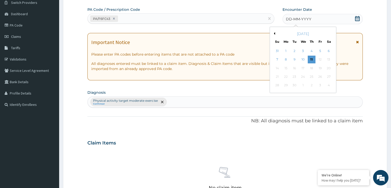
click at [274, 33] on button "Previous Month" at bounding box center [273, 33] width 3 height 3
click at [329, 33] on div "July 2025" at bounding box center [303, 33] width 62 height 5
click at [330, 33] on div "July 2025" at bounding box center [303, 33] width 62 height 5
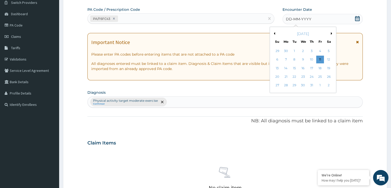
click at [330, 33] on div "July 2025" at bounding box center [303, 33] width 62 height 5
click at [331, 33] on div "Previous Month Next Month July 2025 Su Mo Tu We Th Fr Sa 29 30 1 2 3 4 5 6 7 8 …" at bounding box center [303, 60] width 67 height 66
click at [331, 33] on button "Next Month" at bounding box center [332, 33] width 3 height 3
click at [333, 36] on div "[DATE]" at bounding box center [303, 33] width 62 height 5
click at [319, 50] on div "1" at bounding box center [320, 51] width 8 height 8
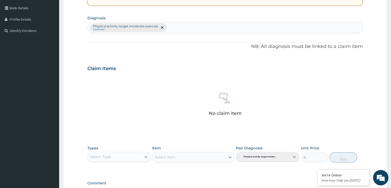
scroll to position [182, 0]
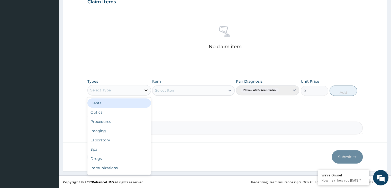
click at [144, 90] on icon at bounding box center [145, 89] width 5 height 5
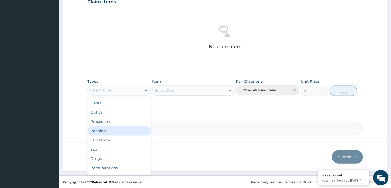
scroll to position [17, 0]
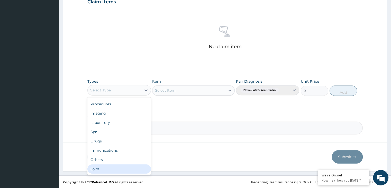
click at [128, 169] on div "Gym" at bounding box center [118, 168] width 63 height 9
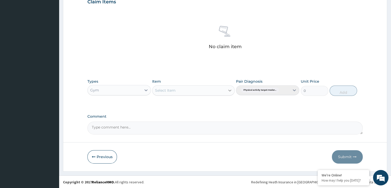
click at [229, 89] on icon at bounding box center [229, 90] width 3 height 2
click at [214, 100] on div "GYM" at bounding box center [193, 102] width 82 height 9
click at [355, 89] on button "Add" at bounding box center [342, 90] width 27 height 10
type input "0"
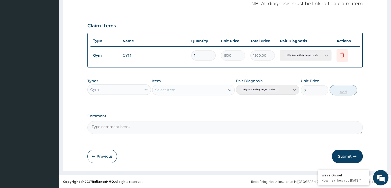
scroll to position [158, 0]
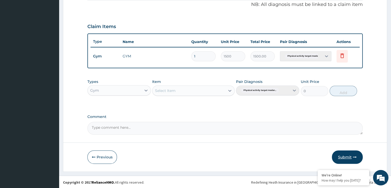
click at [348, 156] on button "Submit" at bounding box center [347, 156] width 31 height 13
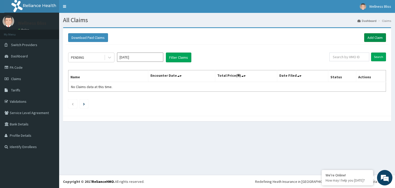
click at [373, 35] on link "Add Claim" at bounding box center [375, 37] width 22 height 9
click at [382, 36] on link "Add Claim" at bounding box center [375, 37] width 22 height 9
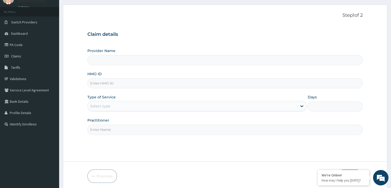
scroll to position [26, 0]
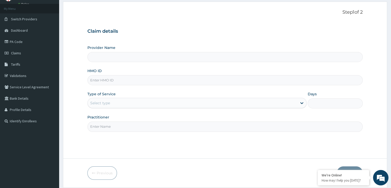
click at [115, 78] on input "HMO ID" at bounding box center [224, 80] width 275 height 10
type input "WELLNESS BLISS GYM"
type input "1"
type input "OHT/12442/A"
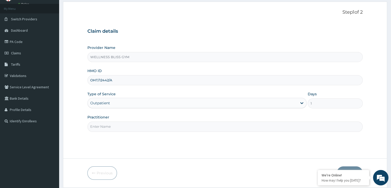
click at [99, 126] on input "Practitioner" at bounding box center [224, 126] width 275 height 10
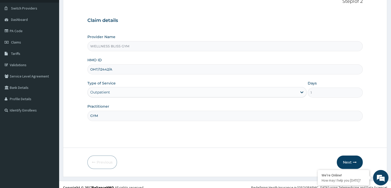
scroll to position [42, 0]
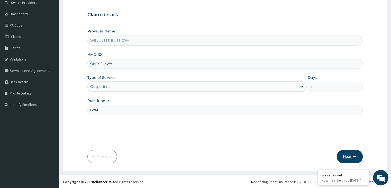
type input "GYM"
click at [344, 159] on button "Next" at bounding box center [350, 156] width 26 height 13
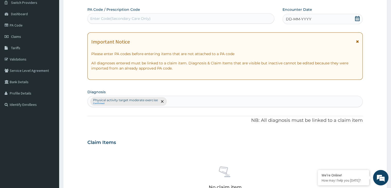
click at [139, 22] on div "Enter Code(Secondary Care Only)" at bounding box center [181, 18] width 186 height 8
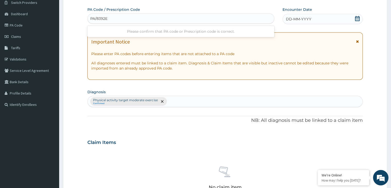
type input "PA/8392EE"
click at [358, 18] on icon at bounding box center [357, 18] width 5 height 5
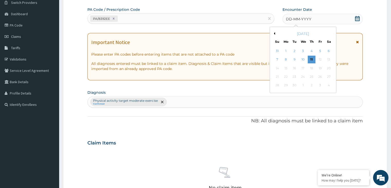
click at [274, 32] on button "Previous Month" at bounding box center [273, 33] width 3 height 3
click at [319, 51] on div "1" at bounding box center [320, 51] width 8 height 8
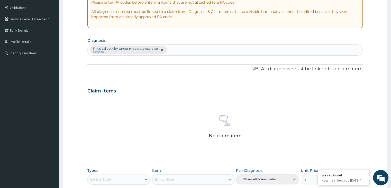
scroll to position [182, 0]
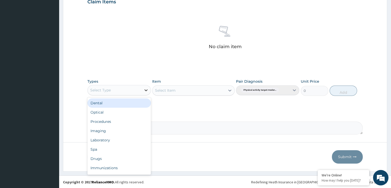
click at [144, 89] on icon at bounding box center [145, 89] width 5 height 5
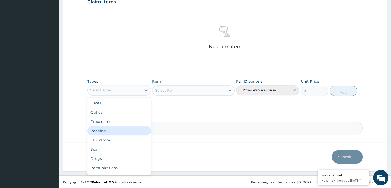
scroll to position [17, 0]
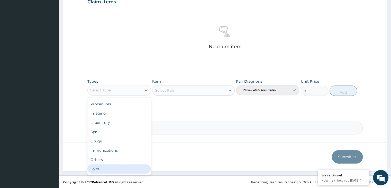
drag, startPoint x: 122, startPoint y: 171, endPoint x: 123, endPoint y: 169, distance: 2.9
click at [122, 171] on div "Gym" at bounding box center [118, 168] width 63 height 9
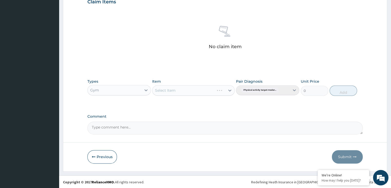
click at [228, 88] on icon at bounding box center [229, 90] width 5 height 5
click at [218, 103] on div "GYM" at bounding box center [193, 102] width 82 height 9
click at [352, 90] on button "Add" at bounding box center [342, 90] width 27 height 10
type input "0"
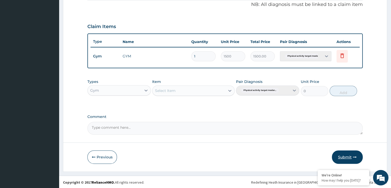
click at [343, 154] on button "Submit" at bounding box center [347, 156] width 31 height 13
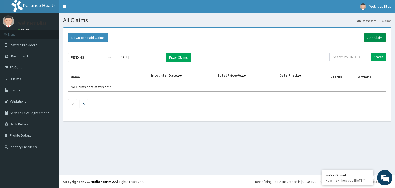
click at [372, 40] on link "Add Claim" at bounding box center [375, 37] width 22 height 9
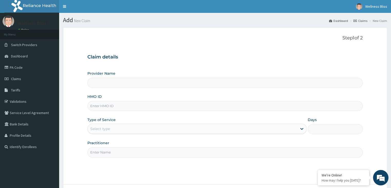
type input "WELLNESS BLISS GYM"
type input "1"
click at [89, 104] on input "HMO ID" at bounding box center [224, 106] width 275 height 10
click at [101, 105] on input "HMO ID" at bounding box center [224, 106] width 275 height 10
drag, startPoint x: 97, startPoint y: 105, endPoint x: 95, endPoint y: 108, distance: 3.7
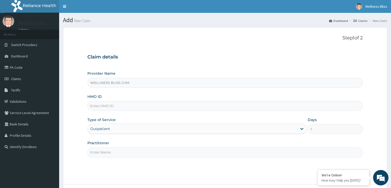
click at [97, 107] on input "HMO ID" at bounding box center [224, 106] width 275 height 10
type input "CCR/10012/A"
click at [116, 155] on input "G" at bounding box center [224, 152] width 275 height 10
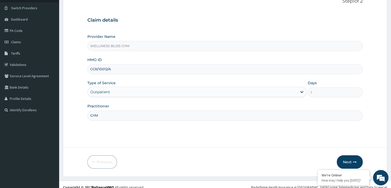
scroll to position [42, 0]
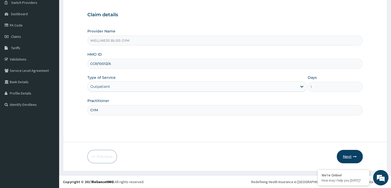
type input "GYM"
click at [348, 160] on button "Next" at bounding box center [350, 156] width 26 height 13
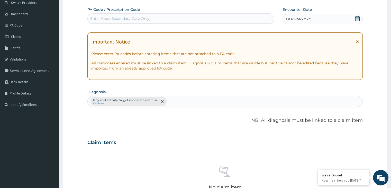
click at [109, 17] on div "Enter Code(Secondary Care Only)" at bounding box center [120, 18] width 60 height 5
type input "P"
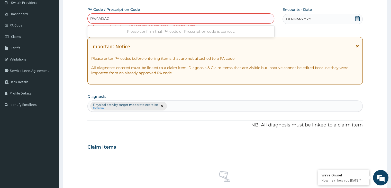
type input "PA/4ADAC4"
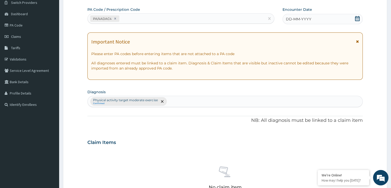
click at [357, 17] on icon at bounding box center [357, 18] width 5 height 5
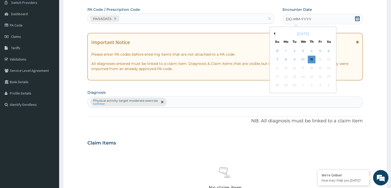
click at [275, 34] on div "[DATE]" at bounding box center [303, 33] width 62 height 5
click at [274, 31] on div "[DATE]" at bounding box center [303, 33] width 62 height 5
click at [274, 34] on button "Previous Month" at bounding box center [273, 33] width 3 height 3
click at [303, 51] on div "30" at bounding box center [303, 51] width 8 height 8
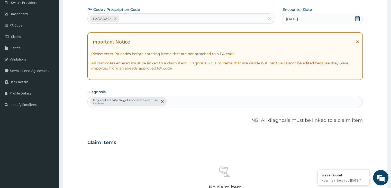
click at [356, 18] on icon at bounding box center [357, 18] width 5 height 5
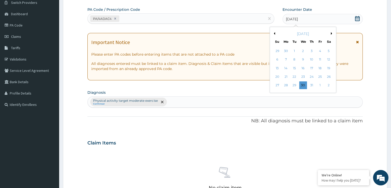
click at [313, 82] on div "31" at bounding box center [312, 85] width 8 height 8
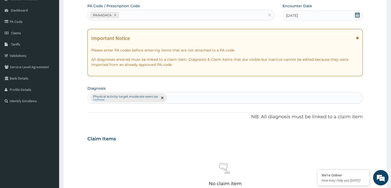
scroll to position [171, 0]
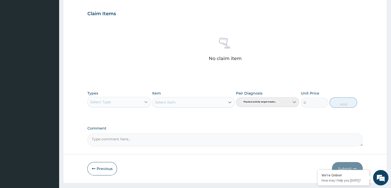
click at [147, 101] on icon at bounding box center [145, 102] width 3 height 2
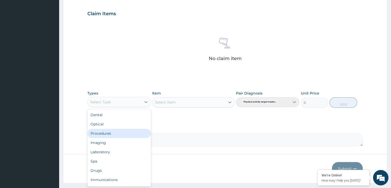
scroll to position [17, 0]
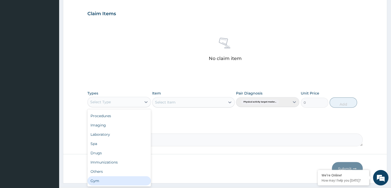
click at [125, 180] on div "Gym" at bounding box center [118, 180] width 63 height 9
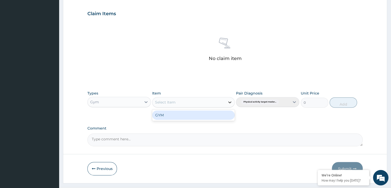
click at [229, 100] on icon at bounding box center [229, 101] width 5 height 5
click at [221, 115] on div "GYM" at bounding box center [193, 114] width 82 height 9
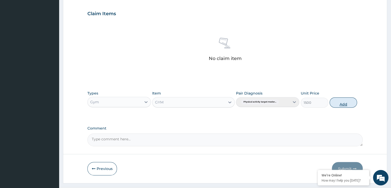
click at [342, 103] on button "Add" at bounding box center [342, 102] width 27 height 10
type input "0"
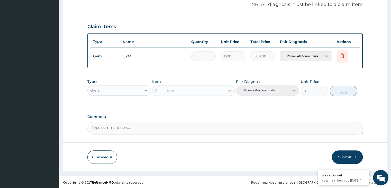
click at [346, 156] on button "Submit" at bounding box center [347, 156] width 31 height 13
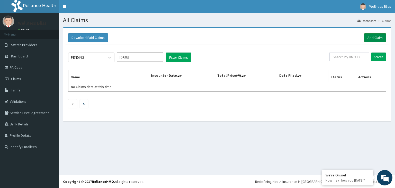
click at [375, 37] on link "Add Claim" at bounding box center [375, 37] width 22 height 9
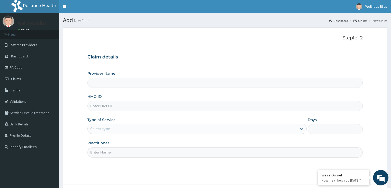
type input "WELLNESS BLISS GYM"
type input "1"
click at [166, 108] on input "HMO ID" at bounding box center [224, 106] width 275 height 10
click at [97, 106] on input "HMO ID" at bounding box center [224, 106] width 275 height 10
type input "BHT/10070/A"
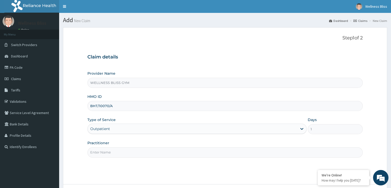
click at [103, 152] on input "Practitioner" at bounding box center [224, 152] width 275 height 10
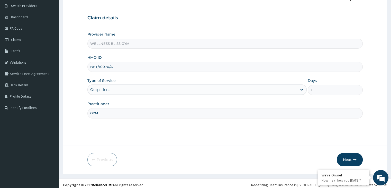
scroll to position [42, 0]
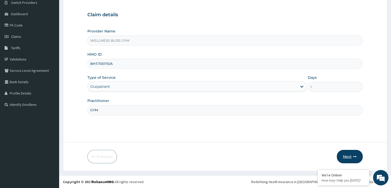
type input "GYM"
click at [351, 157] on button "Next" at bounding box center [350, 156] width 26 height 13
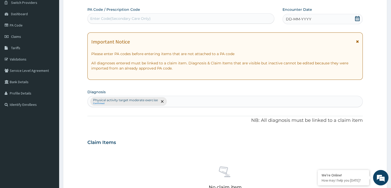
click at [165, 21] on div "Enter Code(Secondary Care Only)" at bounding box center [181, 18] width 186 height 8
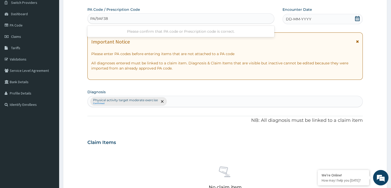
type input "PA/9AF386"
click at [358, 18] on icon at bounding box center [357, 18] width 5 height 5
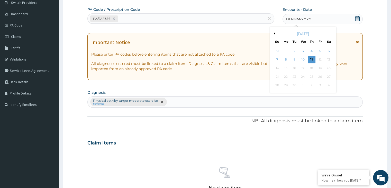
click at [273, 32] on button "Previous Month" at bounding box center [273, 33] width 3 height 3
click at [310, 50] on div "31" at bounding box center [312, 51] width 8 height 8
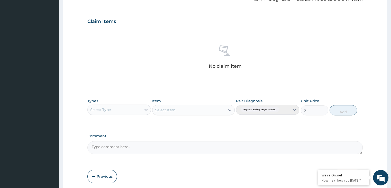
scroll to position [182, 0]
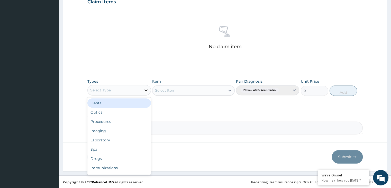
click at [147, 90] on icon at bounding box center [145, 89] width 5 height 5
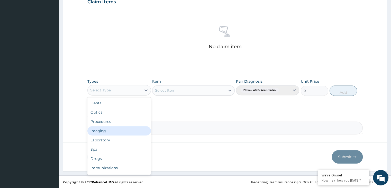
scroll to position [17, 0]
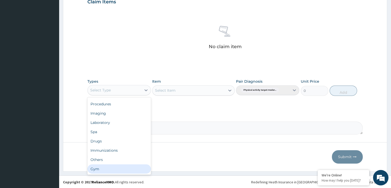
click at [109, 169] on div "Gym" at bounding box center [118, 168] width 63 height 9
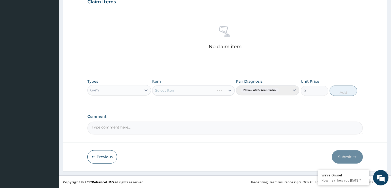
click at [229, 91] on div "Select Item" at bounding box center [193, 90] width 82 height 10
click at [229, 88] on icon at bounding box center [229, 90] width 5 height 5
click at [214, 105] on div "GYM" at bounding box center [193, 102] width 82 height 9
click at [346, 92] on button "Add" at bounding box center [342, 90] width 27 height 10
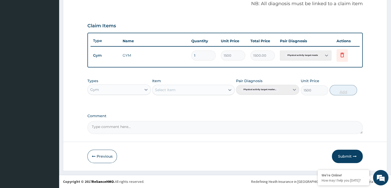
type input "0"
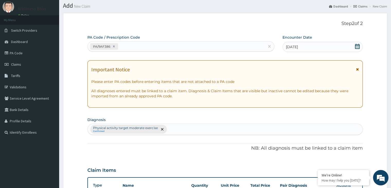
scroll to position [0, 0]
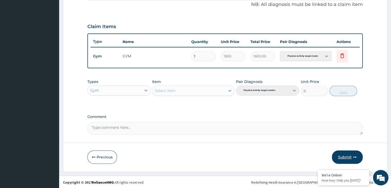
click at [348, 157] on button "Submit" at bounding box center [347, 156] width 31 height 13
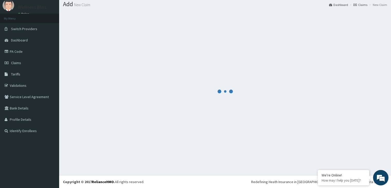
scroll to position [158, 0]
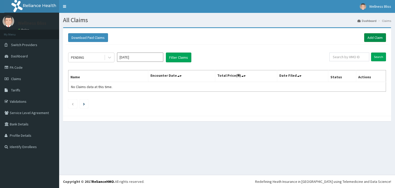
click at [377, 38] on link "Add Claim" at bounding box center [375, 37] width 22 height 9
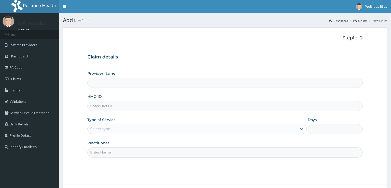
click at [111, 106] on input "HMO ID" at bounding box center [224, 106] width 275 height 10
type input "WELLNESS BLISS GYM"
type input "1"
click at [100, 107] on input "HMO ID" at bounding box center [224, 106] width 275 height 10
click at [106, 107] on input "HMO ID" at bounding box center [224, 106] width 275 height 10
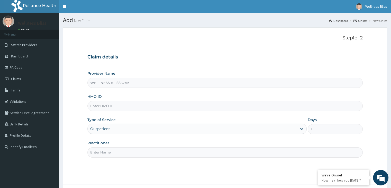
click at [116, 105] on input "HMO ID" at bounding box center [224, 106] width 275 height 10
type input "SEH/10049/A"
click at [121, 151] on input "Practitioner" at bounding box center [224, 152] width 275 height 10
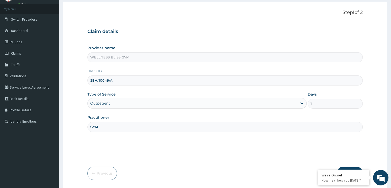
scroll to position [42, 0]
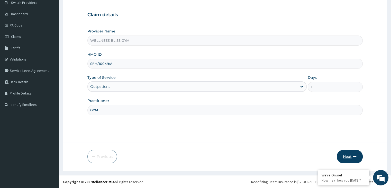
type input "GYM"
click at [349, 156] on button "Next" at bounding box center [350, 156] width 26 height 13
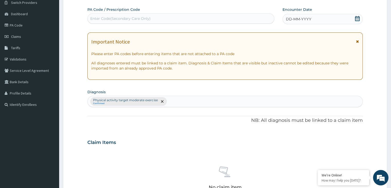
click at [149, 17] on div "Enter Code(Secondary Care Only)" at bounding box center [120, 18] width 60 height 5
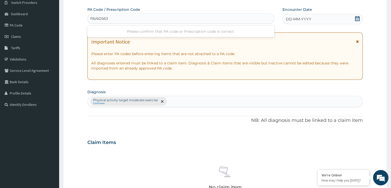
type input "PA/4D5635"
click at [358, 19] on icon at bounding box center [357, 18] width 5 height 5
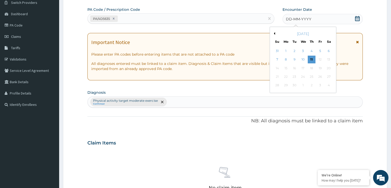
click at [274, 33] on button "Previous Month" at bounding box center [273, 33] width 3 height 3
click at [331, 32] on button "Next Month" at bounding box center [332, 33] width 3 height 3
click at [322, 49] on div "1" at bounding box center [320, 51] width 8 height 8
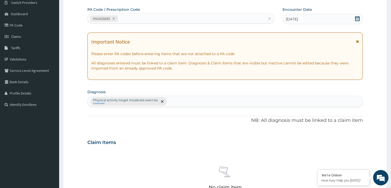
click at [357, 18] on icon at bounding box center [357, 18] width 5 height 5
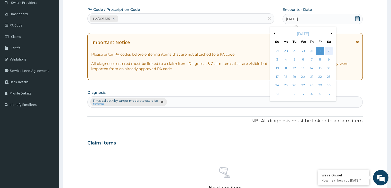
click at [326, 51] on div "2" at bounding box center [329, 51] width 8 height 8
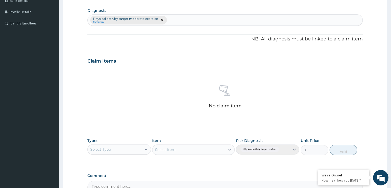
scroll to position [171, 0]
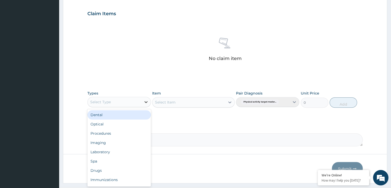
click at [147, 103] on icon at bounding box center [145, 101] width 5 height 5
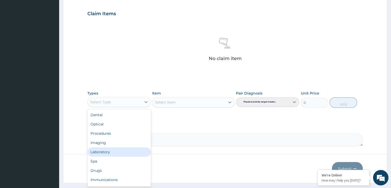
scroll to position [17, 0]
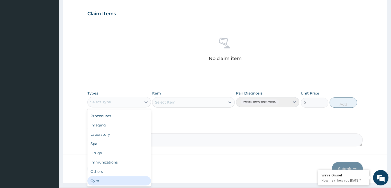
click at [120, 179] on div "Gym" at bounding box center [118, 180] width 63 height 9
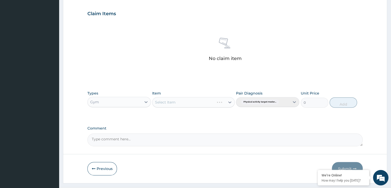
click at [229, 103] on div "Select Item" at bounding box center [193, 102] width 82 height 10
click at [229, 102] on icon at bounding box center [229, 102] width 3 height 2
click at [226, 110] on div "GYM" at bounding box center [193, 114] width 82 height 9
click at [345, 102] on button "Add" at bounding box center [342, 102] width 27 height 10
type input "0"
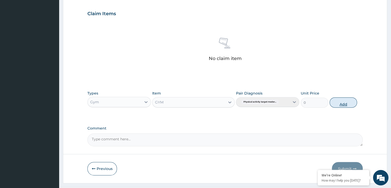
scroll to position [158, 0]
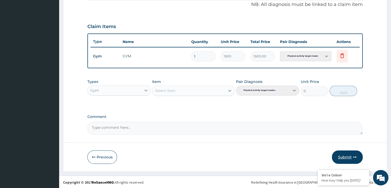
click at [338, 157] on button "Submit" at bounding box center [347, 156] width 31 height 13
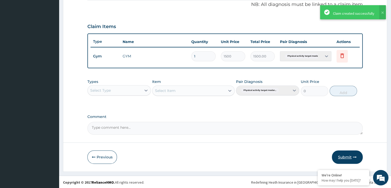
click at [355, 153] on button "Submit" at bounding box center [347, 156] width 31 height 13
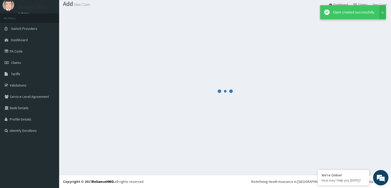
scroll to position [16, 0]
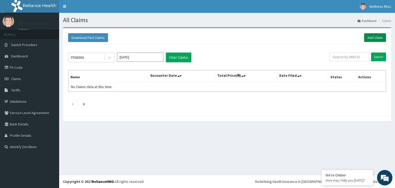
click at [373, 37] on link "Add Claim" at bounding box center [375, 37] width 22 height 9
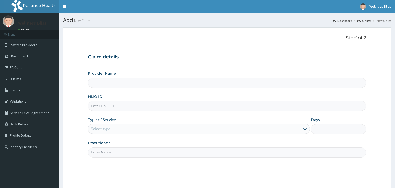
click at [114, 104] on input "HMO ID" at bounding box center [227, 106] width 278 height 10
type input "WELLNESS BLISS GYM"
type input "1"
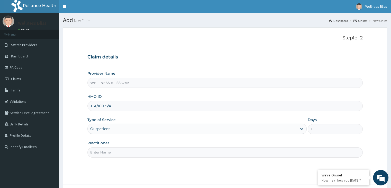
type input "JTA/10073/A"
click at [114, 152] on input "Practitioner" at bounding box center [224, 152] width 275 height 10
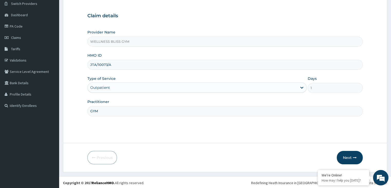
scroll to position [42, 0]
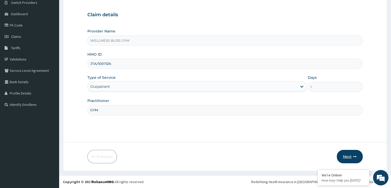
type input "GYM"
click at [351, 154] on button "Next" at bounding box center [350, 156] width 26 height 13
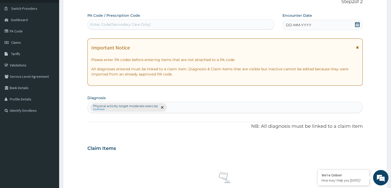
scroll to position [0, 0]
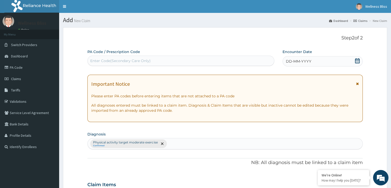
click at [146, 65] on div "Enter Code(Secondary Care Only)" at bounding box center [180, 61] width 187 height 10
type input "PA/E32504"
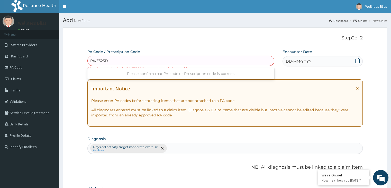
type input "PA/E325D4"
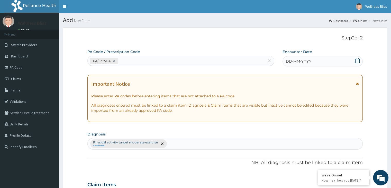
click at [358, 59] on icon at bounding box center [357, 60] width 5 height 5
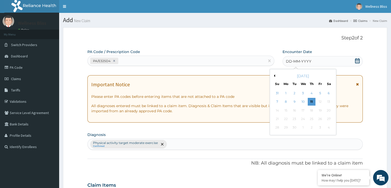
click at [274, 75] on button "Previous Month" at bounding box center [273, 75] width 3 height 3
click at [329, 93] on div "2" at bounding box center [329, 93] width 8 height 8
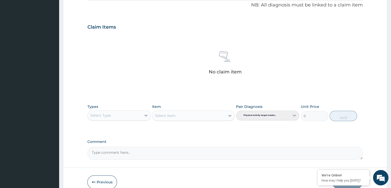
scroll to position [157, 0]
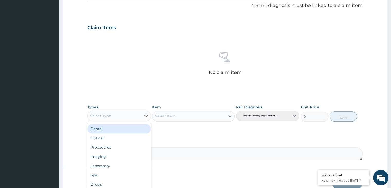
click at [145, 116] on icon at bounding box center [145, 115] width 5 height 5
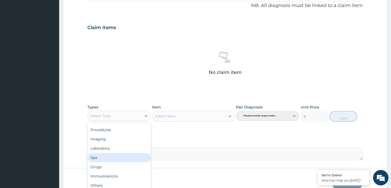
scroll to position [182, 0]
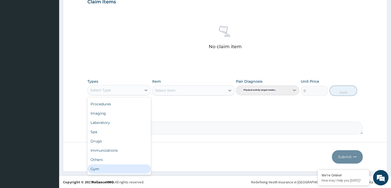
click at [97, 169] on div "Gym" at bounding box center [118, 168] width 63 height 9
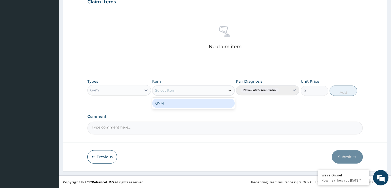
click at [227, 89] on div at bounding box center [229, 90] width 9 height 9
click at [213, 104] on div "GYM" at bounding box center [193, 102] width 82 height 9
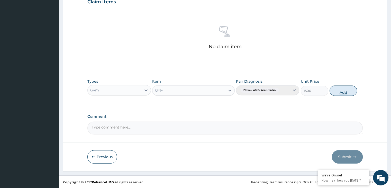
click at [343, 90] on button "Add" at bounding box center [342, 90] width 27 height 10
type input "0"
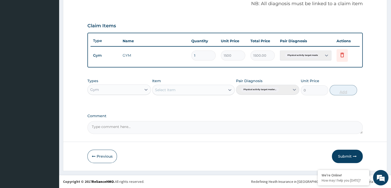
scroll to position [158, 0]
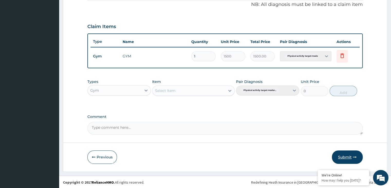
click at [346, 155] on button "Submit" at bounding box center [347, 156] width 31 height 13
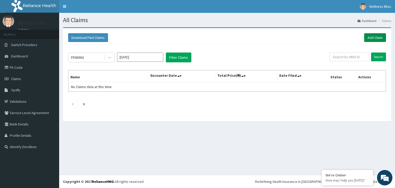
click at [379, 36] on link "Add Claim" at bounding box center [375, 37] width 22 height 9
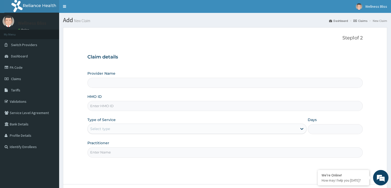
type input "WELLNESS BLISS GYM"
type input "1"
click at [104, 106] on input "HMO ID" at bounding box center [224, 106] width 275 height 10
click at [103, 107] on input "LGL/10315" at bounding box center [224, 106] width 275 height 10
click at [107, 105] on input "LGL/10315" at bounding box center [224, 106] width 275 height 10
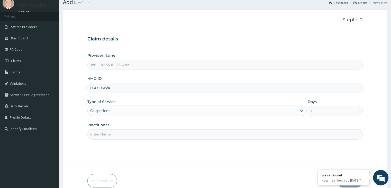
scroll to position [42, 0]
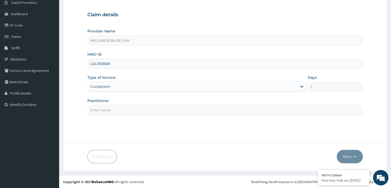
type input "LGL/10315/A"
click at [101, 113] on input "Practitioner" at bounding box center [224, 110] width 275 height 10
type input "GYM"
click at [352, 154] on button "Next" at bounding box center [350, 156] width 26 height 13
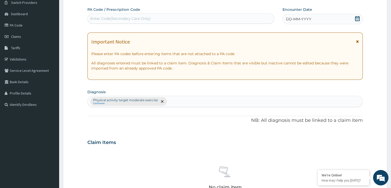
click at [122, 16] on div "Enter Code(Secondary Care Only)" at bounding box center [120, 18] width 60 height 5
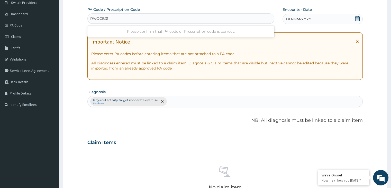
type input "PA/OCB31B"
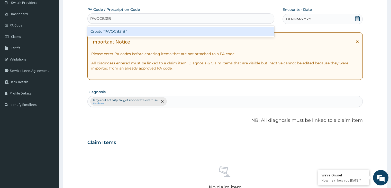
click at [119, 28] on div "Create "PA/OCB31B"" at bounding box center [180, 31] width 187 height 9
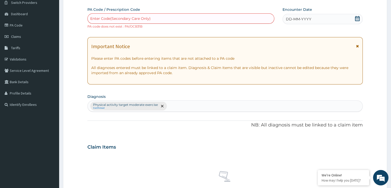
click at [132, 17] on div "Enter Code(Secondary Care Only)" at bounding box center [120, 18] width 60 height 5
type input "PA/0CB31B"
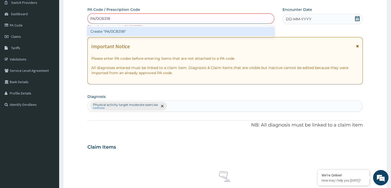
click at [136, 29] on div "Create "PA/0CB31B"" at bounding box center [180, 31] width 187 height 9
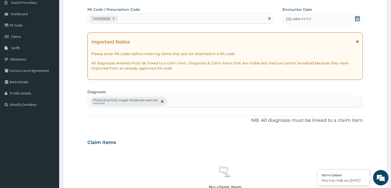
click at [357, 18] on icon at bounding box center [357, 18] width 5 height 5
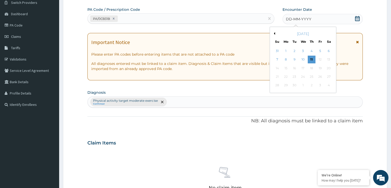
click at [275, 34] on div "September 2025" at bounding box center [303, 33] width 62 height 5
click at [274, 33] on button "Previous Month" at bounding box center [273, 33] width 3 height 3
click at [327, 50] on div "2" at bounding box center [329, 51] width 8 height 8
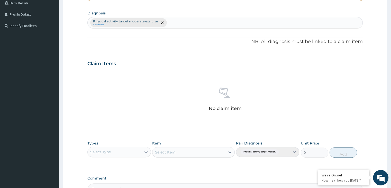
scroll to position [182, 0]
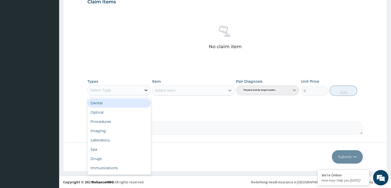
click at [147, 87] on icon at bounding box center [145, 89] width 5 height 5
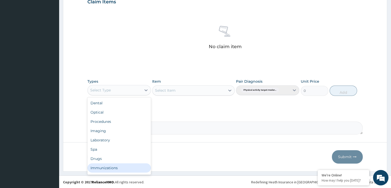
scroll to position [17, 0]
click at [138, 164] on div "Gym" at bounding box center [118, 168] width 63 height 9
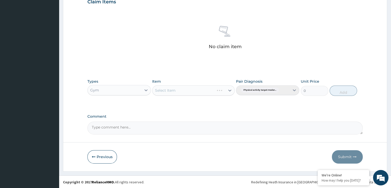
click at [230, 88] on div "Select Item" at bounding box center [193, 90] width 82 height 10
click at [229, 89] on icon at bounding box center [229, 90] width 5 height 5
click at [218, 101] on div "GYM" at bounding box center [193, 102] width 82 height 9
click at [351, 91] on button "Add" at bounding box center [342, 90] width 27 height 10
type input "0"
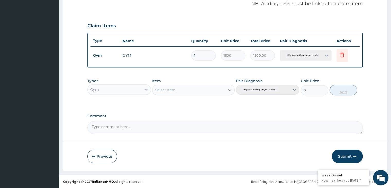
scroll to position [158, 0]
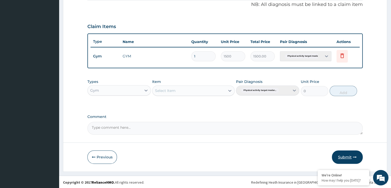
click at [351, 158] on button "Submit" at bounding box center [347, 156] width 31 height 13
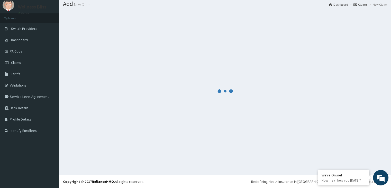
scroll to position [16, 0]
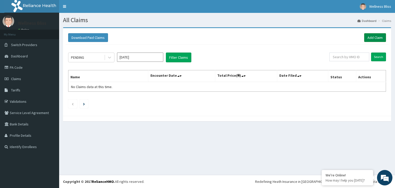
click at [378, 38] on link "Add Claim" at bounding box center [375, 37] width 22 height 9
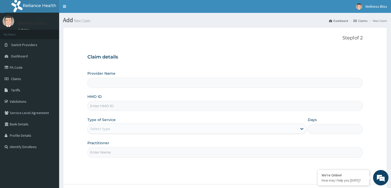
click at [107, 102] on input "HMO ID" at bounding box center [224, 106] width 275 height 10
type input "B"
type input "WELLNESS BLISS GYM"
type input "1"
type input "BZY/10073/A"
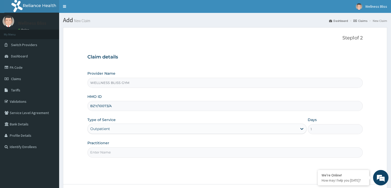
click at [125, 150] on input "Practitioner" at bounding box center [224, 152] width 275 height 10
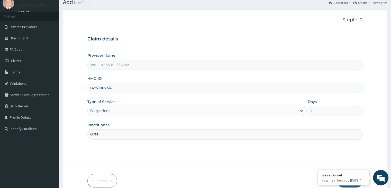
scroll to position [42, 0]
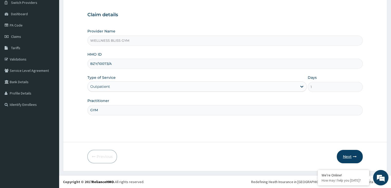
type input "GYM"
click at [356, 159] on button "Next" at bounding box center [350, 156] width 26 height 13
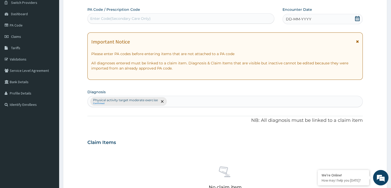
click at [121, 20] on div "Enter Code(Secondary Care Only)" at bounding box center [120, 18] width 60 height 5
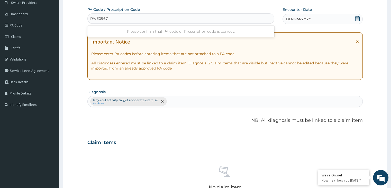
type input "PA/E0967A"
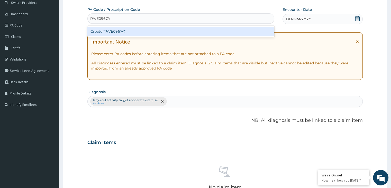
click at [134, 31] on div "Create "PA/E0967A"" at bounding box center [180, 31] width 187 height 9
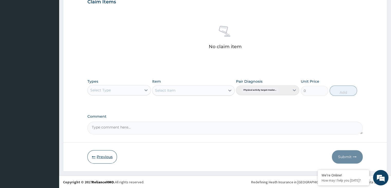
click at [101, 160] on button "Previous" at bounding box center [102, 156] width 30 height 13
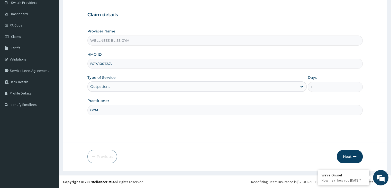
click at [106, 63] on input "BZY/10073/A" at bounding box center [224, 64] width 275 height 10
type input "BZY/10003/A"
click at [348, 153] on button "Next" at bounding box center [350, 156] width 26 height 13
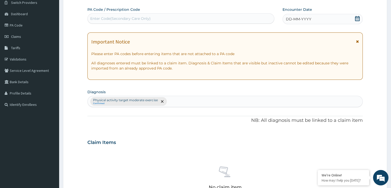
click at [120, 16] on div "Enter Code(Secondary Care Only)" at bounding box center [120, 18] width 60 height 5
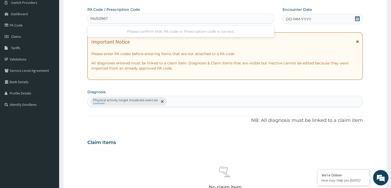
type input "PA/E09677"
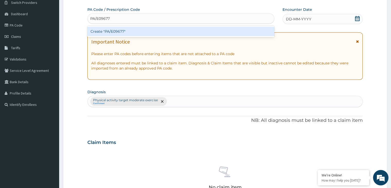
click at [118, 30] on div "Create "PA/E09677"" at bounding box center [180, 31] width 187 height 9
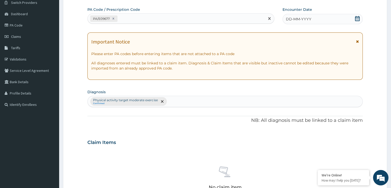
click at [358, 16] on icon at bounding box center [357, 18] width 5 height 5
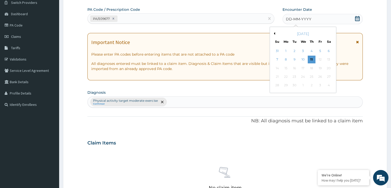
click at [274, 31] on div "September 2025" at bounding box center [303, 33] width 62 height 5
click at [274, 34] on button "Previous Month" at bounding box center [273, 33] width 3 height 3
click at [328, 50] on div "2" at bounding box center [329, 51] width 8 height 8
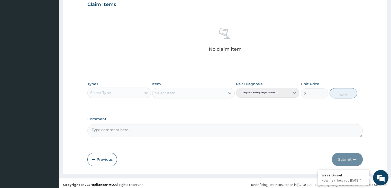
scroll to position [182, 0]
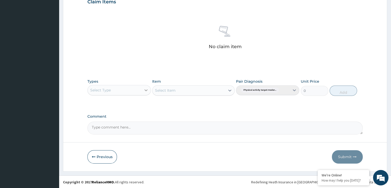
click at [146, 89] on icon at bounding box center [145, 89] width 5 height 5
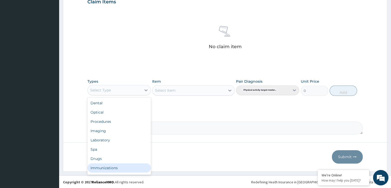
scroll to position [17, 0]
drag, startPoint x: 116, startPoint y: 166, endPoint x: 126, endPoint y: 158, distance: 12.4
click at [116, 166] on div "Gym" at bounding box center [118, 168] width 63 height 9
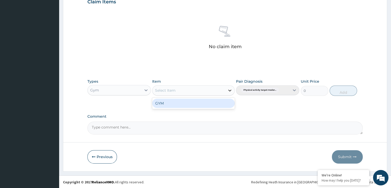
click at [229, 88] on icon at bounding box center [229, 90] width 5 height 5
click at [216, 107] on div "GYM" at bounding box center [193, 102] width 82 height 9
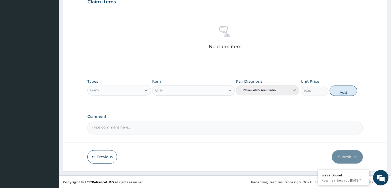
click at [349, 91] on button "Add" at bounding box center [342, 90] width 27 height 10
type input "0"
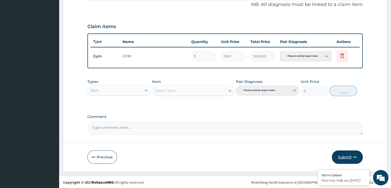
click at [339, 155] on button "Submit" at bounding box center [347, 156] width 31 height 13
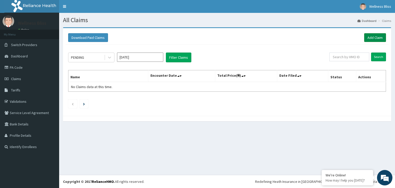
click at [379, 37] on link "Add Claim" at bounding box center [375, 37] width 22 height 9
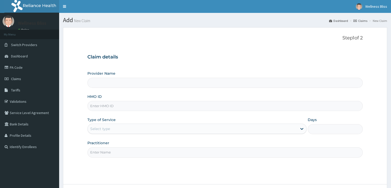
click at [96, 104] on input "HMO ID" at bounding box center [224, 106] width 275 height 10
type input "WELLNESS BLISS GYM"
type input "1"
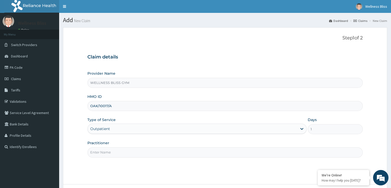
type input "OAK/10017/A"
click at [98, 152] on input "Practitioner" at bounding box center [224, 152] width 275 height 10
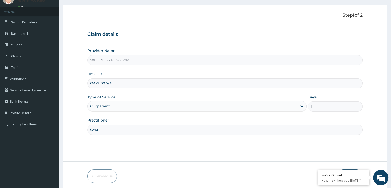
scroll to position [42, 0]
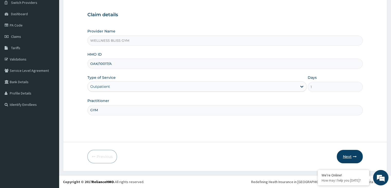
type input "GYM"
click at [345, 157] on button "Next" at bounding box center [350, 156] width 26 height 13
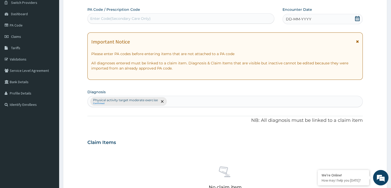
click at [125, 19] on div "Enter Code(Secondary Care Only)" at bounding box center [120, 18] width 60 height 5
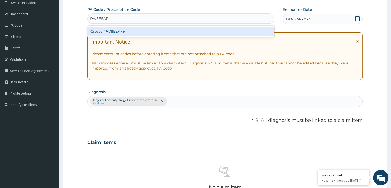
type input "PA/8EEAF9"
click at [122, 32] on div "Create "PA/8EEAF9"" at bounding box center [180, 31] width 187 height 9
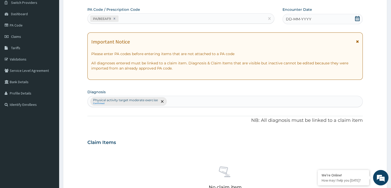
click at [357, 17] on icon at bounding box center [357, 18] width 5 height 5
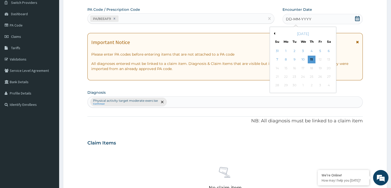
click at [274, 33] on button "Previous Month" at bounding box center [273, 33] width 3 height 3
click at [329, 49] on div "2" at bounding box center [329, 51] width 8 height 8
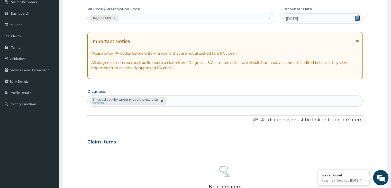
scroll to position [182, 0]
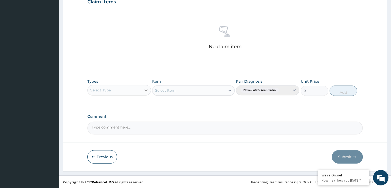
click at [146, 88] on icon at bounding box center [145, 89] width 5 height 5
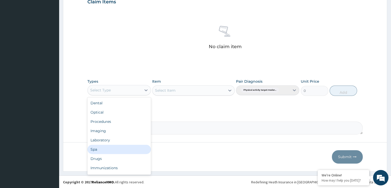
scroll to position [17, 0]
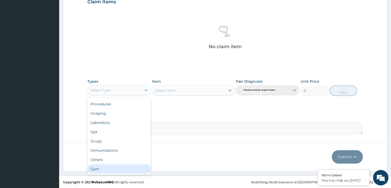
click at [101, 170] on div "Gym" at bounding box center [118, 168] width 63 height 9
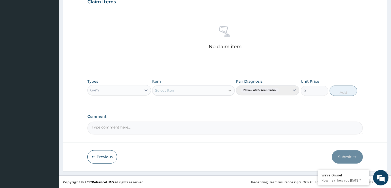
click at [230, 89] on icon at bounding box center [229, 90] width 5 height 5
click at [211, 106] on div "GYM" at bounding box center [193, 102] width 82 height 9
click at [345, 89] on button "Add" at bounding box center [342, 90] width 27 height 10
type input "0"
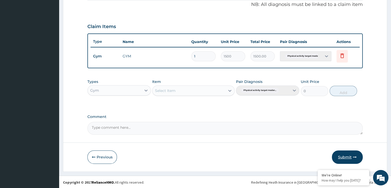
click at [346, 156] on button "Submit" at bounding box center [347, 156] width 31 height 13
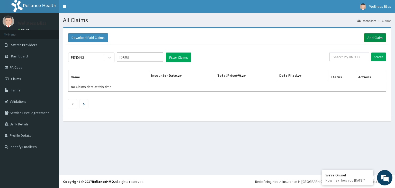
click at [377, 37] on link "Add Claim" at bounding box center [375, 37] width 22 height 9
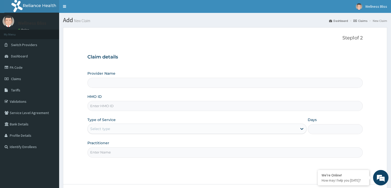
click at [190, 105] on input "HMO ID" at bounding box center [224, 106] width 275 height 10
type input "WELLNESS BLISS GYM"
type input "1"
type input "SLB/10609/A"
click at [177, 154] on input "Practitioner" at bounding box center [224, 152] width 275 height 10
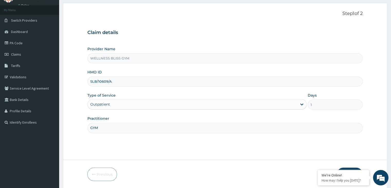
scroll to position [42, 0]
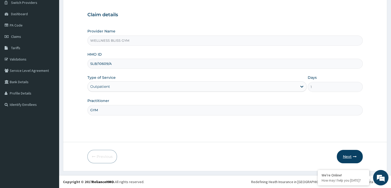
type input "GYM"
click at [349, 159] on button "Next" at bounding box center [350, 156] width 26 height 13
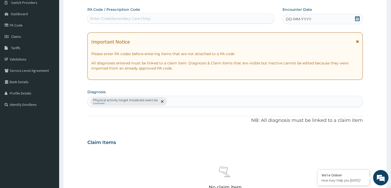
click at [132, 18] on div "Enter Code(Secondary Care Only)" at bounding box center [120, 18] width 60 height 5
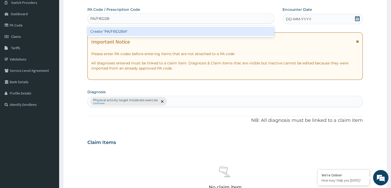
type input "PA/FBD2BA"
click at [156, 32] on div "Create "PA/FBD2BA"" at bounding box center [180, 31] width 187 height 9
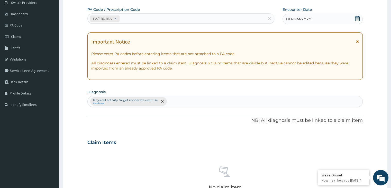
click at [318, 20] on div "DD-MM-YYYY" at bounding box center [322, 19] width 80 height 10
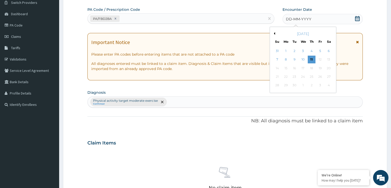
click at [273, 34] on button "Previous Month" at bounding box center [273, 33] width 3 height 3
click at [328, 48] on div "2" at bounding box center [329, 51] width 8 height 8
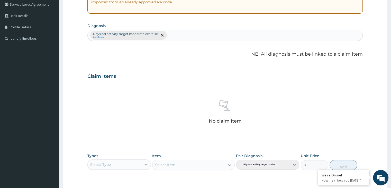
scroll to position [182, 0]
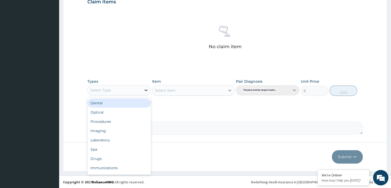
click at [147, 86] on div at bounding box center [145, 89] width 9 height 9
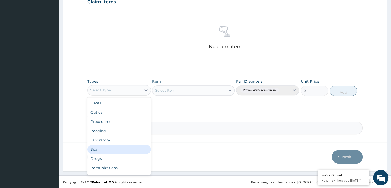
scroll to position [17, 0]
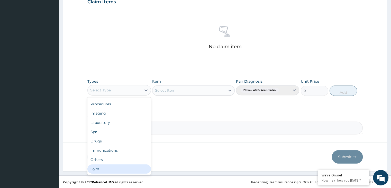
click at [99, 171] on div "Gym" at bounding box center [118, 168] width 63 height 9
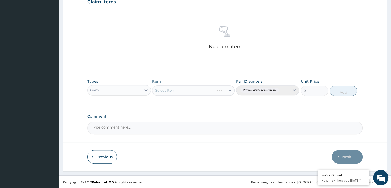
click at [228, 91] on div "Select Item" at bounding box center [193, 90] width 82 height 10
click at [230, 89] on icon at bounding box center [229, 90] width 3 height 2
drag, startPoint x: 226, startPoint y: 96, endPoint x: 227, endPoint y: 100, distance: 3.6
click at [226, 97] on div "Types Gym Item Select Item Pair Diagnosis Physical activity target moder... Uni…" at bounding box center [224, 87] width 275 height 22
click at [226, 86] on div at bounding box center [229, 90] width 9 height 9
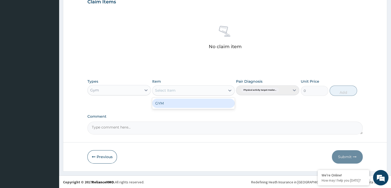
click at [218, 105] on div "GYM" at bounding box center [193, 102] width 82 height 9
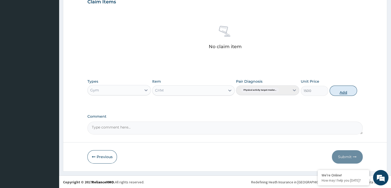
click at [339, 91] on button "Add" at bounding box center [342, 90] width 27 height 10
type input "0"
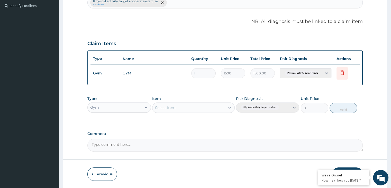
scroll to position [132, 0]
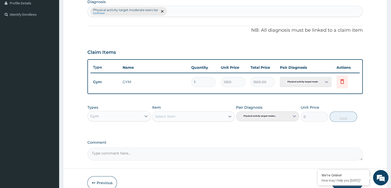
click at [343, 153] on form "Step 2 of 2 PA Code / Prescription Code PA/FBD2BA Encounter Date 02-08-2025 Imp…" at bounding box center [225, 46] width 324 height 302
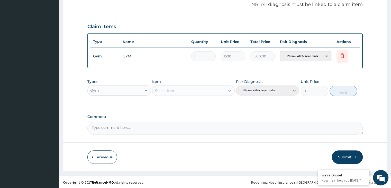
click at [340, 151] on button "Submit" at bounding box center [347, 156] width 31 height 13
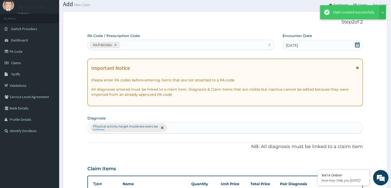
scroll to position [158, 0]
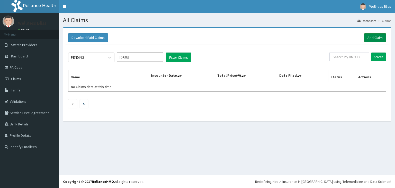
click at [377, 37] on link "Add Claim" at bounding box center [375, 37] width 22 height 9
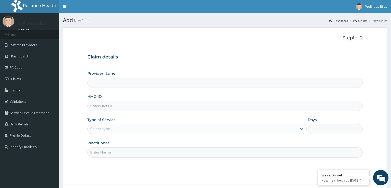
click at [108, 106] on input "HMO ID" at bounding box center [224, 106] width 275 height 10
type input "TEM"
type input "WELLNESS BLISS GYM"
type input "1"
type input "TEM/10345/A"
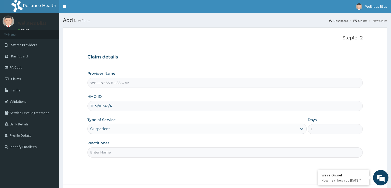
click at [108, 152] on input "Practitioner" at bounding box center [224, 152] width 275 height 10
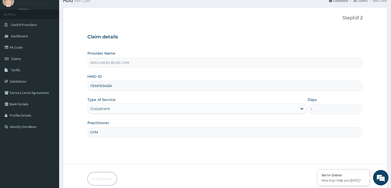
scroll to position [42, 0]
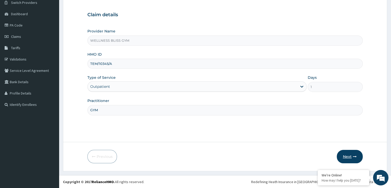
type input "GYM"
click at [351, 157] on button "Next" at bounding box center [350, 156] width 26 height 13
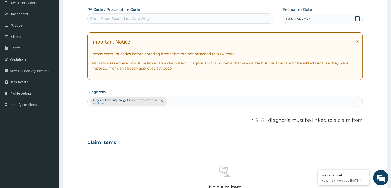
click at [153, 18] on div "Enter Code(Secondary Care Only)" at bounding box center [181, 18] width 186 height 8
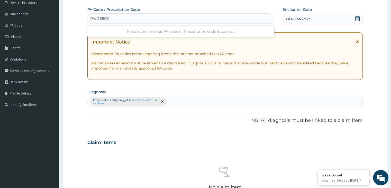
type input "PA/D88C3D"
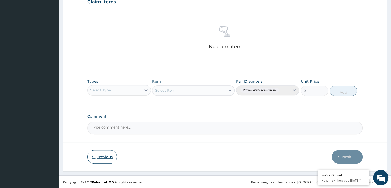
click at [97, 151] on button "Previous" at bounding box center [102, 156] width 30 height 13
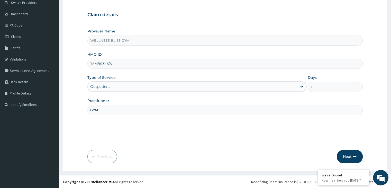
click at [119, 62] on input "TEM/10345/A" at bounding box center [224, 64] width 275 height 10
click at [354, 158] on icon "button" at bounding box center [355, 156] width 4 height 4
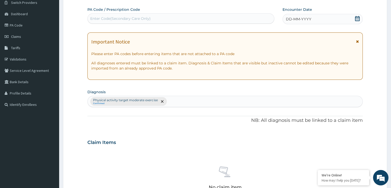
click at [127, 19] on div "Enter Code(Secondary Care Only)" at bounding box center [120, 18] width 60 height 5
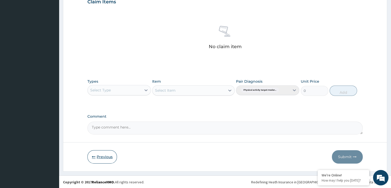
type input "PA"
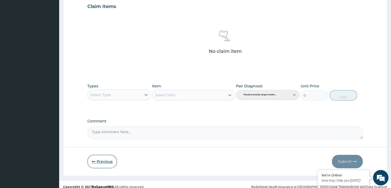
click at [92, 155] on button "Previous" at bounding box center [102, 160] width 30 height 13
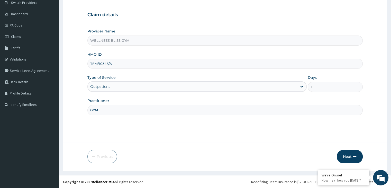
drag, startPoint x: 115, startPoint y: 63, endPoint x: 87, endPoint y: 63, distance: 28.5
click at [87, 61] on div "TEM/10345/A" at bounding box center [224, 64] width 275 height 10
type input "ABP/10081/A"
click at [355, 155] on icon "button" at bounding box center [355, 156] width 4 height 4
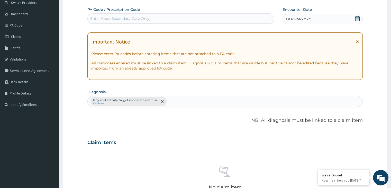
click at [135, 14] on div "Enter Code(Secondary Care Only)" at bounding box center [181, 18] width 186 height 8
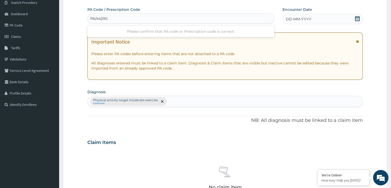
type input "PA/442903"
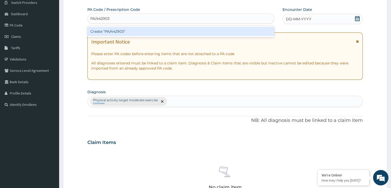
click at [131, 29] on div "Create "PA/442903"" at bounding box center [180, 31] width 187 height 9
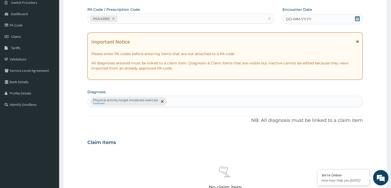
click at [358, 21] on icon at bounding box center [357, 18] width 5 height 5
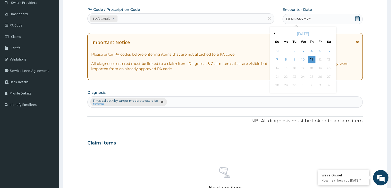
click at [274, 34] on button "Previous Month" at bounding box center [273, 33] width 3 height 3
click at [326, 50] on div "2" at bounding box center [329, 51] width 8 height 8
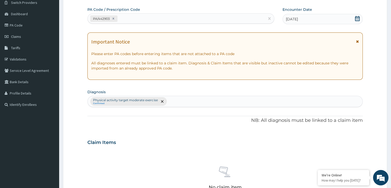
scroll to position [171, 0]
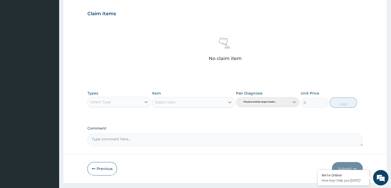
click at [137, 101] on div "Select Type" at bounding box center [114, 102] width 53 height 8
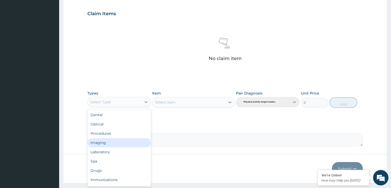
scroll to position [17, 0]
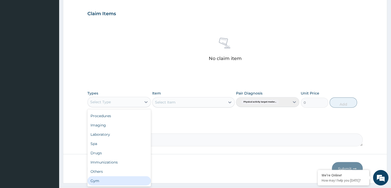
click at [96, 178] on div "Gym" at bounding box center [118, 180] width 63 height 9
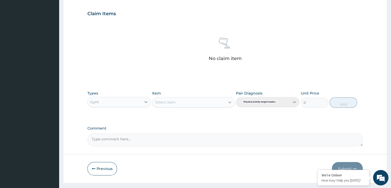
click at [226, 99] on div at bounding box center [229, 101] width 9 height 9
click at [217, 115] on div "GYM" at bounding box center [193, 114] width 82 height 9
click at [342, 100] on button "Add" at bounding box center [342, 102] width 27 height 10
type input "0"
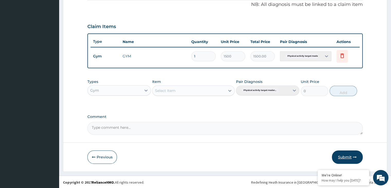
click at [344, 159] on button "Submit" at bounding box center [347, 156] width 31 height 13
